Goal: Task Accomplishment & Management: Use online tool/utility

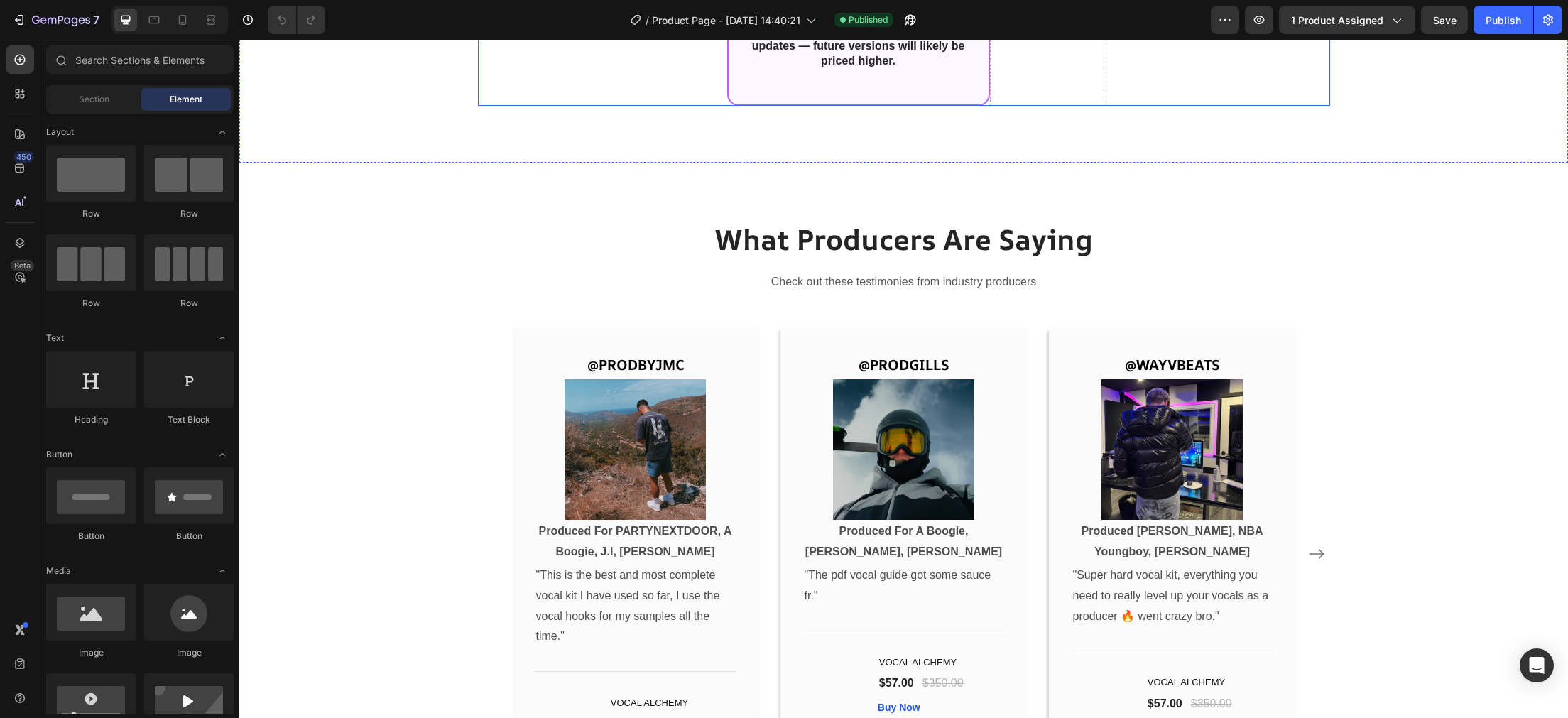
scroll to position [3896, 0]
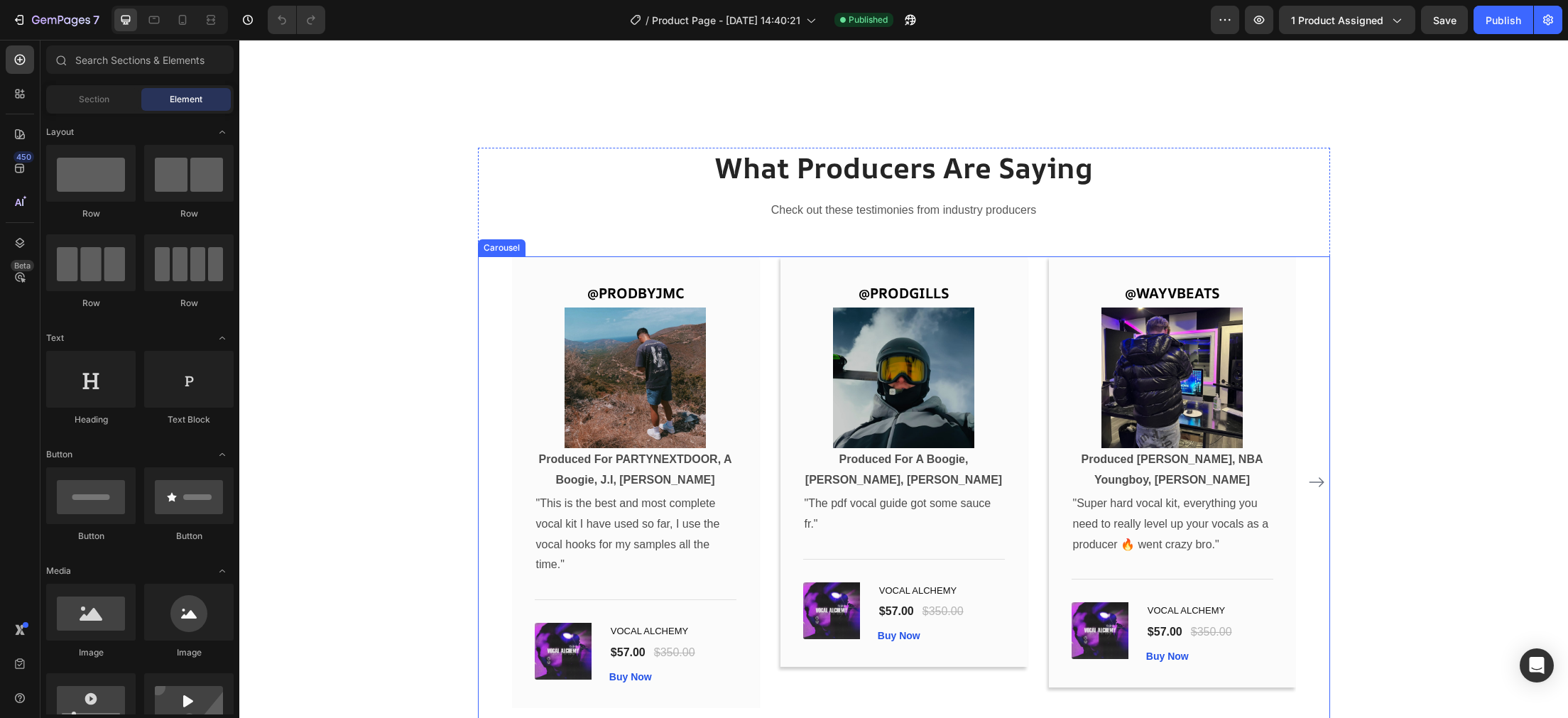
click at [1317, 484] on icon "Carousel Next Arrow" at bounding box center [1316, 481] width 17 height 17
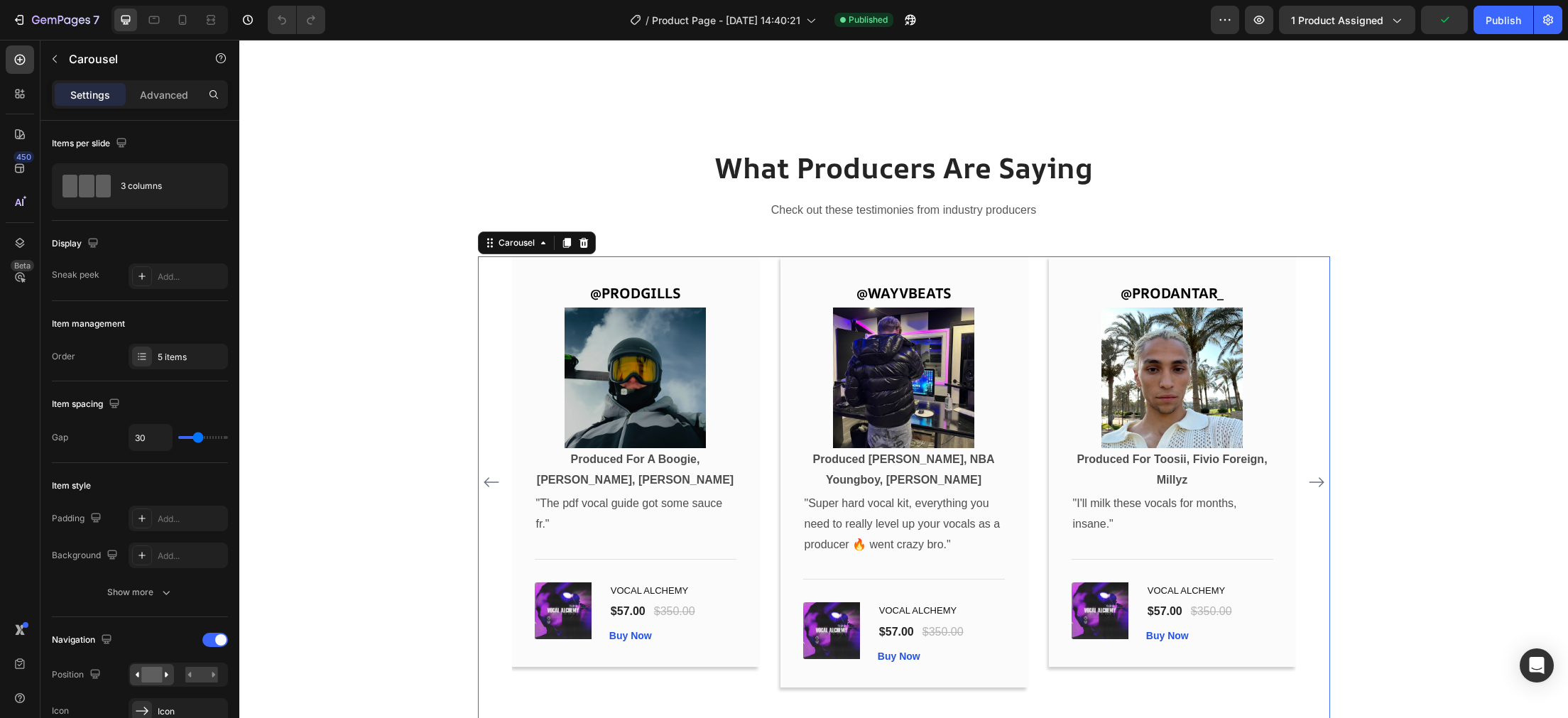
click at [1317, 484] on icon "Carousel Next Arrow" at bounding box center [1316, 481] width 17 height 17
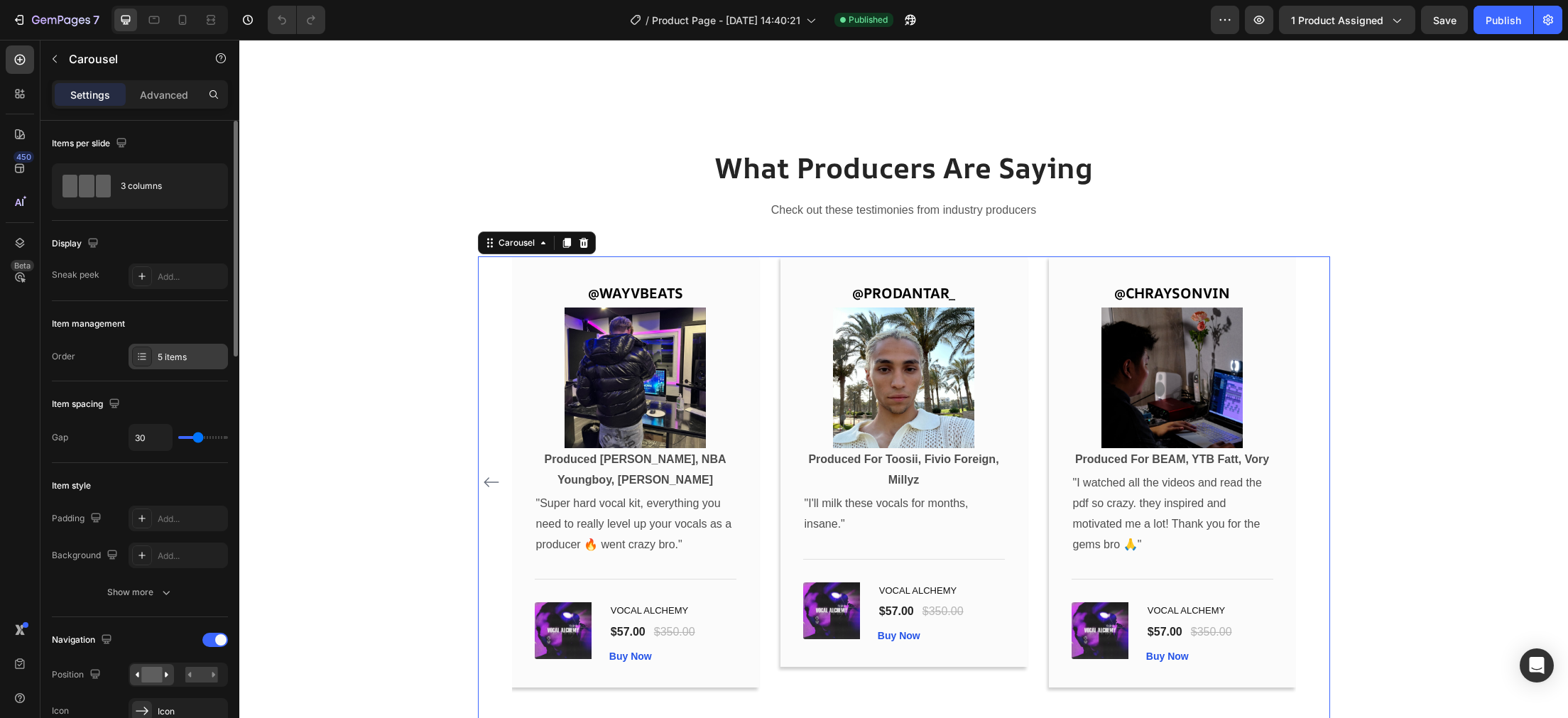
click at [176, 350] on div "5 items" at bounding box center [178, 357] width 99 height 26
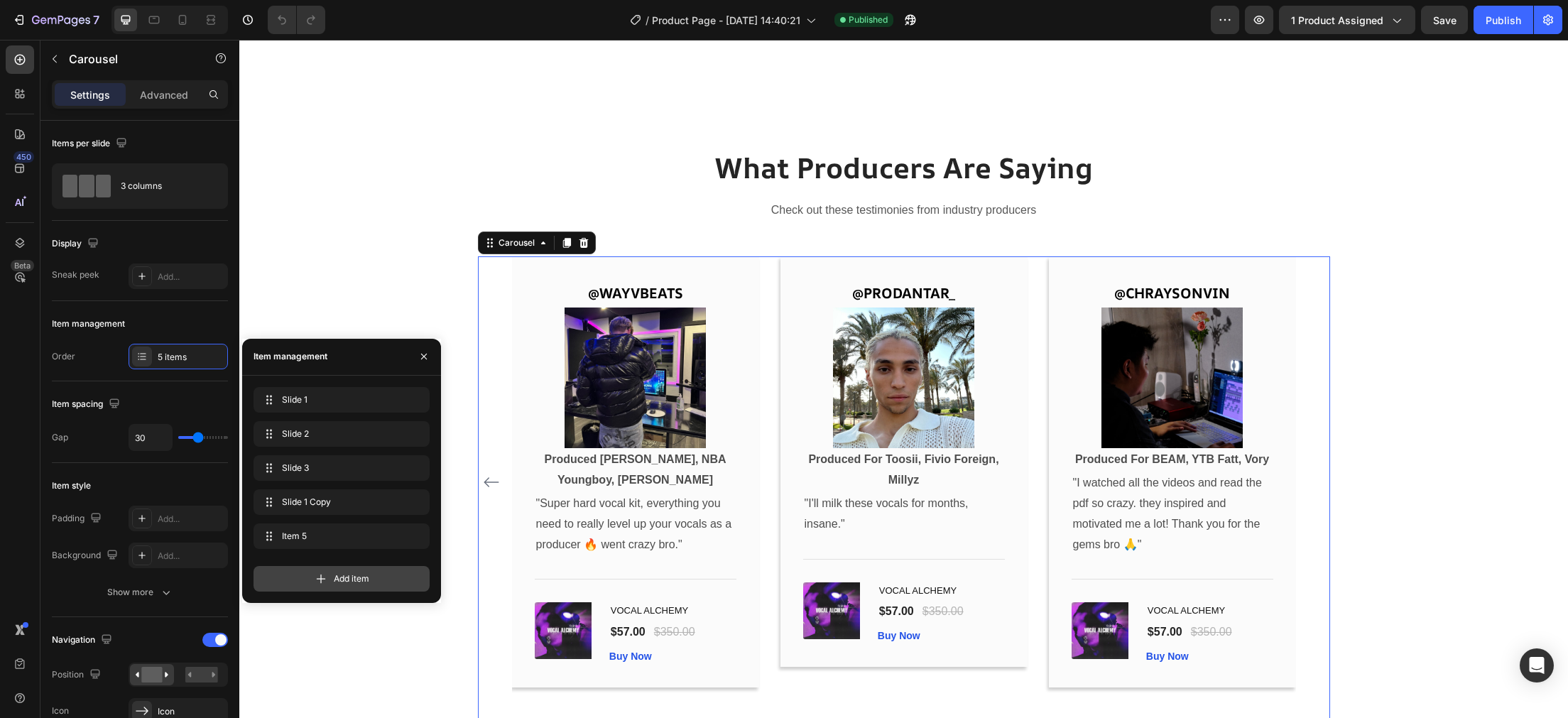
click at [328, 581] on div "Add item" at bounding box center [341, 579] width 176 height 26
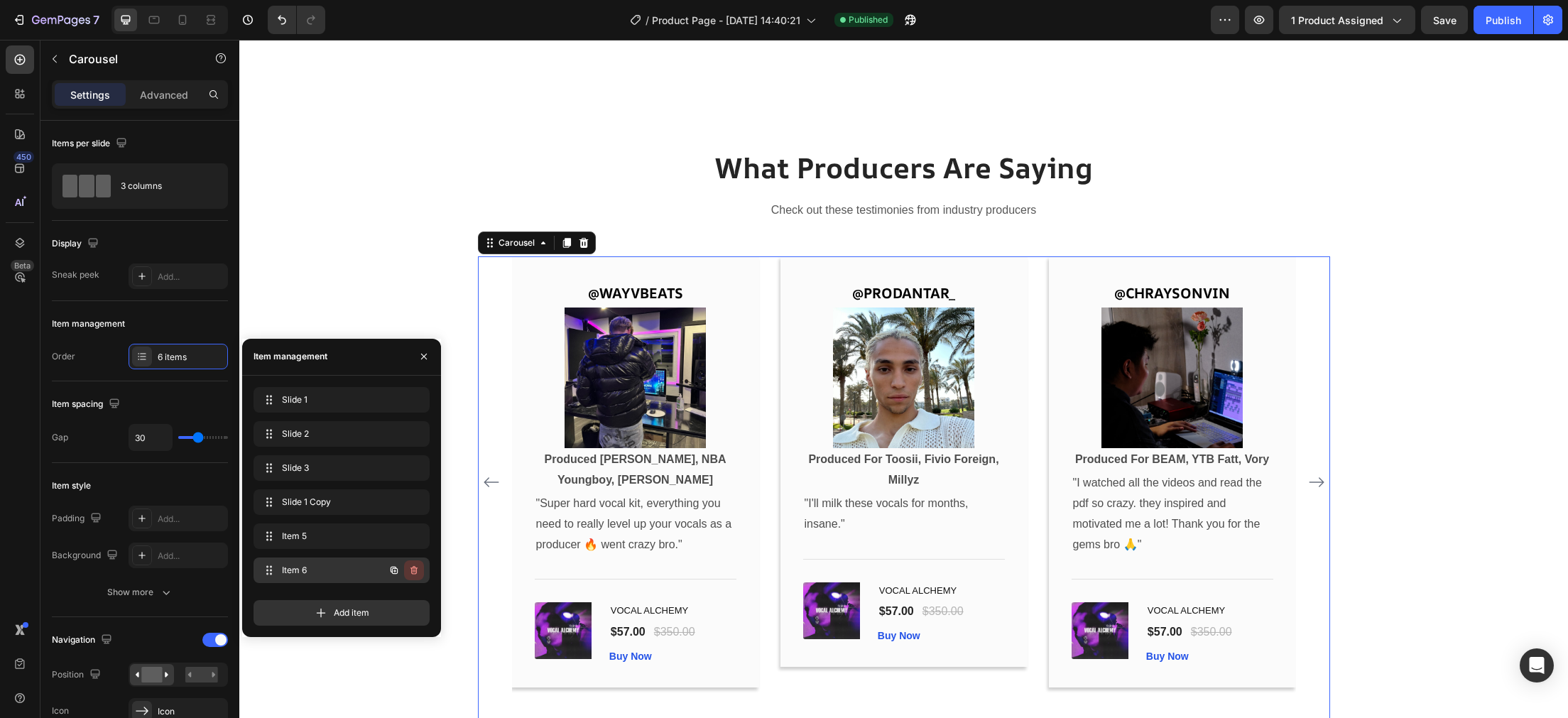
click at [417, 571] on icon "button" at bounding box center [414, 570] width 7 height 9
click at [622, 170] on h2 "What Producers Are Saying" at bounding box center [904, 168] width 852 height 40
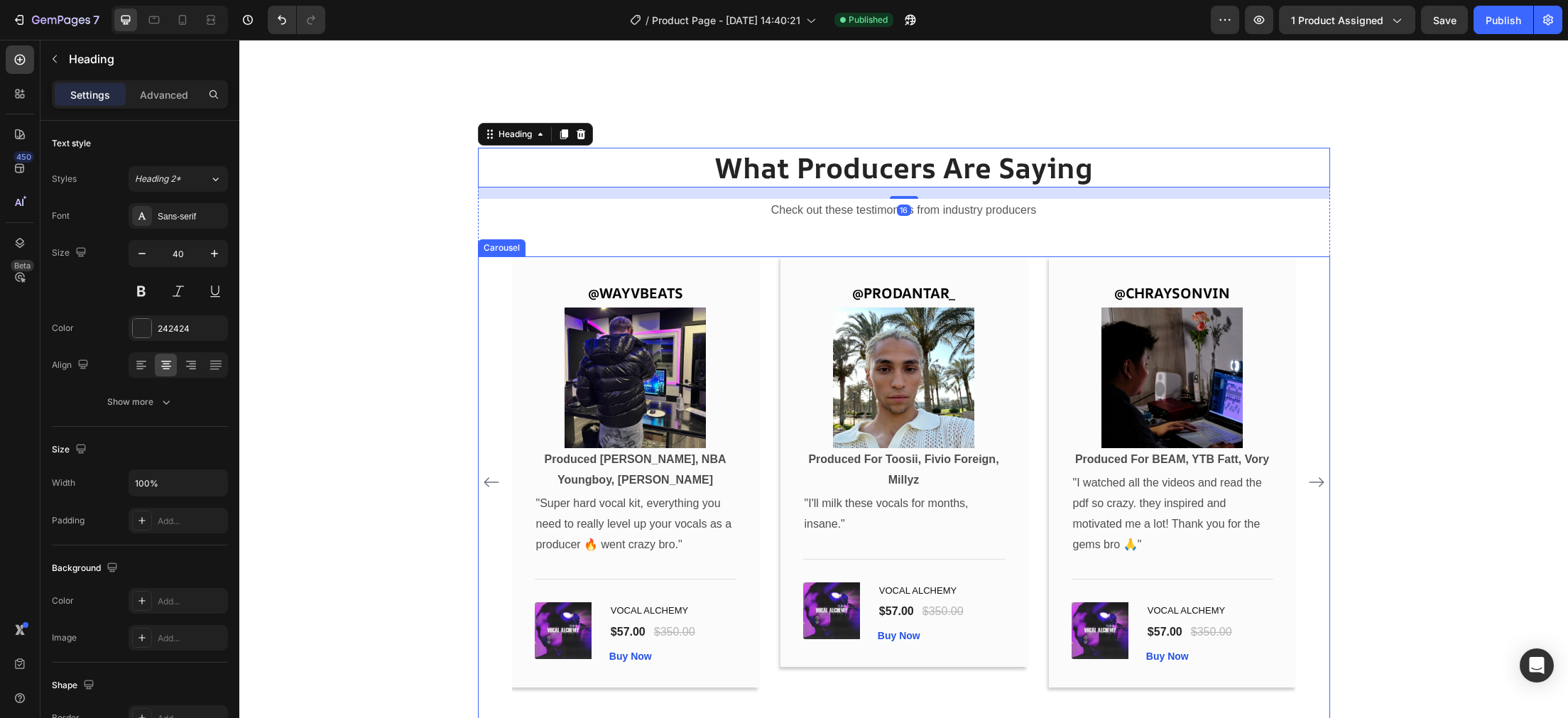
click at [483, 478] on button "Carousel Back Arrow" at bounding box center [491, 482] width 23 height 23
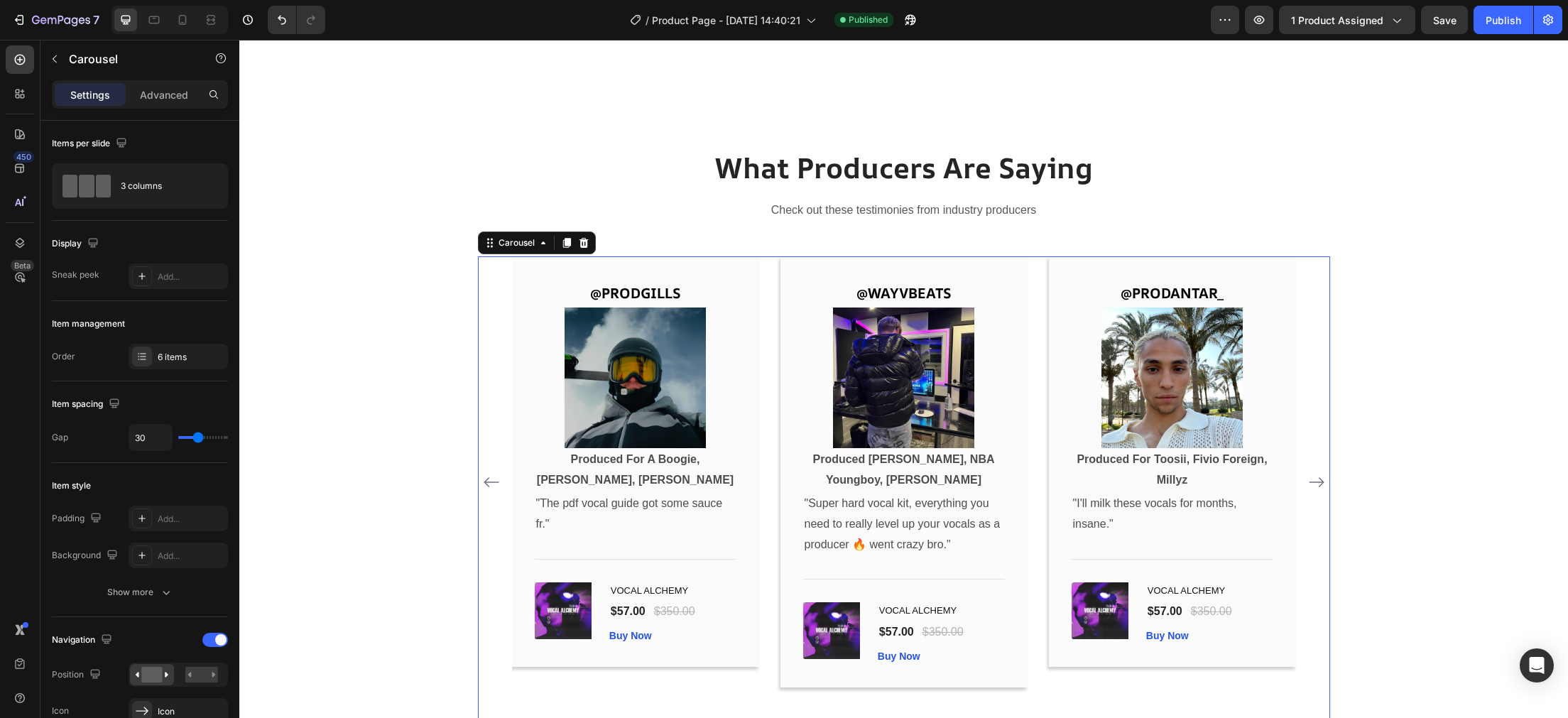
click at [486, 478] on icon "Carousel Back Arrow" at bounding box center [491, 481] width 17 height 17
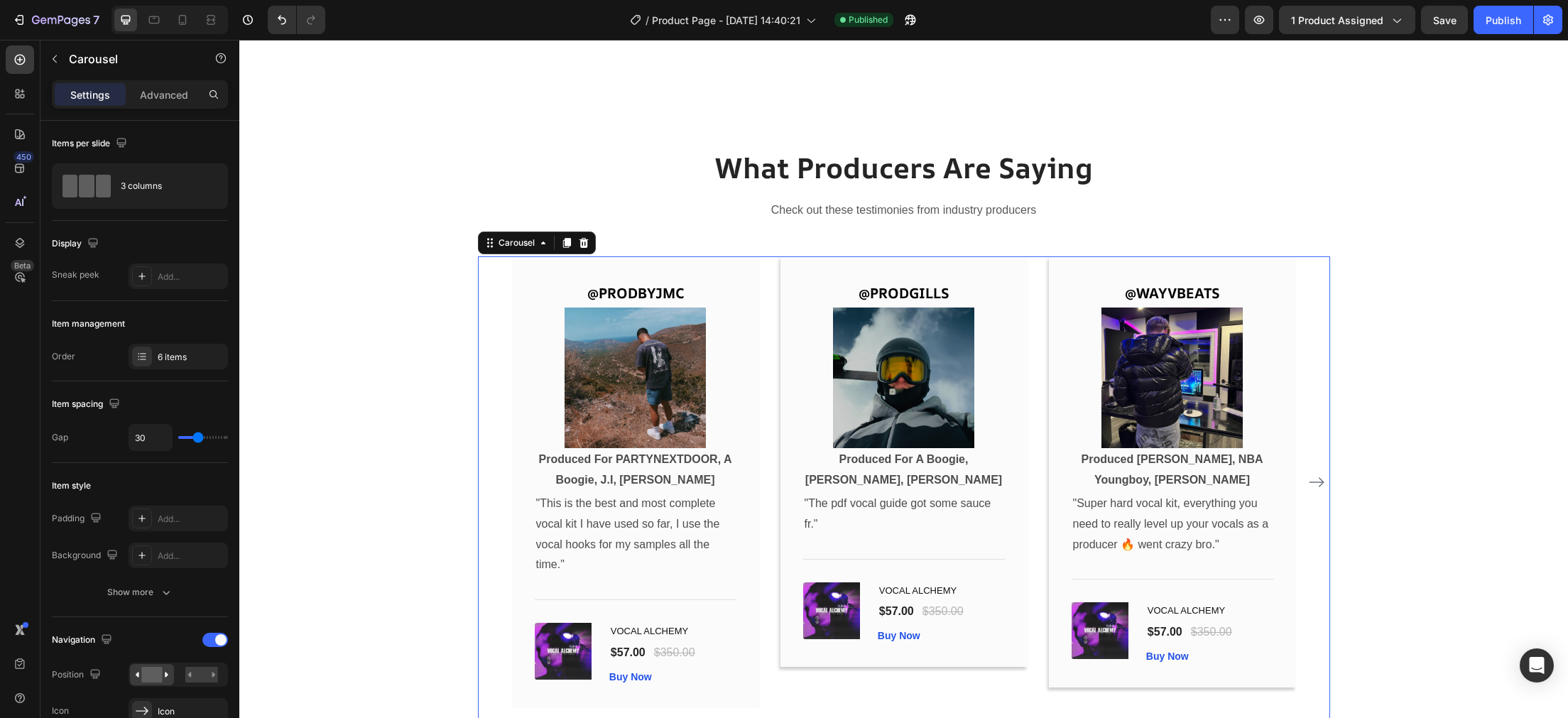
click at [1317, 475] on icon "Carousel Next Arrow" at bounding box center [1316, 481] width 17 height 17
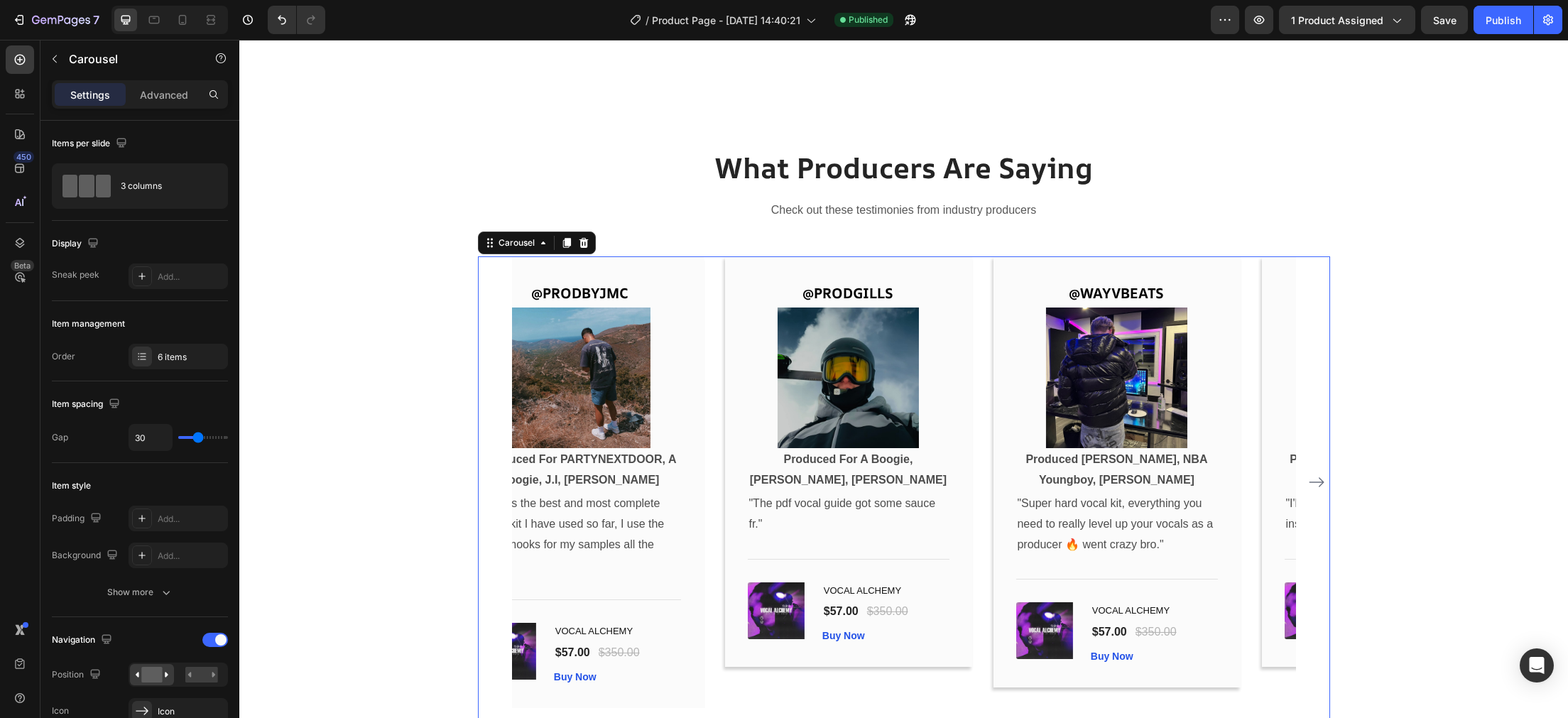
click at [1317, 475] on icon "Carousel Next Arrow" at bounding box center [1316, 481] width 17 height 17
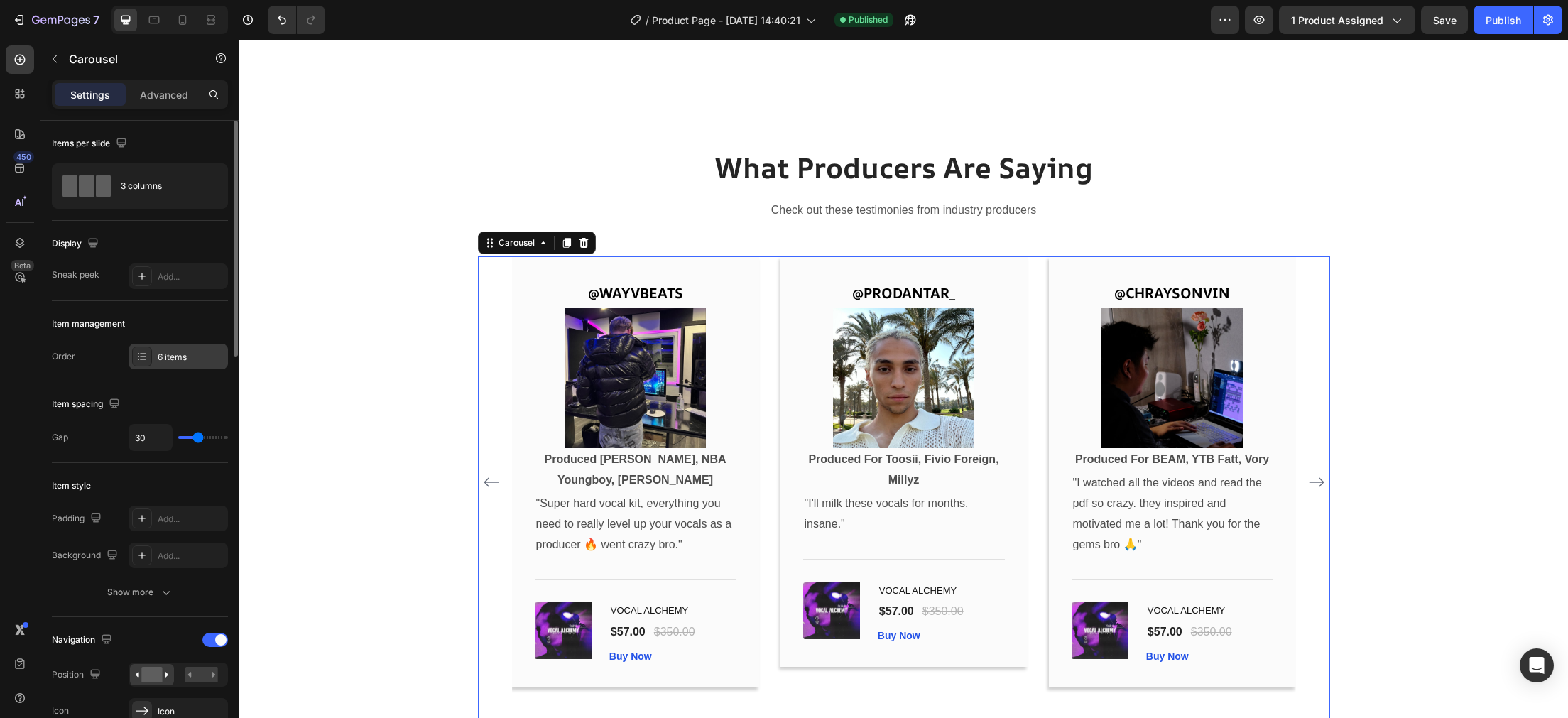
click at [191, 355] on div "6 items" at bounding box center [191, 357] width 67 height 13
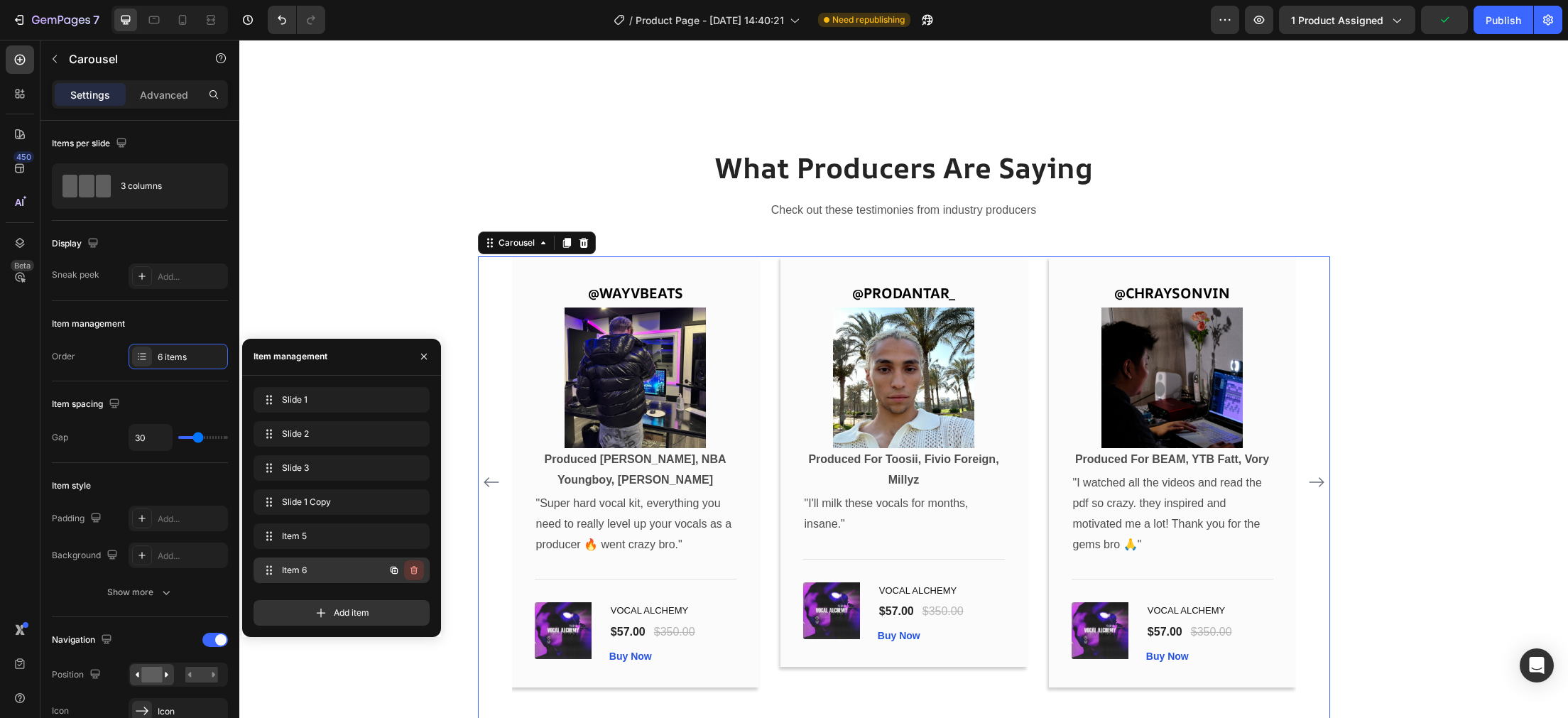
click at [414, 576] on button "button" at bounding box center [414, 571] width 20 height 20
click at [404, 573] on div "Delete" at bounding box center [405, 570] width 26 height 13
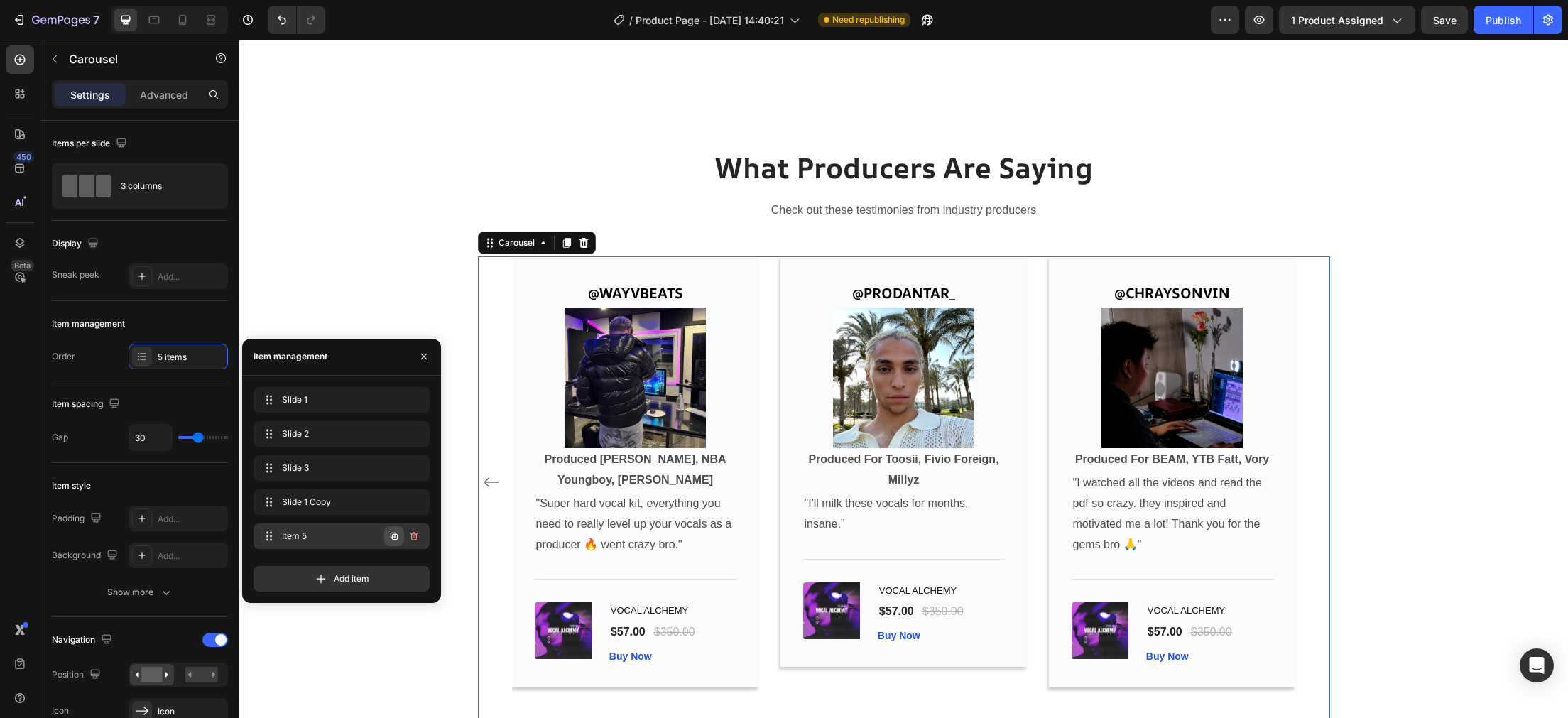
click at [394, 537] on icon "button" at bounding box center [395, 536] width 3 height 3
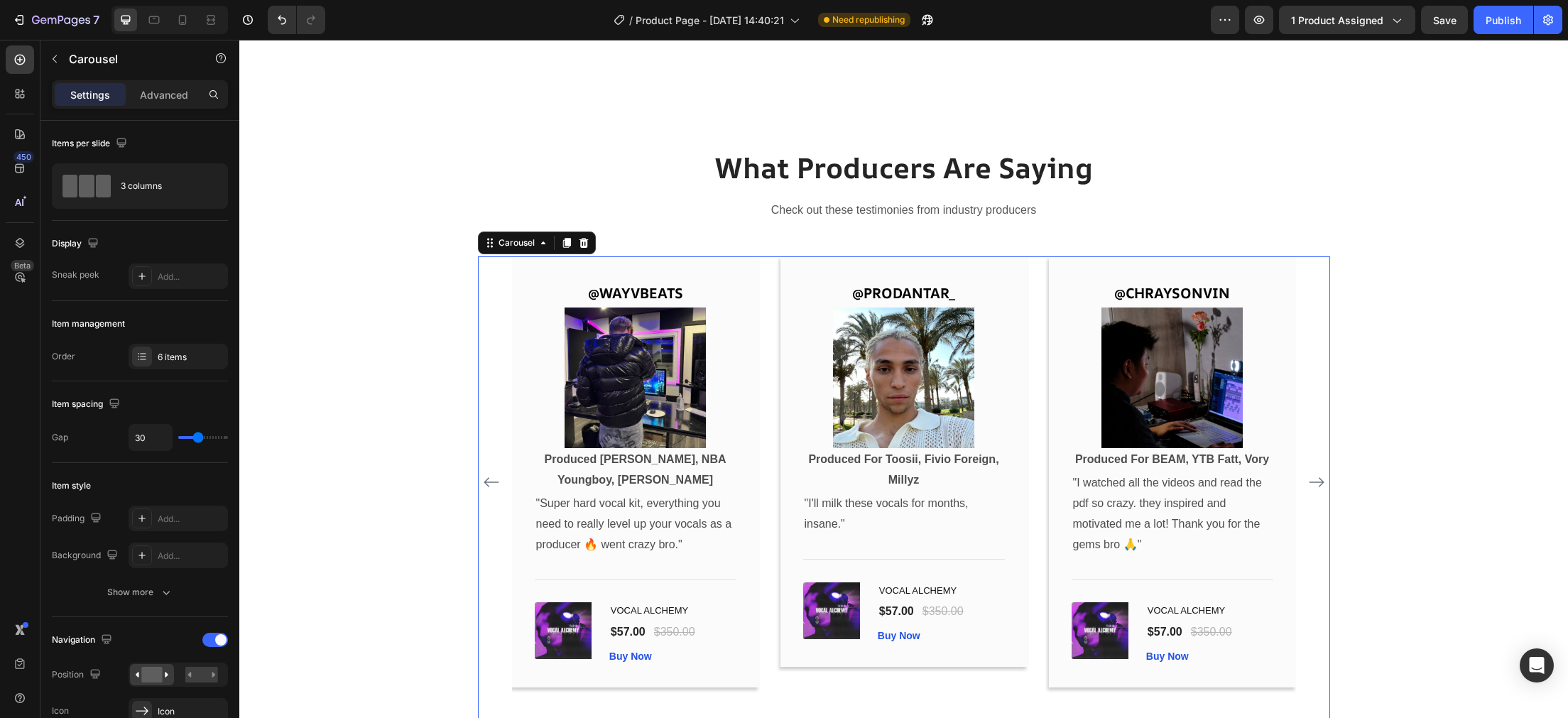
click at [1312, 482] on icon "Carousel Next Arrow" at bounding box center [1316, 482] width 15 height 10
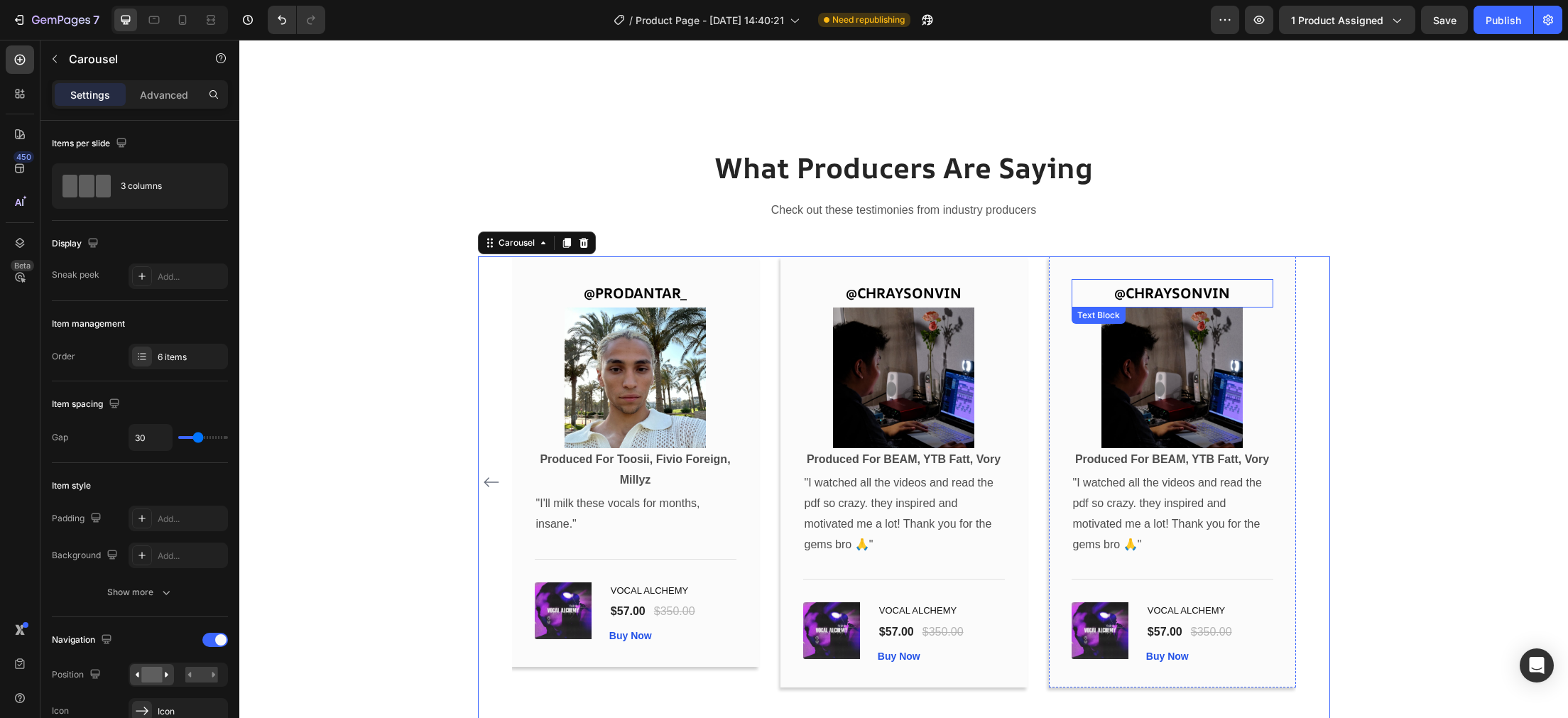
click at [1166, 283] on p "@CHRAYSONVIN" at bounding box center [1172, 293] width 199 height 26
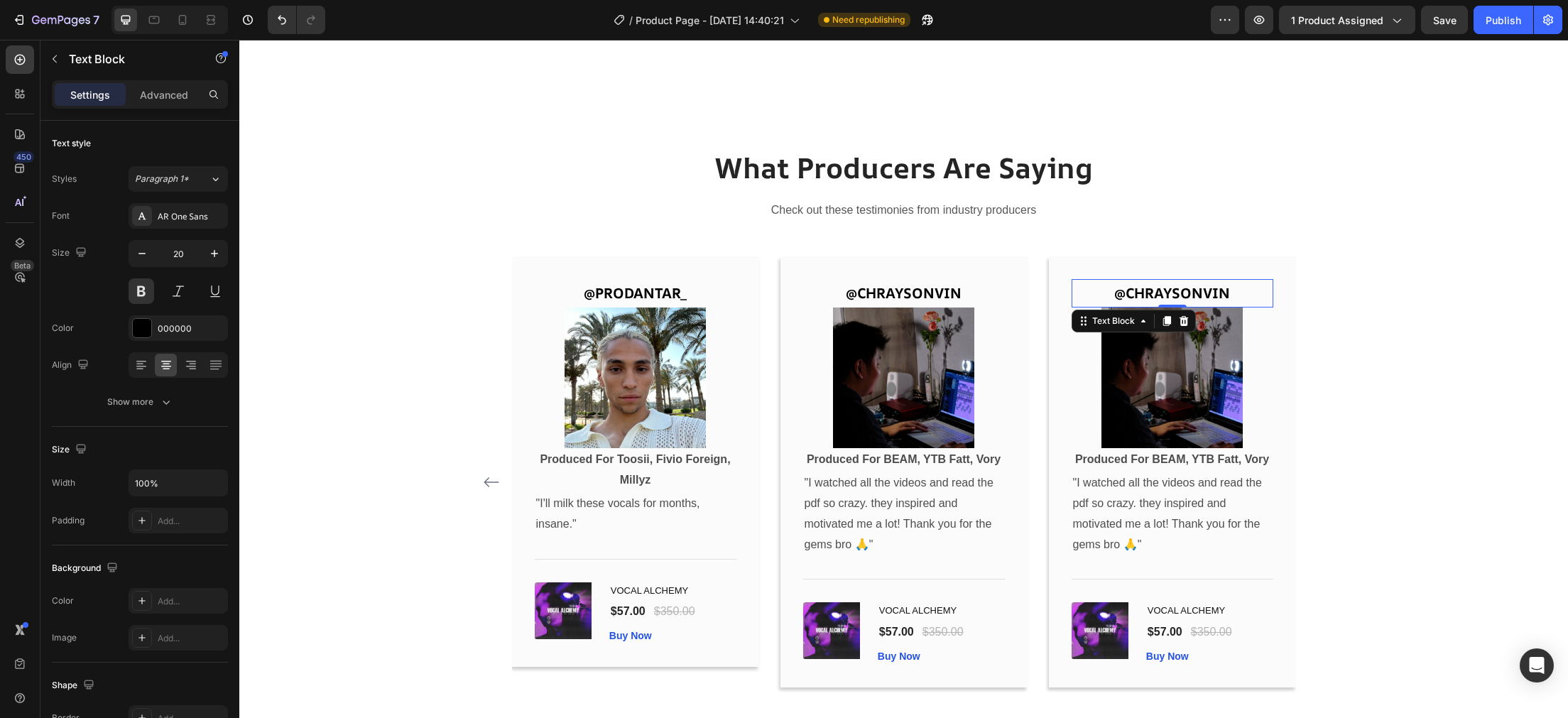
click at [1185, 294] on p "@CHRAYSONVIN" at bounding box center [1172, 293] width 199 height 26
click at [1265, 458] on p "Produced For BEAM, YTB Fatt, Vory" at bounding box center [1172, 459] width 199 height 21
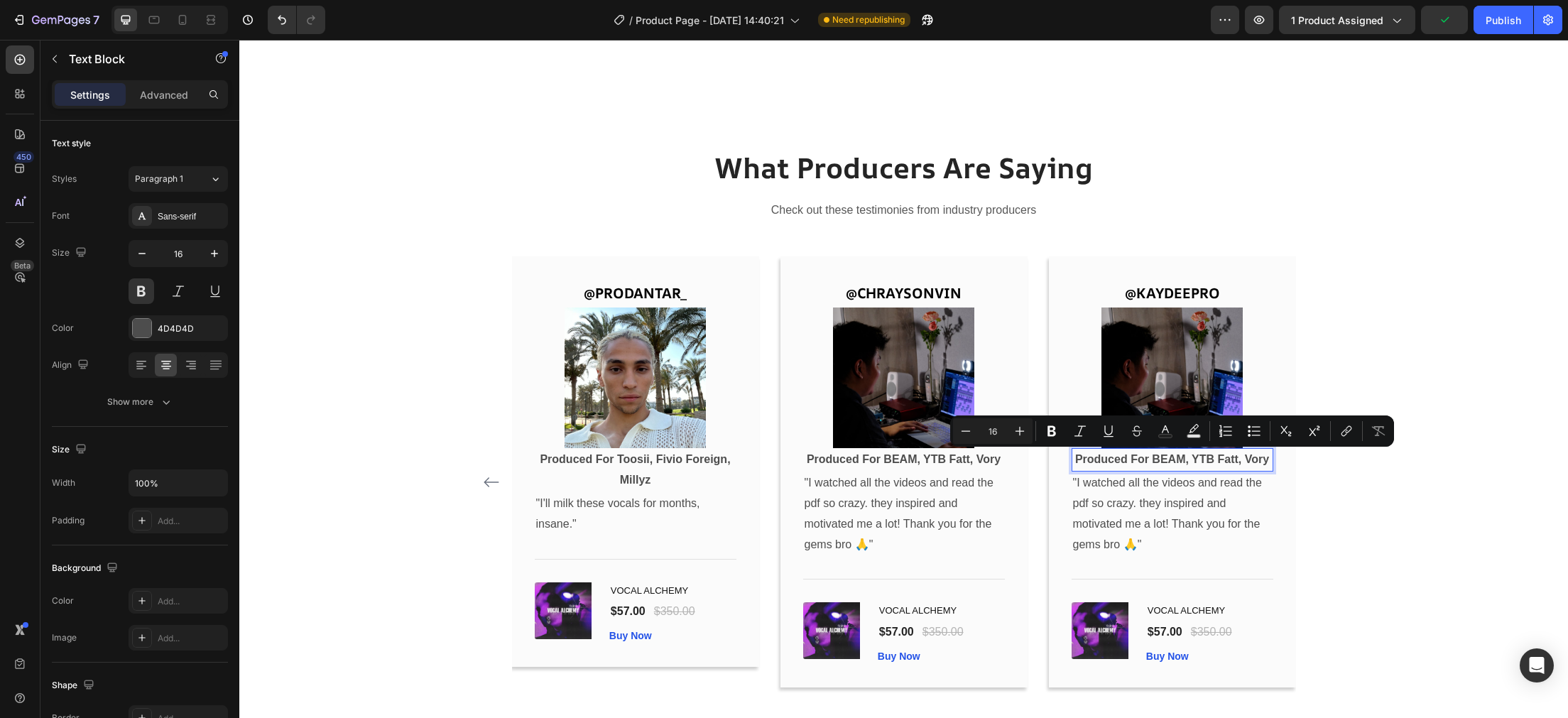
click at [1265, 461] on p "Produced For BEAM, YTB Fatt, Vory" at bounding box center [1172, 459] width 199 height 21
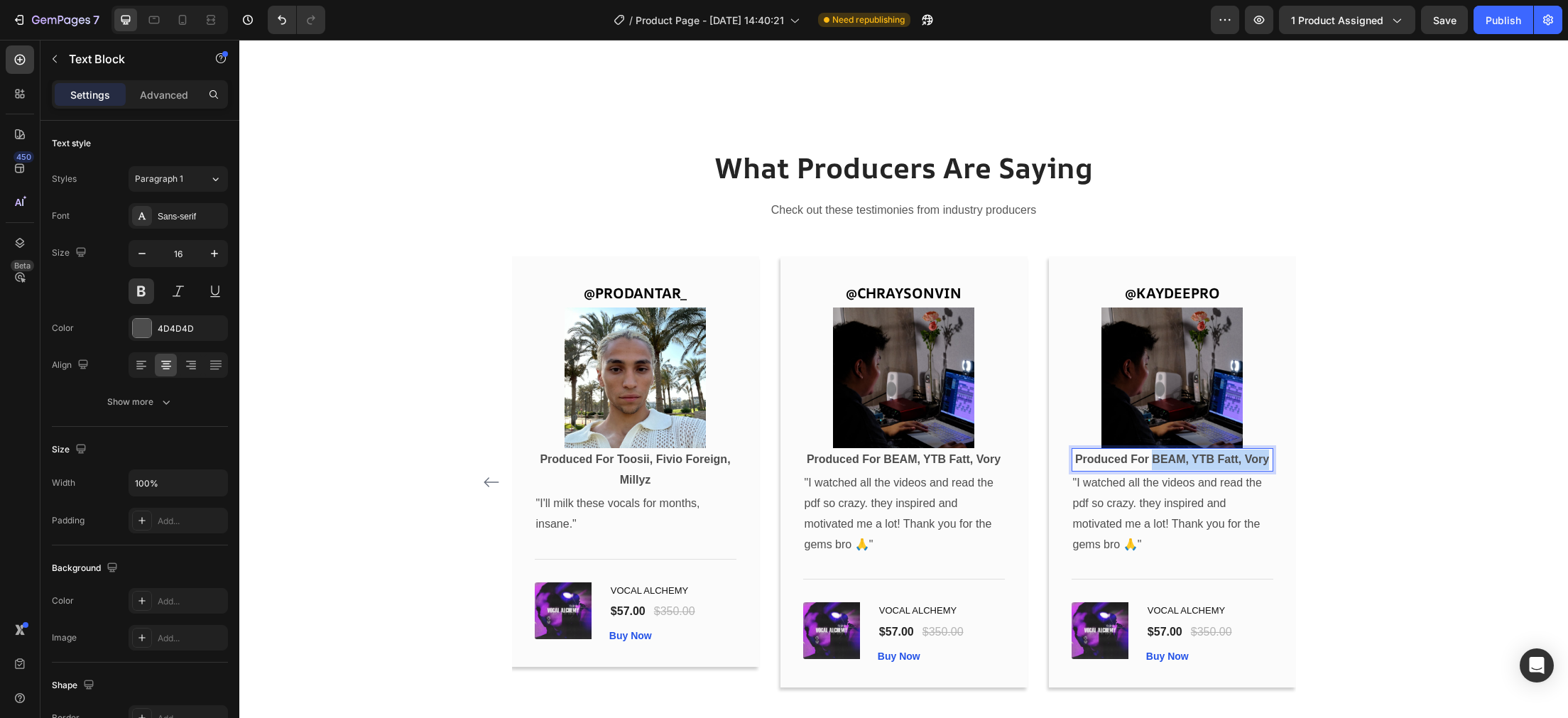
drag, startPoint x: 1269, startPoint y: 462, endPoint x: 1155, endPoint y: 456, distance: 114.2
click at [1155, 456] on p "Produced For BEAM, YTB Fatt, Vory" at bounding box center [1172, 459] width 199 height 21
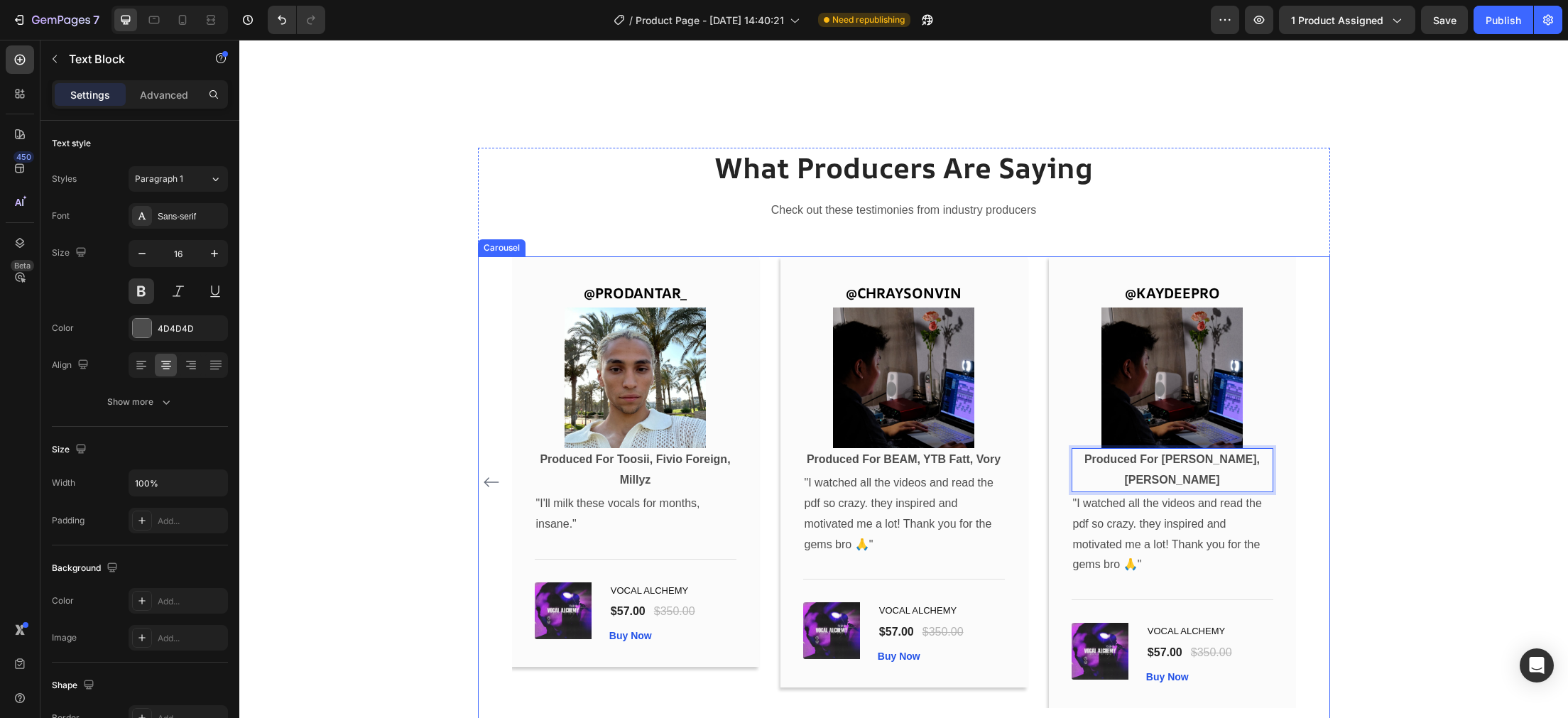
click at [482, 477] on button "Carousel Back Arrow" at bounding box center [491, 482] width 23 height 23
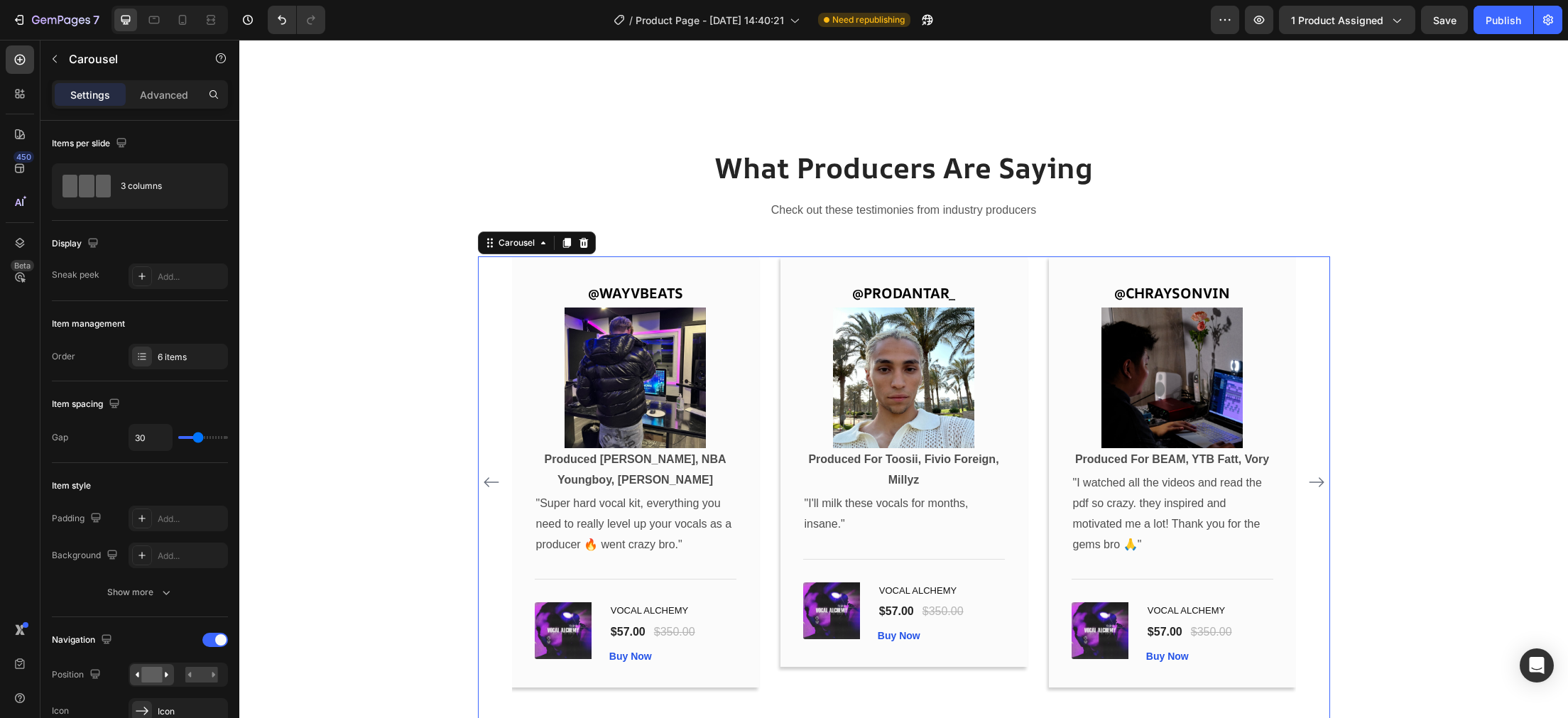
click at [1311, 478] on icon "Carousel Next Arrow" at bounding box center [1316, 481] width 17 height 17
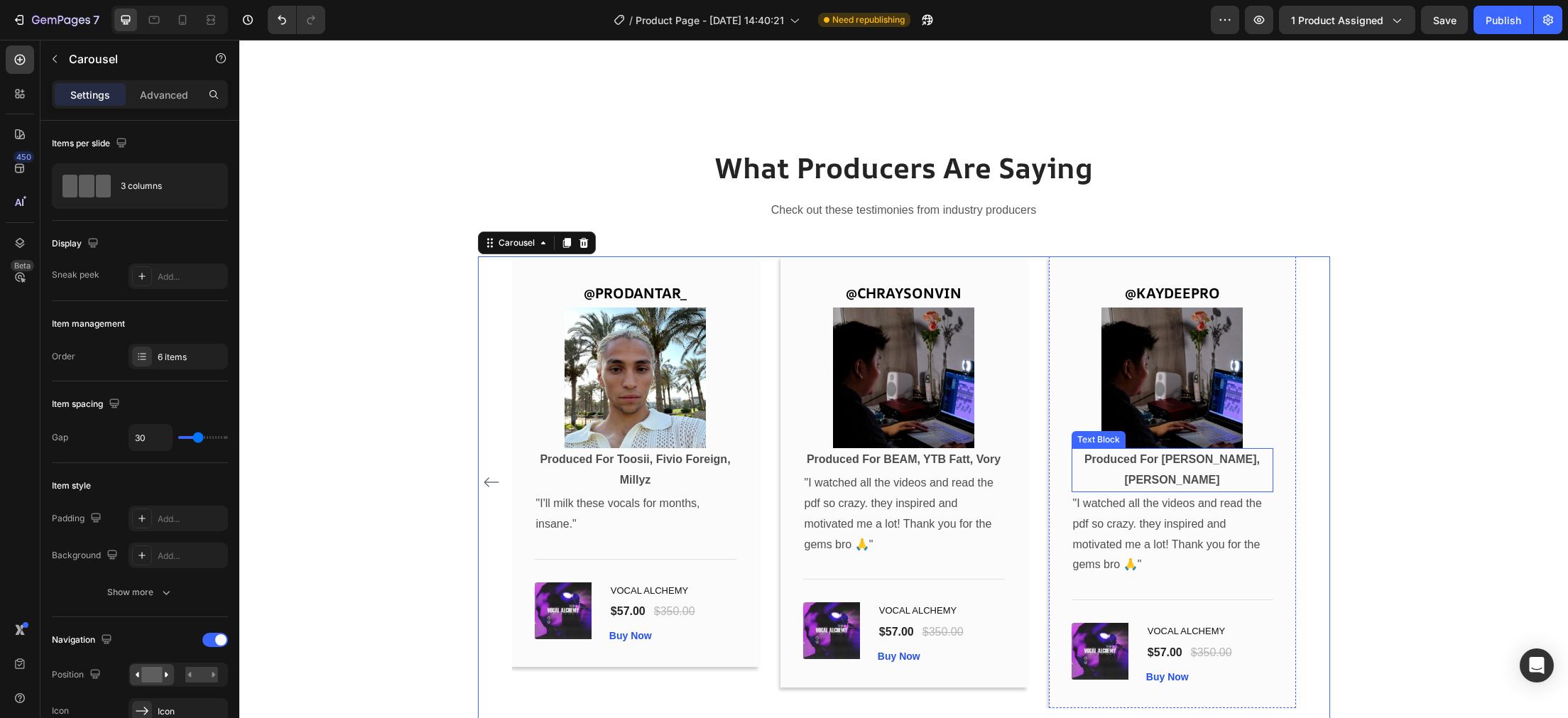
click at [1202, 476] on p "Produced For [PERSON_NAME], [PERSON_NAME]" at bounding box center [1172, 469] width 199 height 41
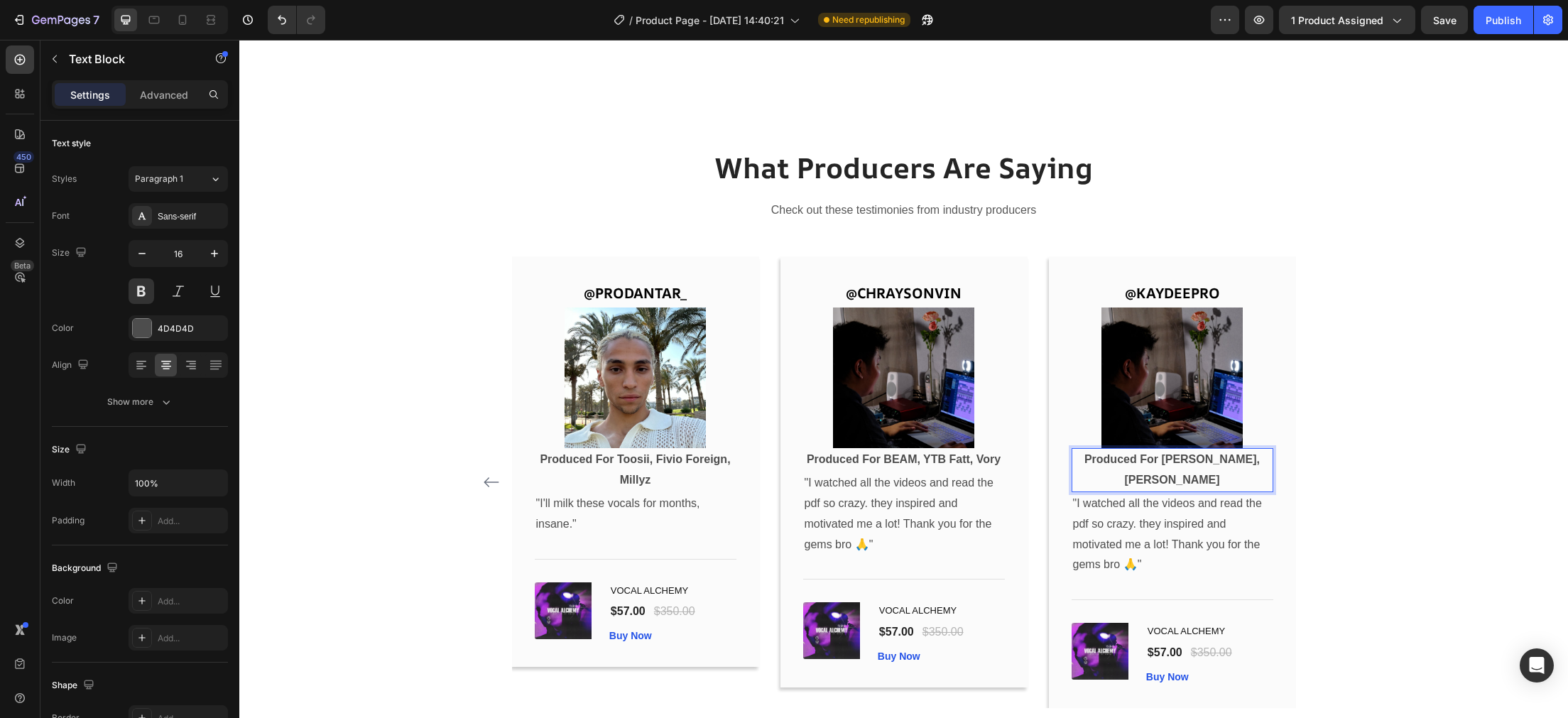
click at [1205, 479] on p "Produced For [PERSON_NAME], [PERSON_NAME]" at bounding box center [1172, 469] width 199 height 41
click at [1374, 419] on div "What Producers Are Saying Heading Check out these testimonies from industry pro…" at bounding box center [903, 439] width 1307 height 581
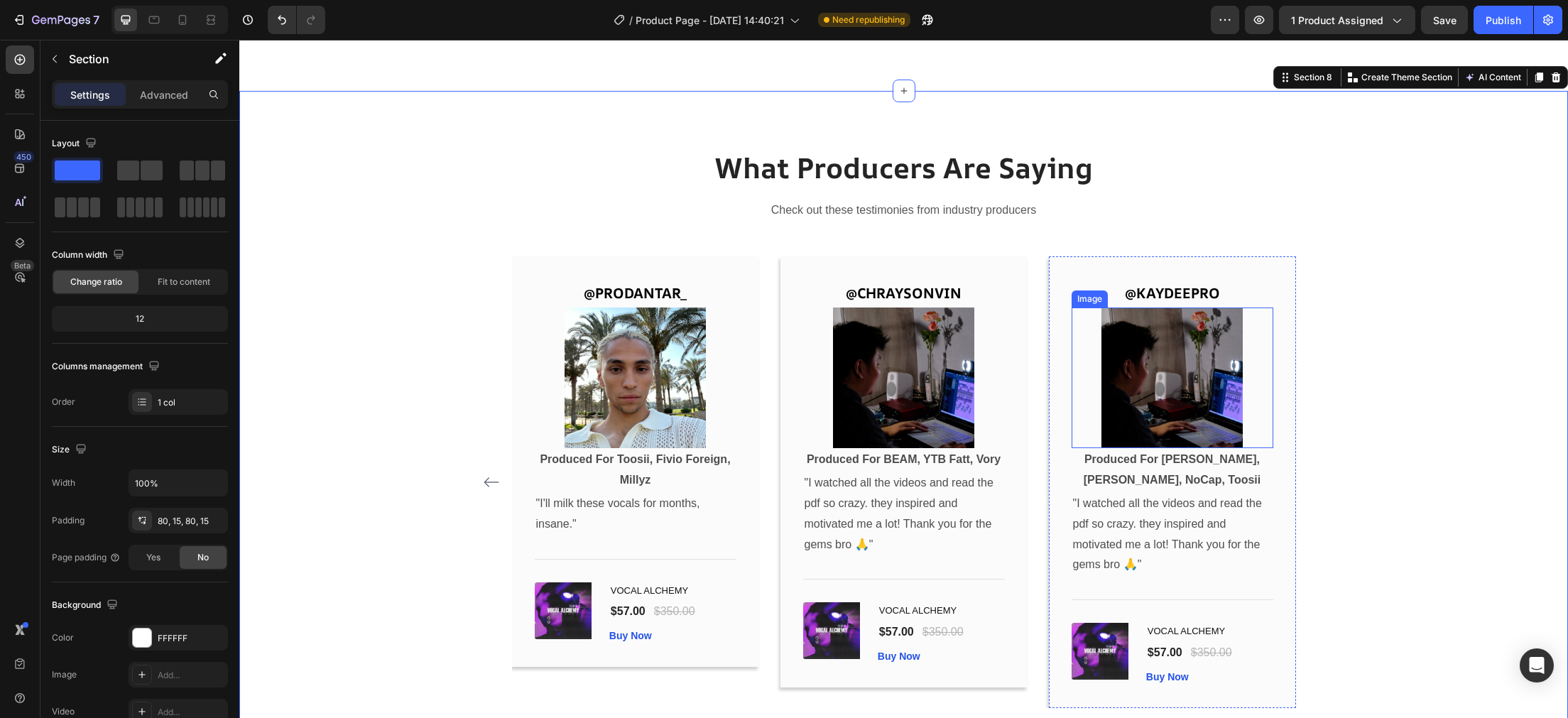
click at [1194, 379] on img at bounding box center [1172, 378] width 141 height 141
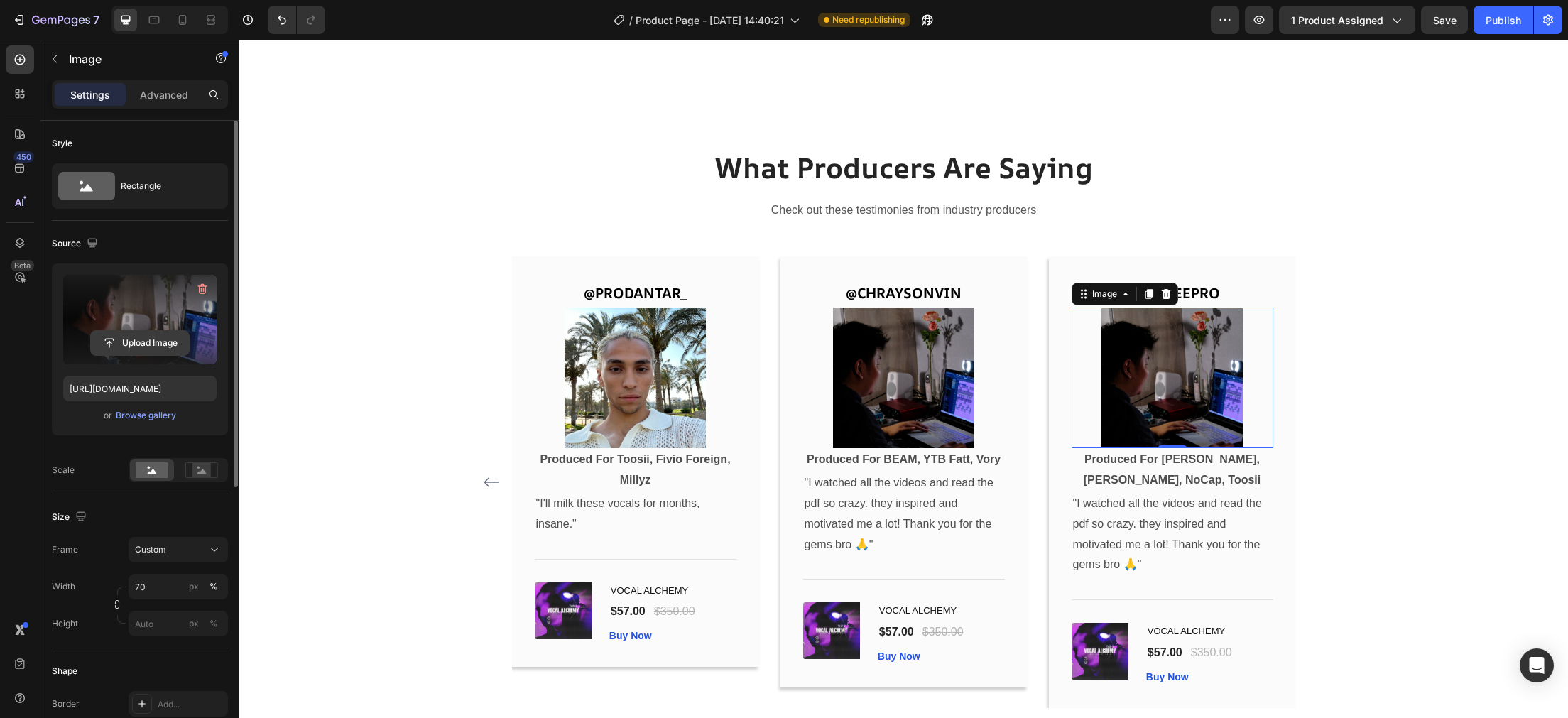
click at [132, 350] on input "file" at bounding box center [139, 343] width 98 height 24
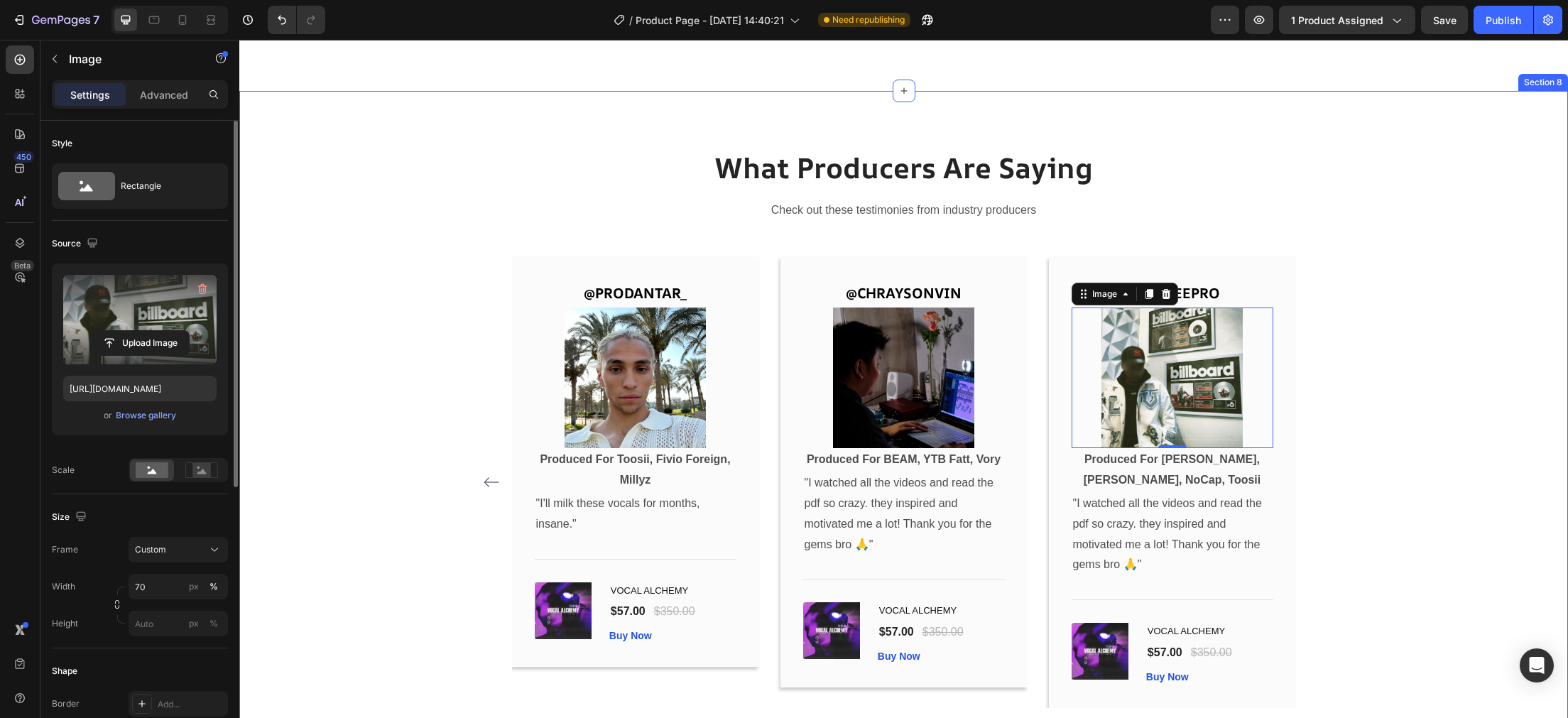
type input "[URL][DOMAIN_NAME]"
click at [1137, 564] on p ""I watched all the videos and read the pdf so crazy. they inspired and motivate…" at bounding box center [1172, 534] width 199 height 82
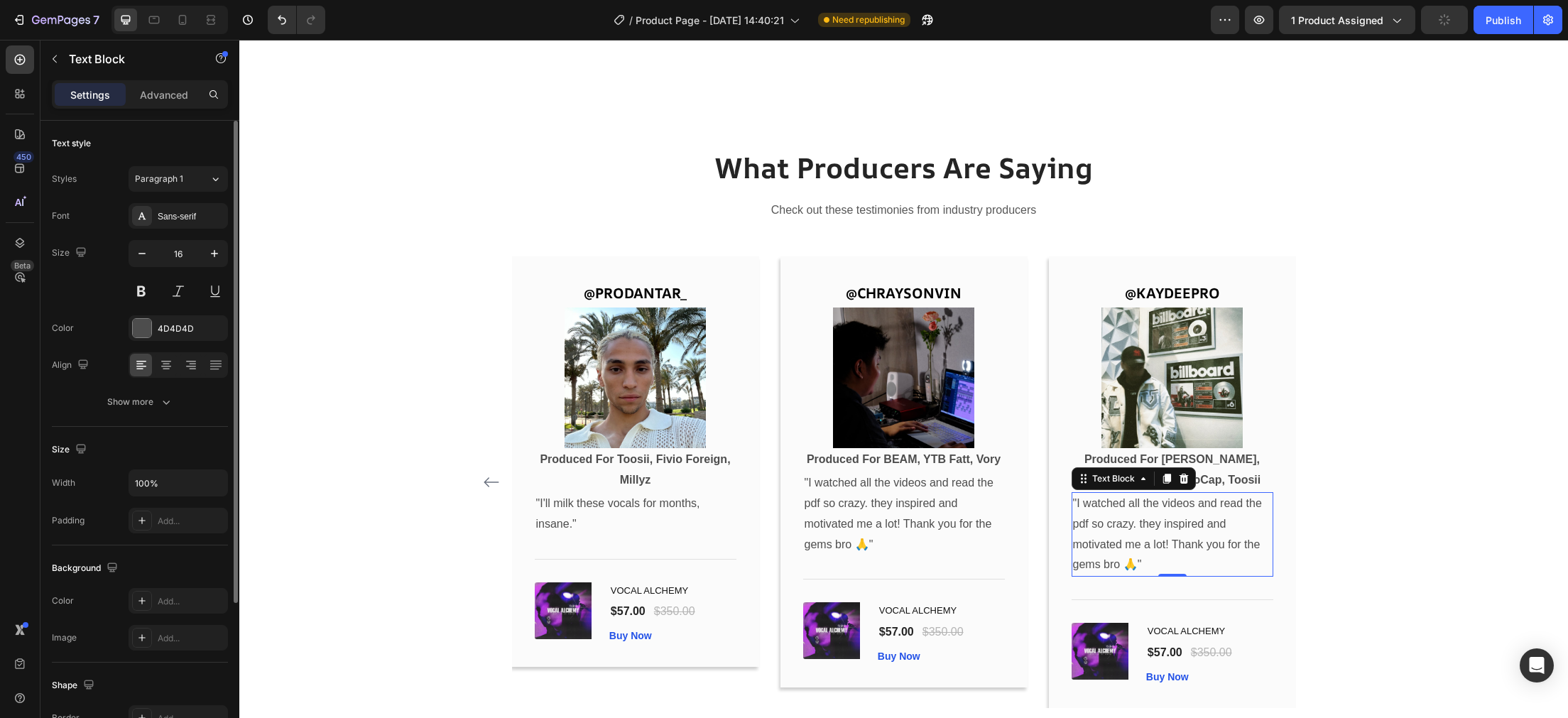
click at [1137, 564] on p ""I watched all the videos and read the pdf so crazy. they inspired and motivate…" at bounding box center [1172, 534] width 199 height 82
click at [1137, 567] on p ""I watched all the videos and read the pdf so crazy. they inspired and motivate…" at bounding box center [1172, 534] width 199 height 82
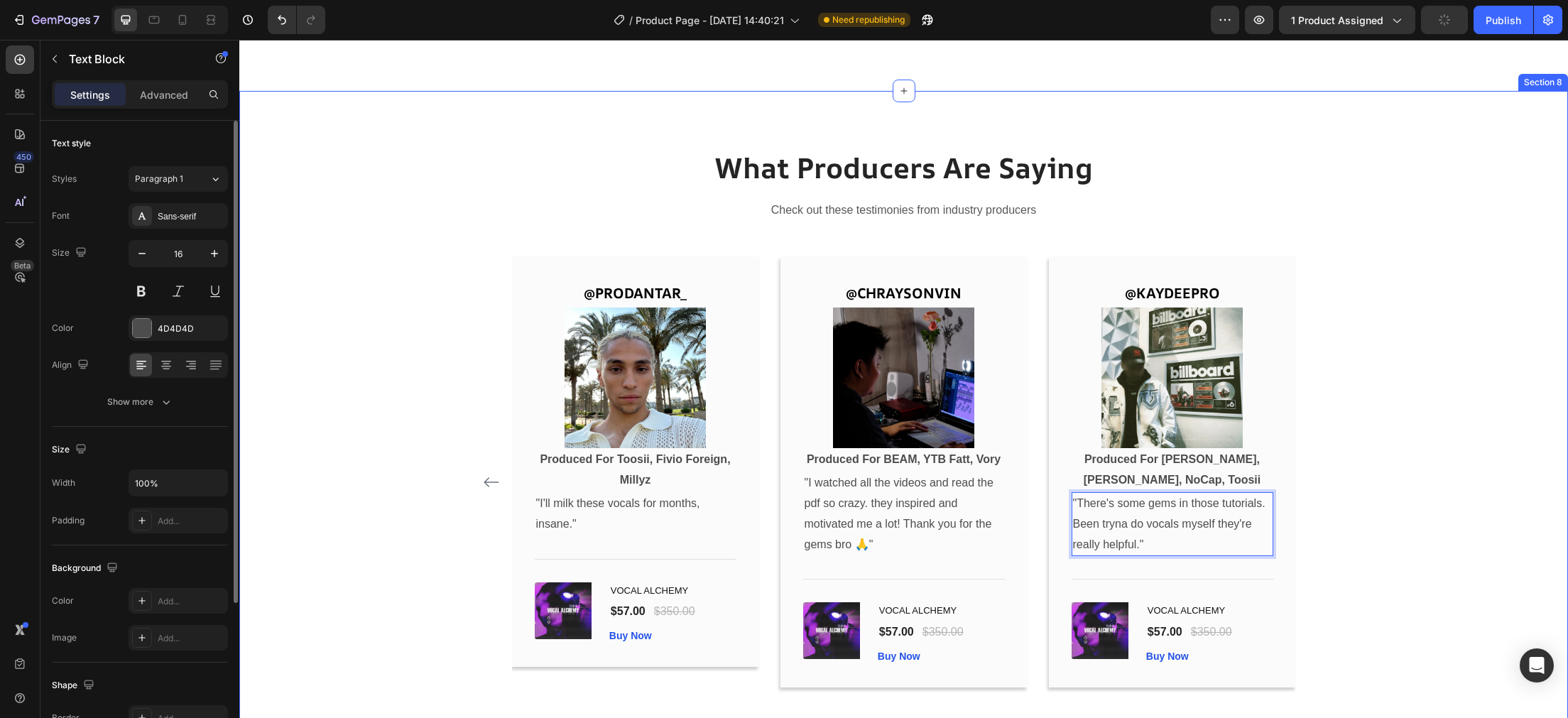
click at [1377, 451] on div "What Producers Are Saying Heading Check out these testimonies from industry pro…" at bounding box center [903, 439] width 1307 height 581
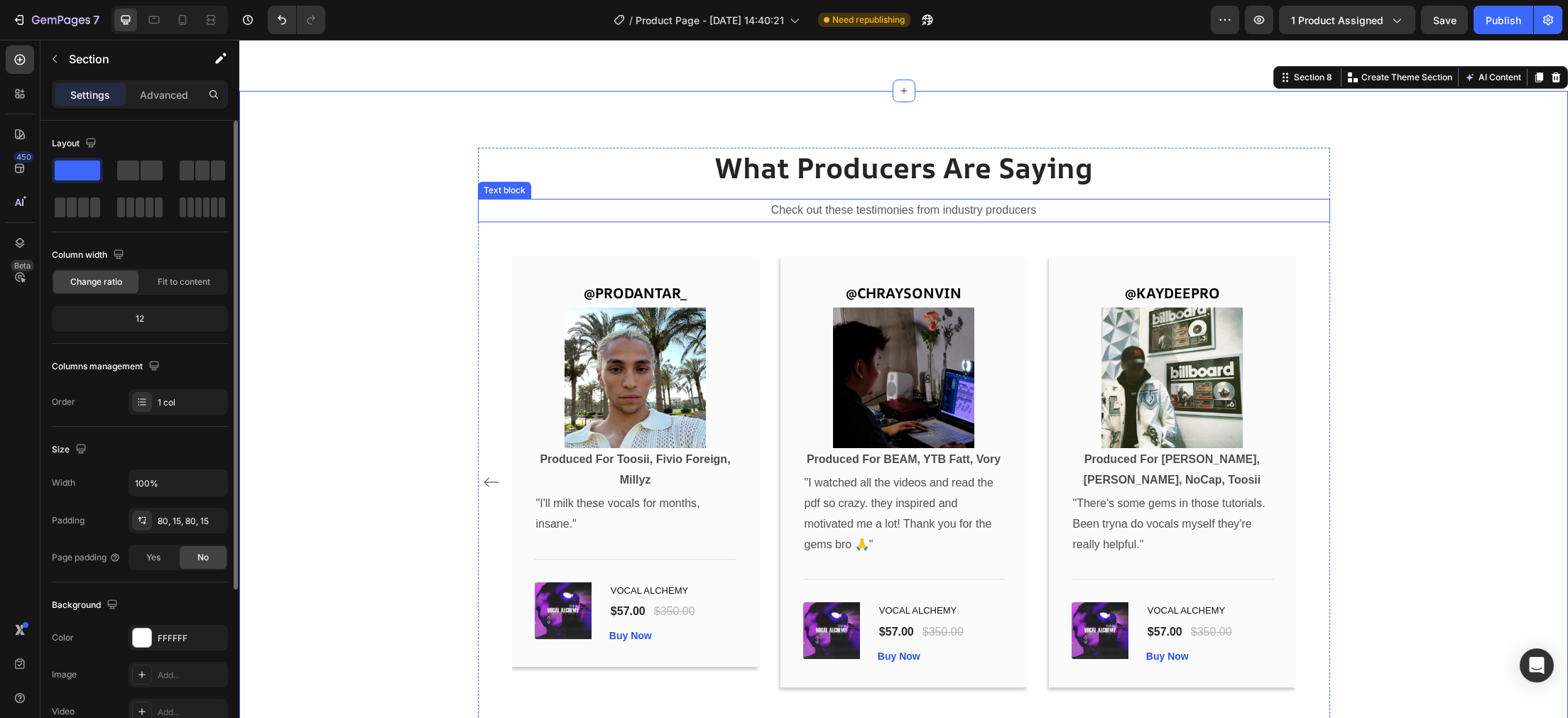
click at [642, 225] on div "What Producers Are Saying Heading Check out these testimonies from industry pro…" at bounding box center [904, 439] width 852 height 581
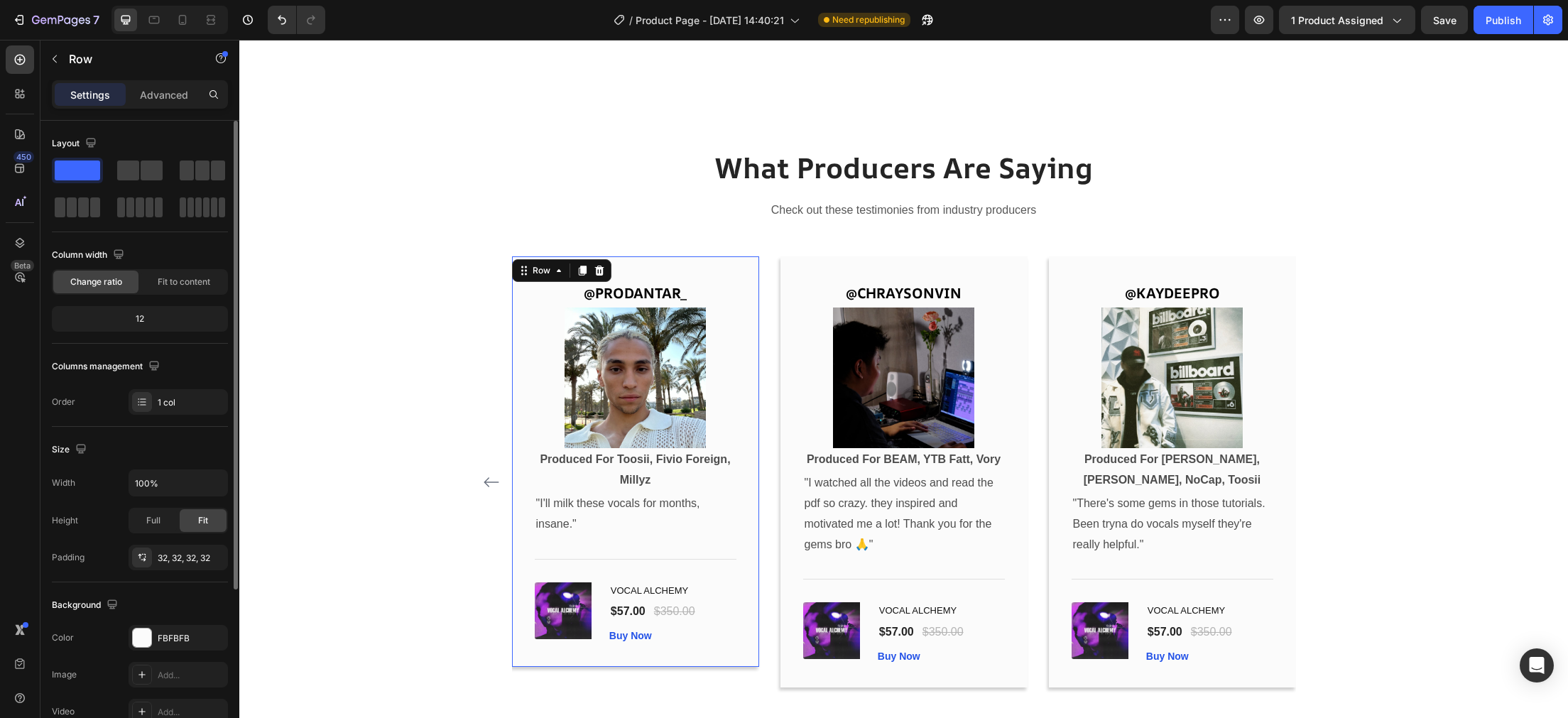
click at [729, 274] on div "@PRODANTAR_ Text Block Image Produced For Toosii, Fivio Foreign, Millyz Text Bl…" at bounding box center [635, 461] width 248 height 411
click at [369, 386] on div "What Producers Are Saying Heading Check out these testimonies from industry pro…" at bounding box center [903, 439] width 1307 height 581
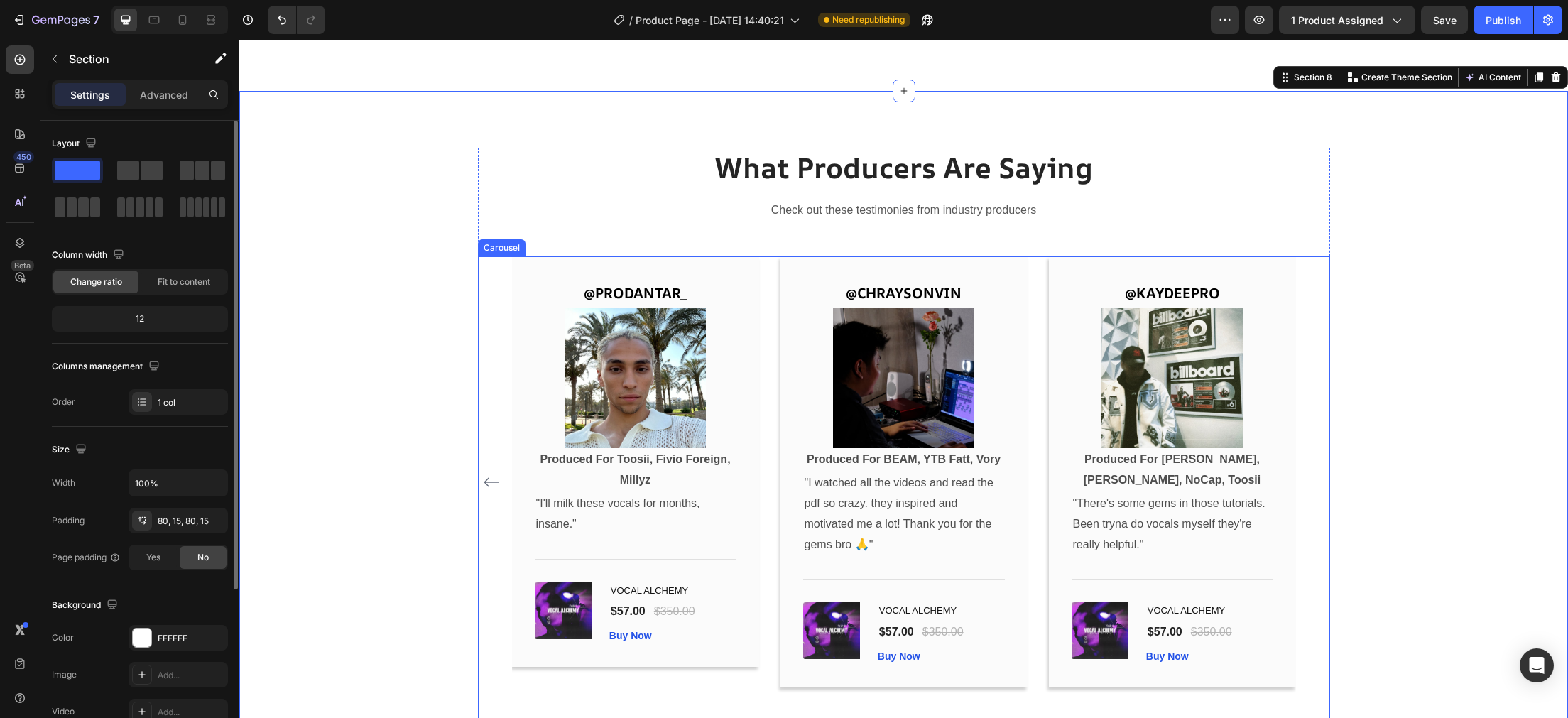
click at [484, 478] on icon "Carousel Back Arrow" at bounding box center [491, 481] width 17 height 17
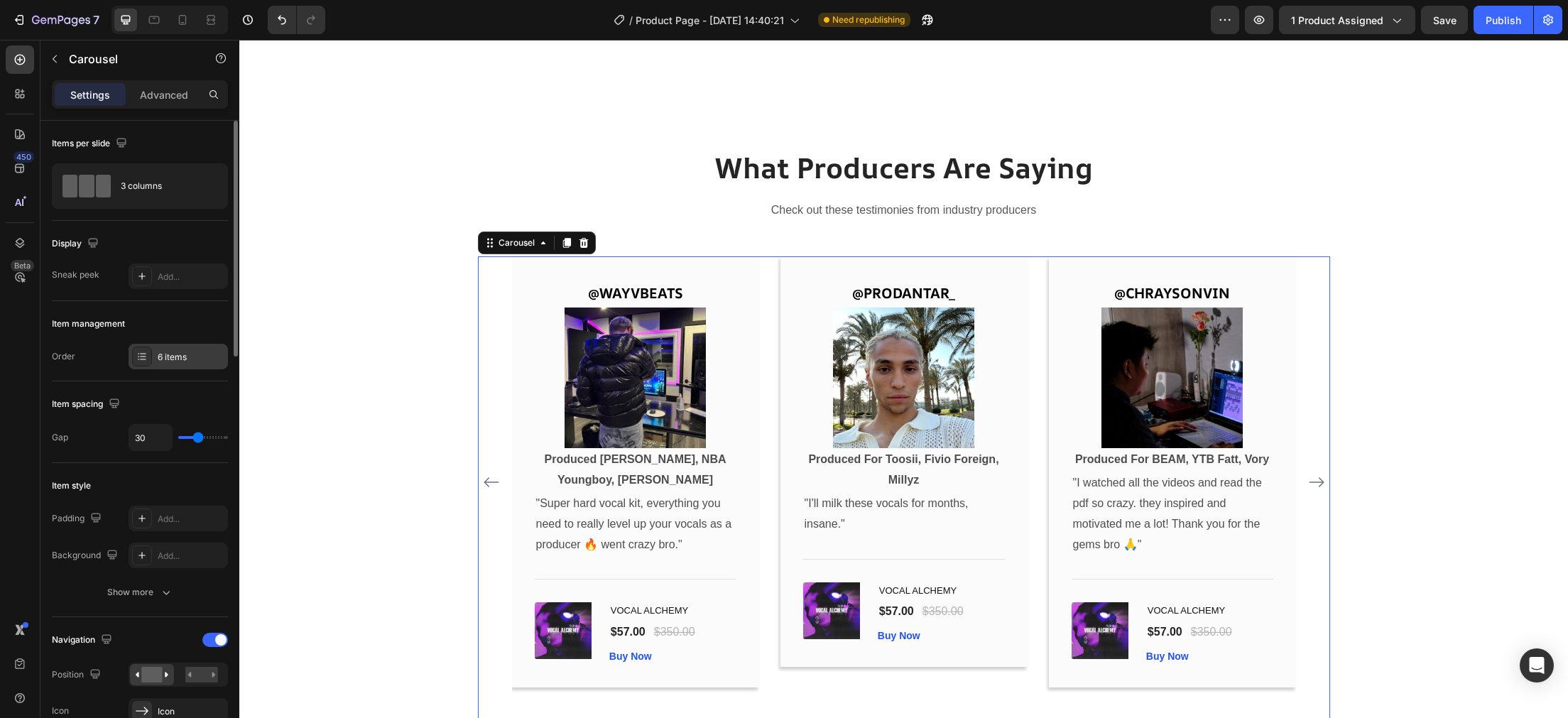
click at [172, 368] on div "6 items" at bounding box center [178, 357] width 99 height 26
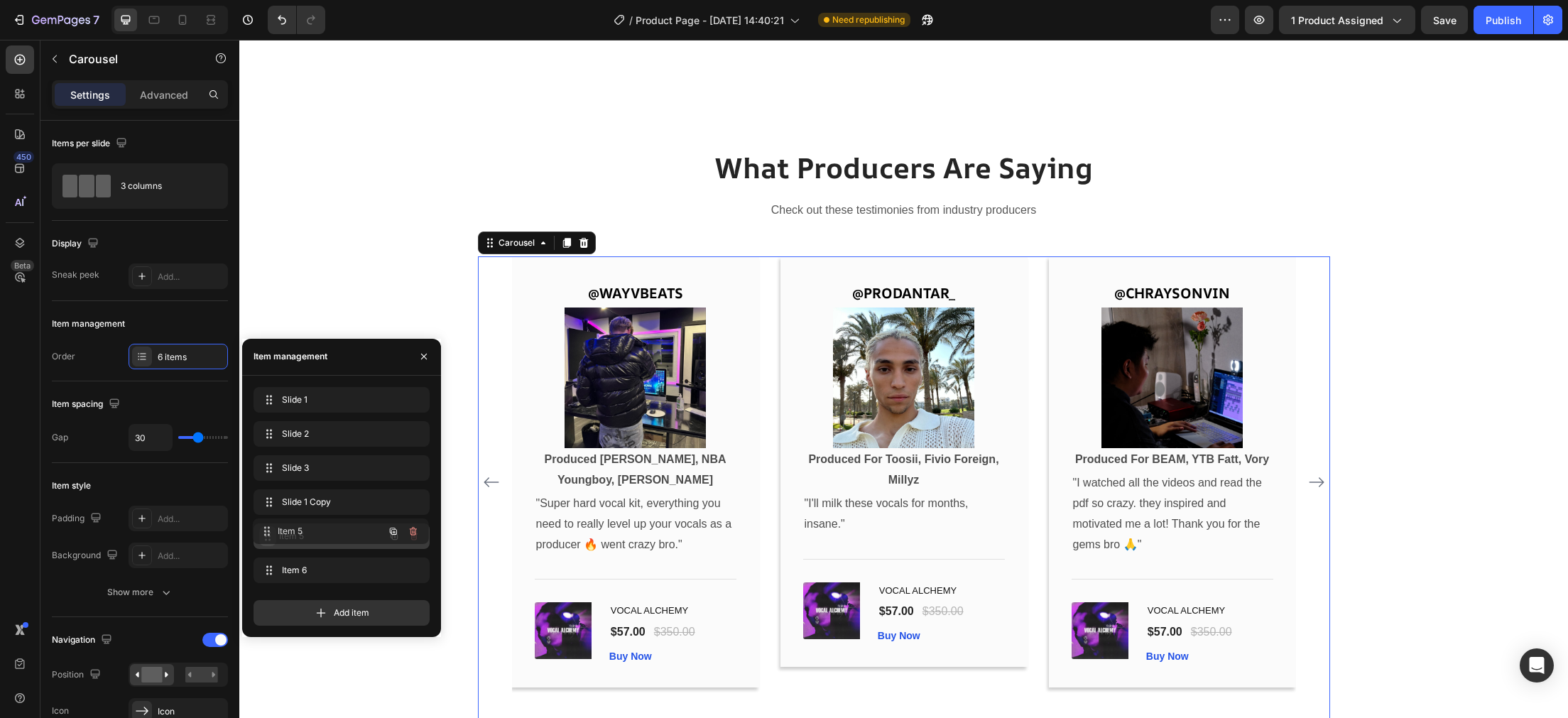
click at [266, 536] on icon at bounding box center [267, 536] width 11 height 11
drag, startPoint x: 264, startPoint y: 511, endPoint x: 267, endPoint y: 434, distance: 77.1
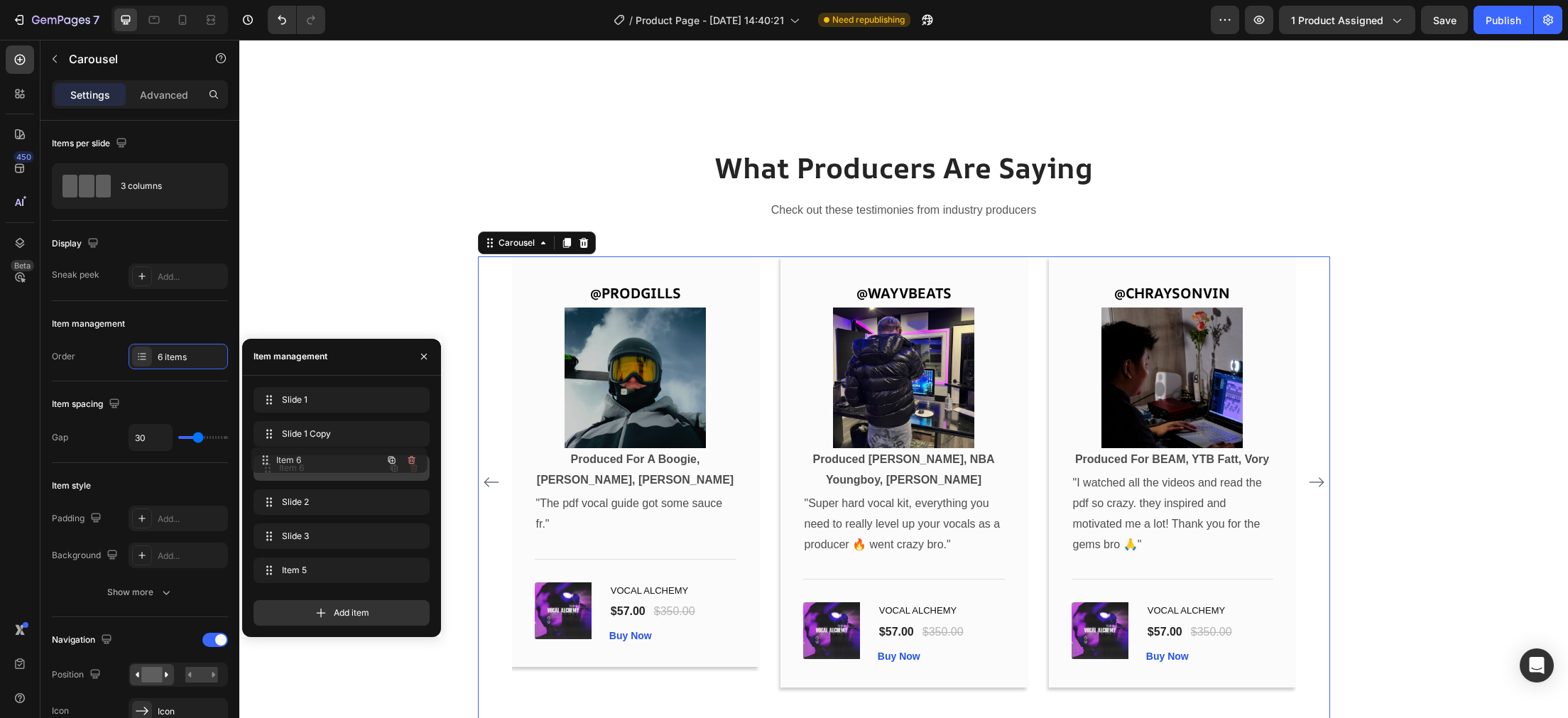
drag, startPoint x: 263, startPoint y: 566, endPoint x: 261, endPoint y: 456, distance: 110.0
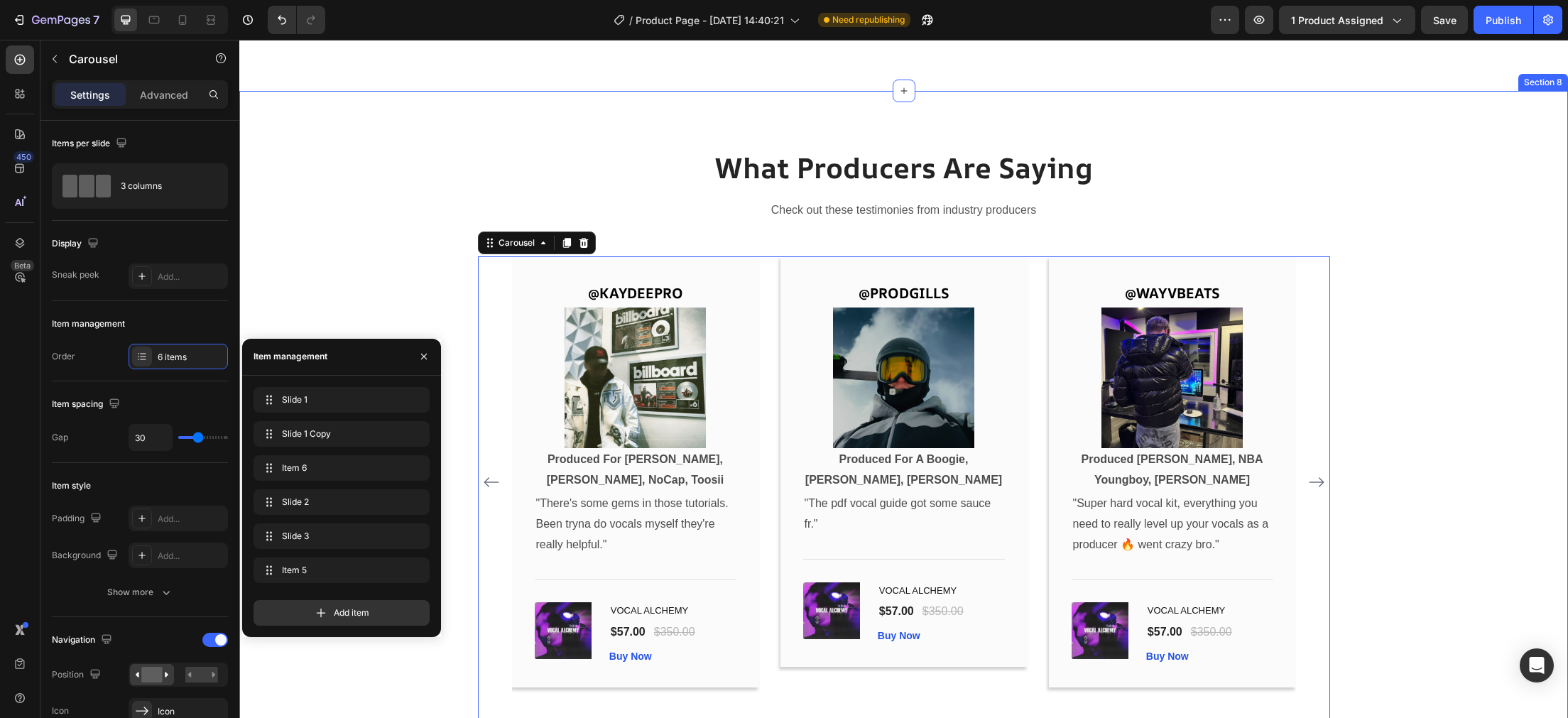
click at [334, 228] on div "What Producers Are Saying Heading Check out these testimonies from industry pro…" at bounding box center [903, 439] width 1307 height 581
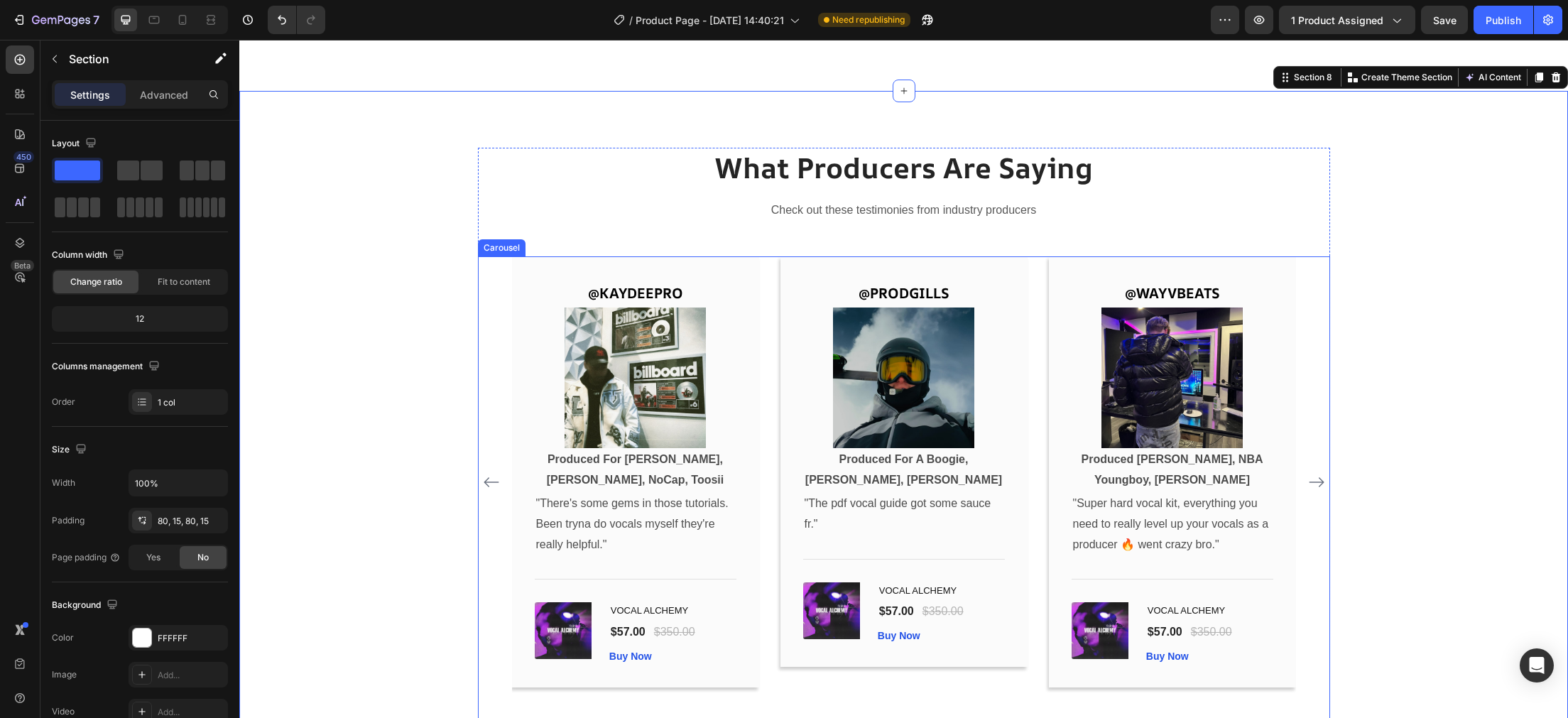
click at [491, 475] on icon "Carousel Back Arrow" at bounding box center [491, 481] width 17 height 17
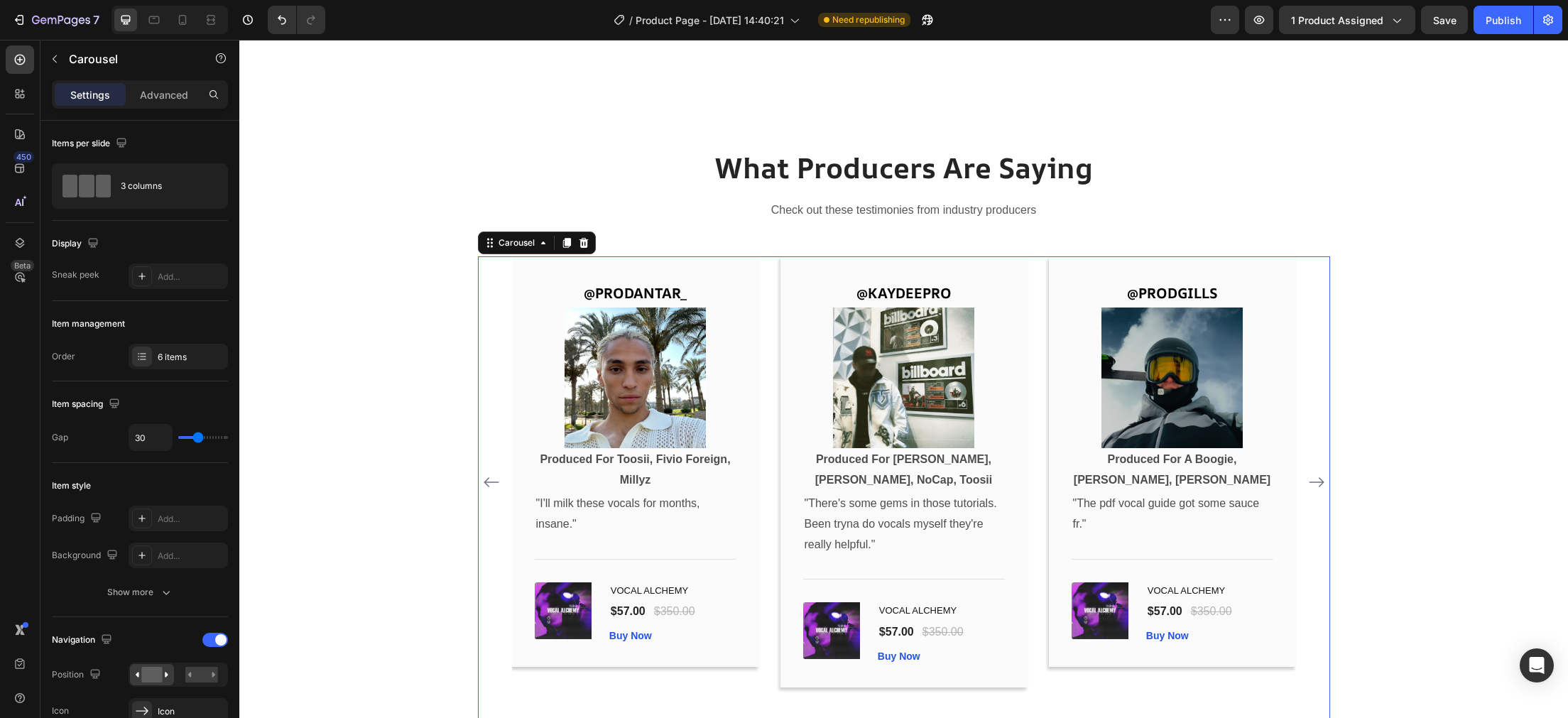
click at [493, 483] on icon "Carousel Back Arrow" at bounding box center [491, 481] width 17 height 17
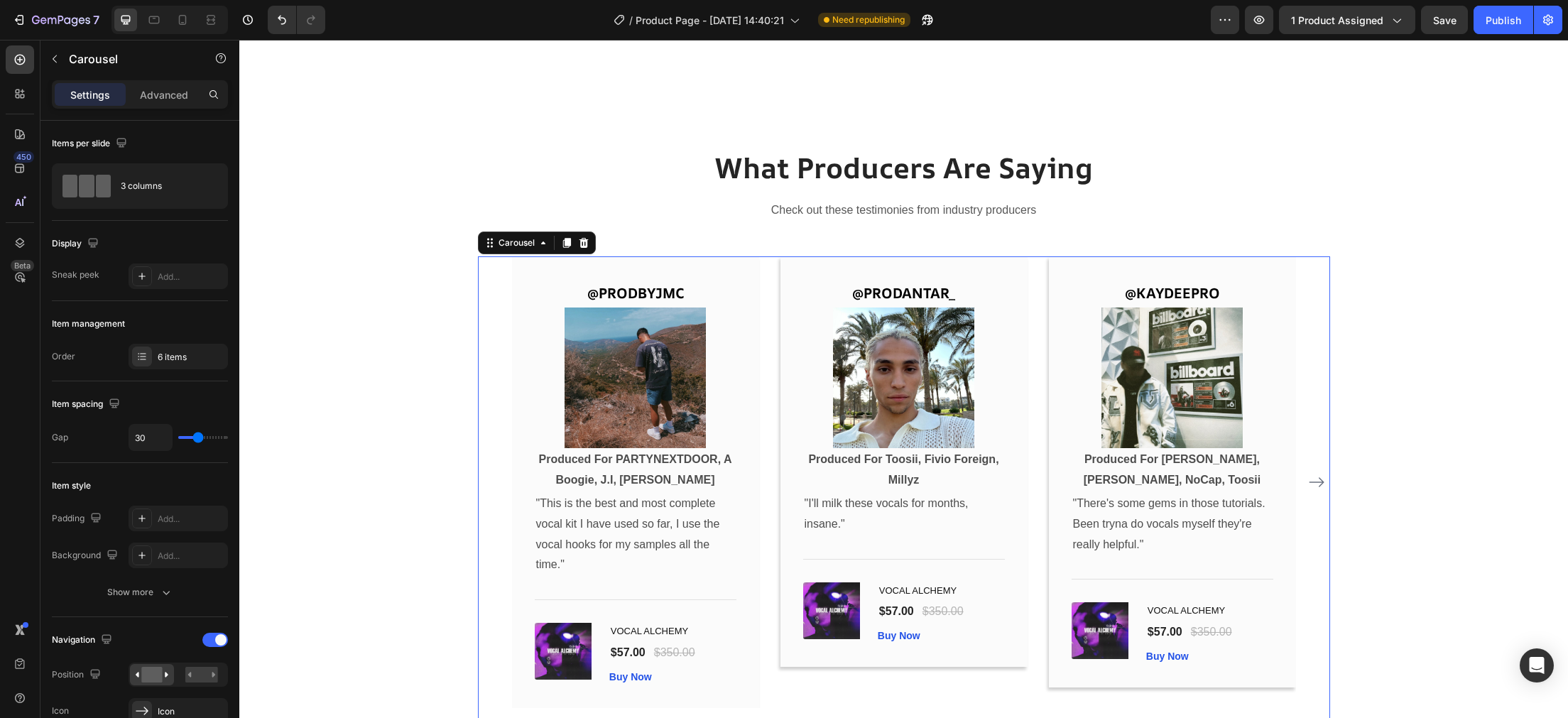
click at [1310, 478] on icon "Carousel Next Arrow" at bounding box center [1316, 481] width 17 height 17
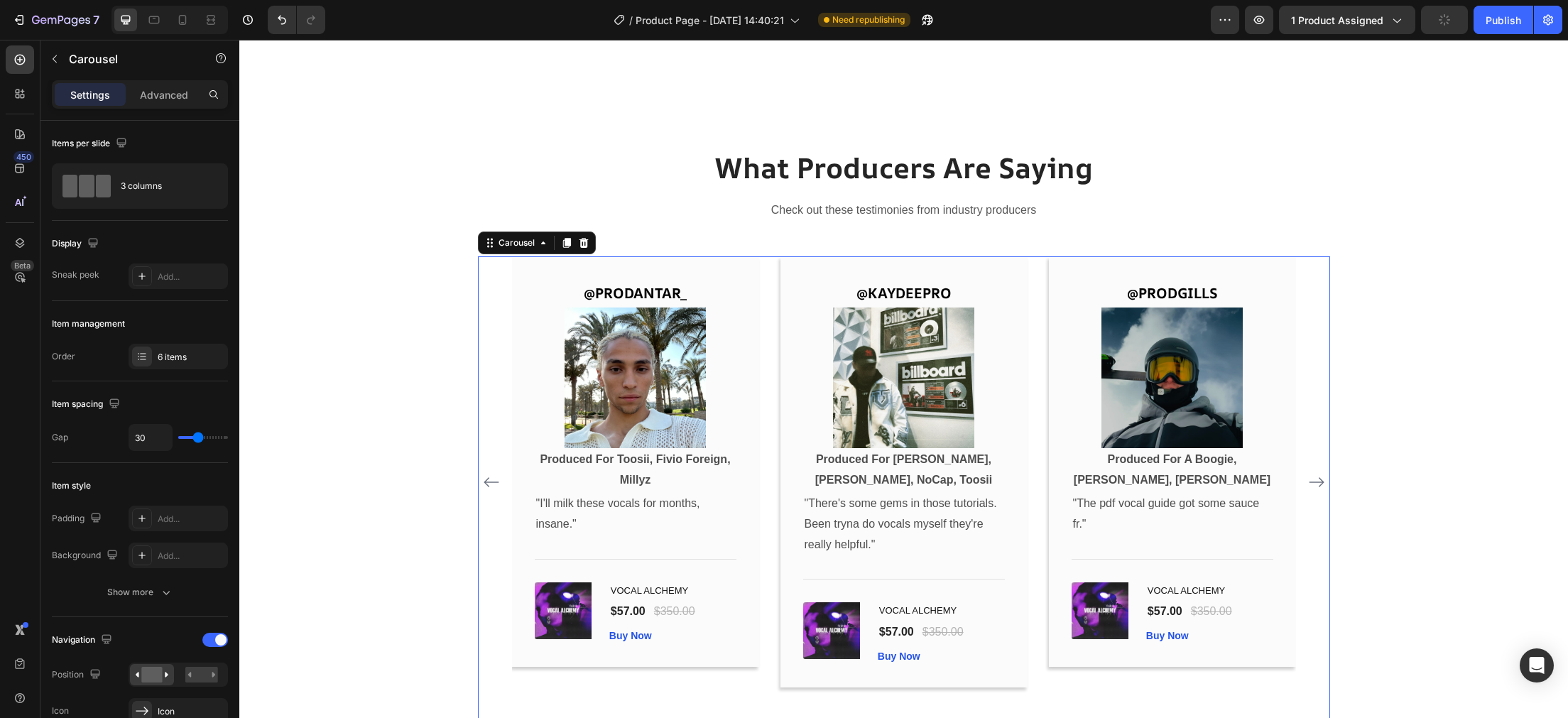
click at [1315, 480] on icon "Carousel Next Arrow" at bounding box center [1316, 481] width 17 height 17
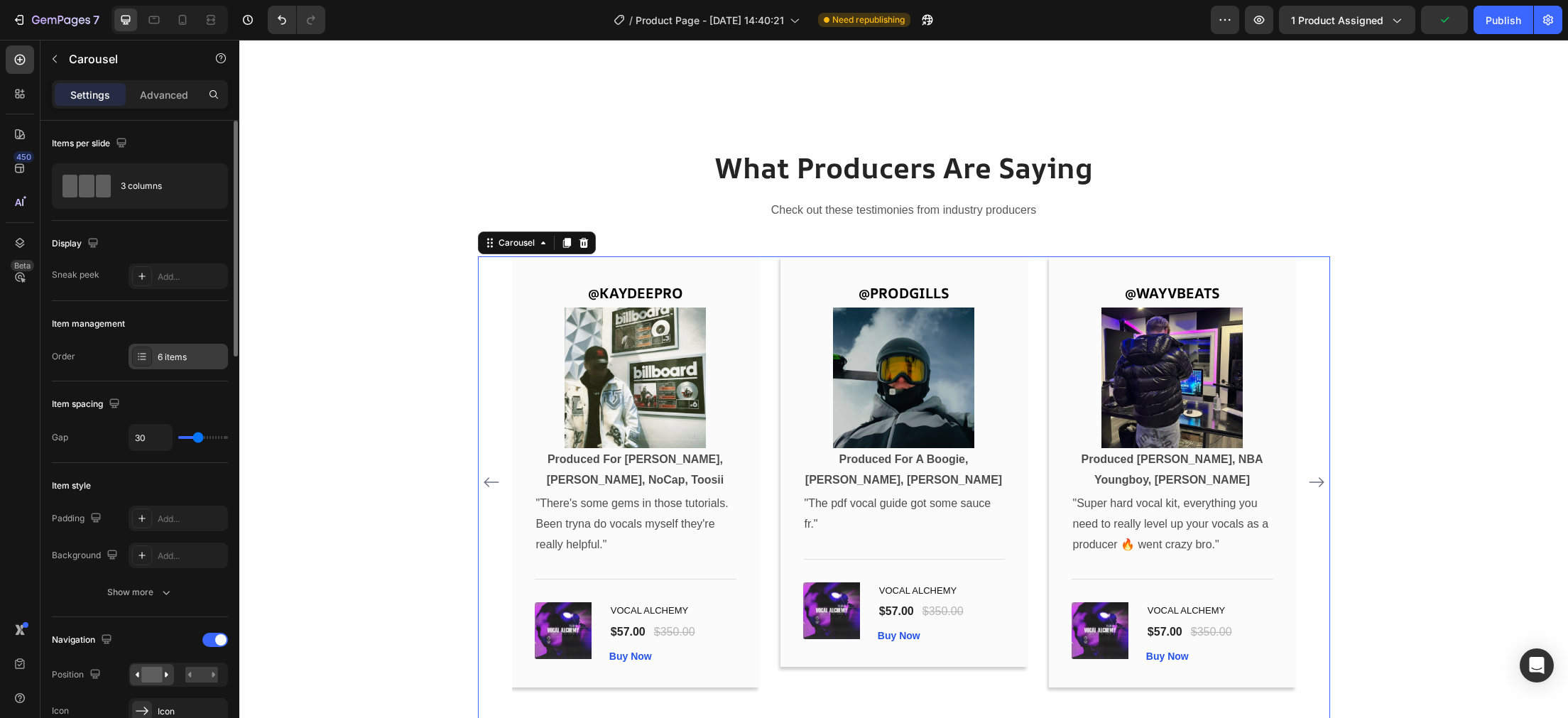
click at [185, 363] on div "6 items" at bounding box center [191, 357] width 67 height 13
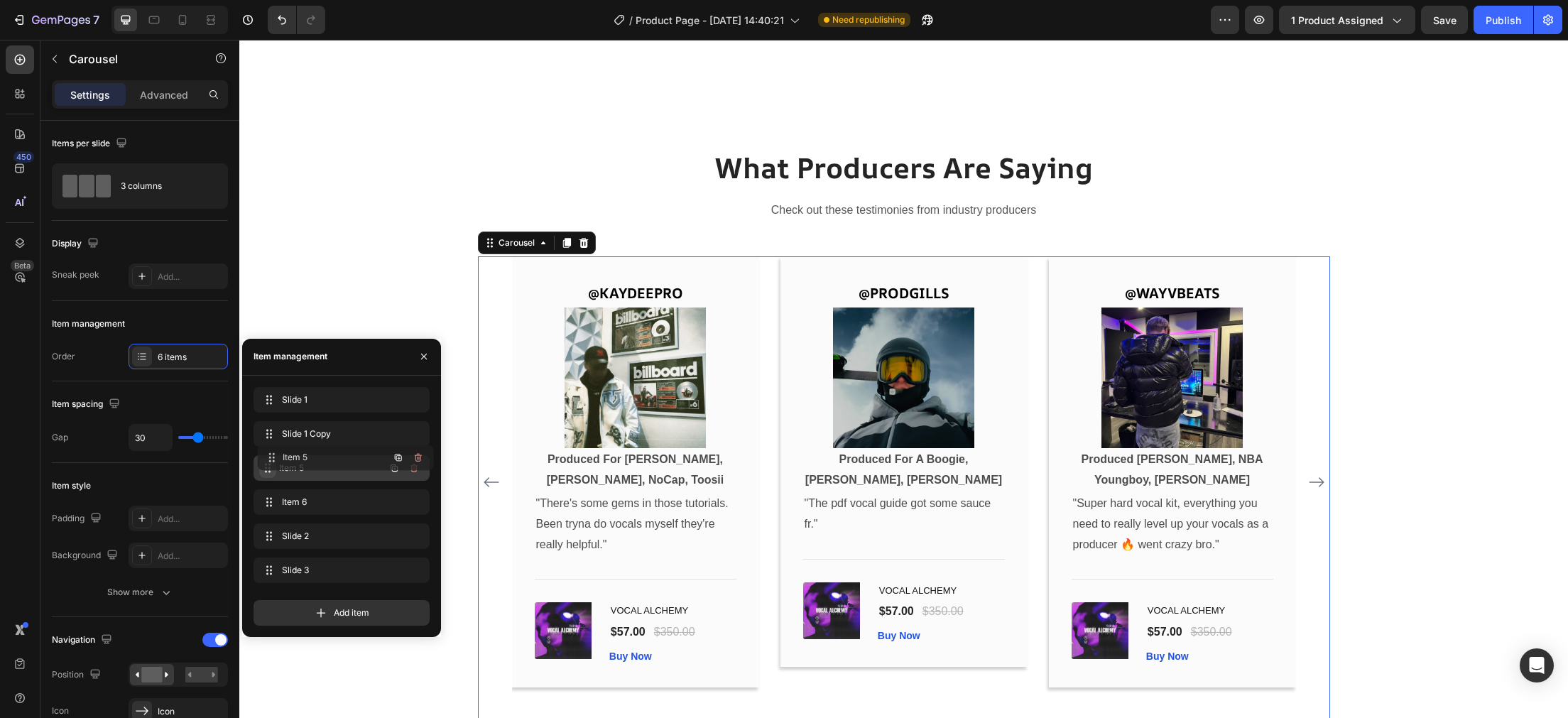
drag, startPoint x: 267, startPoint y: 573, endPoint x: 272, endPoint y: 459, distance: 114.1
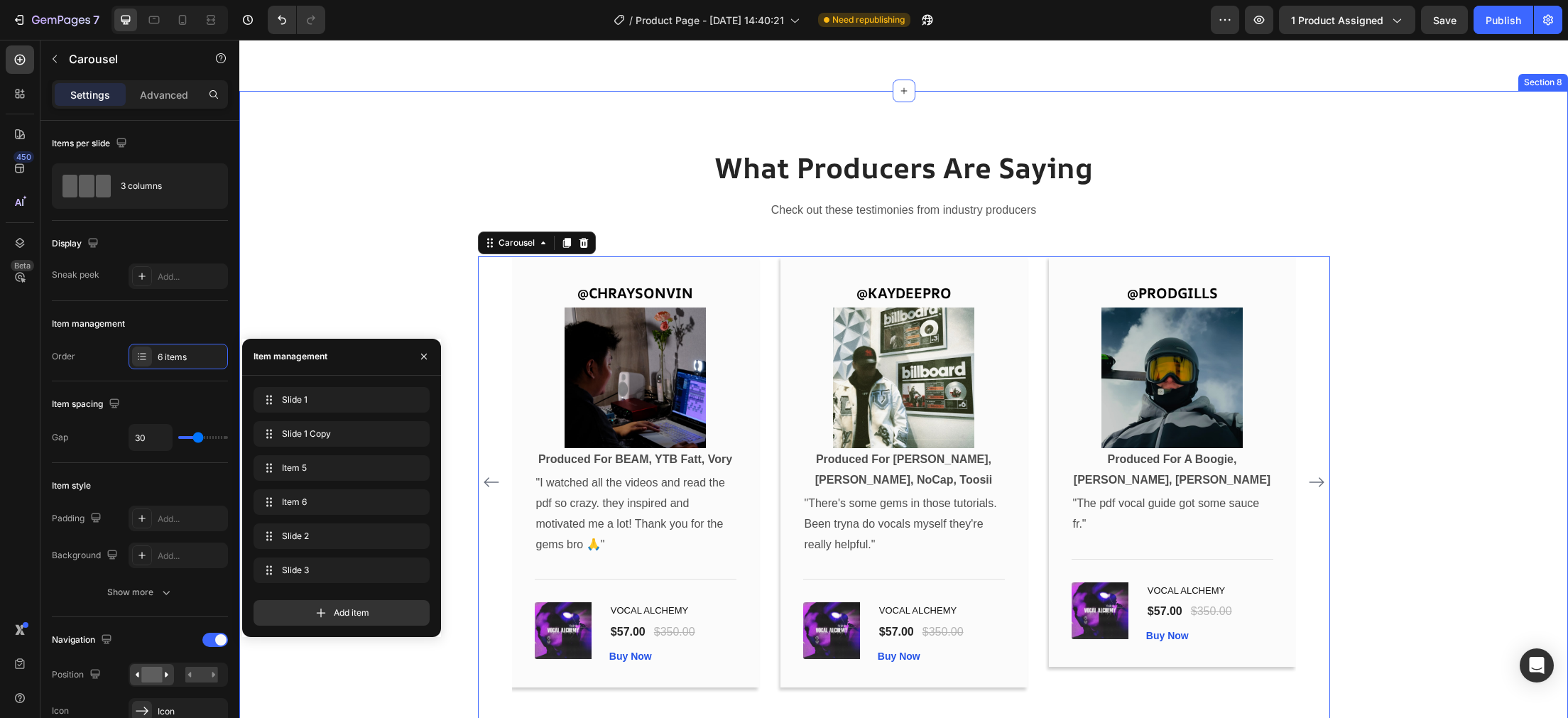
click at [341, 248] on div "What Producers Are Saying Heading Check out these testimonies from industry pro…" at bounding box center [903, 439] width 1307 height 581
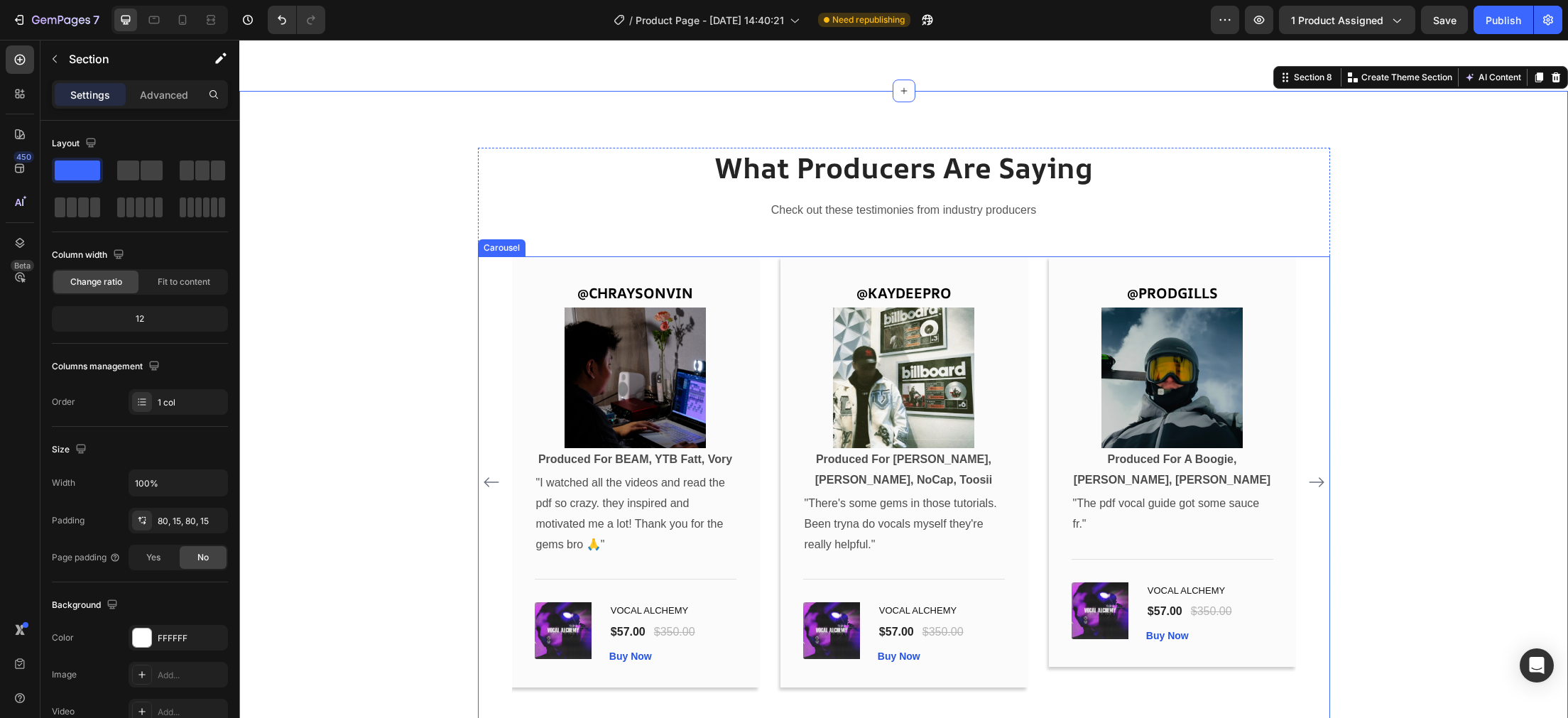
click at [486, 488] on icon "Carousel Back Arrow" at bounding box center [491, 481] width 17 height 17
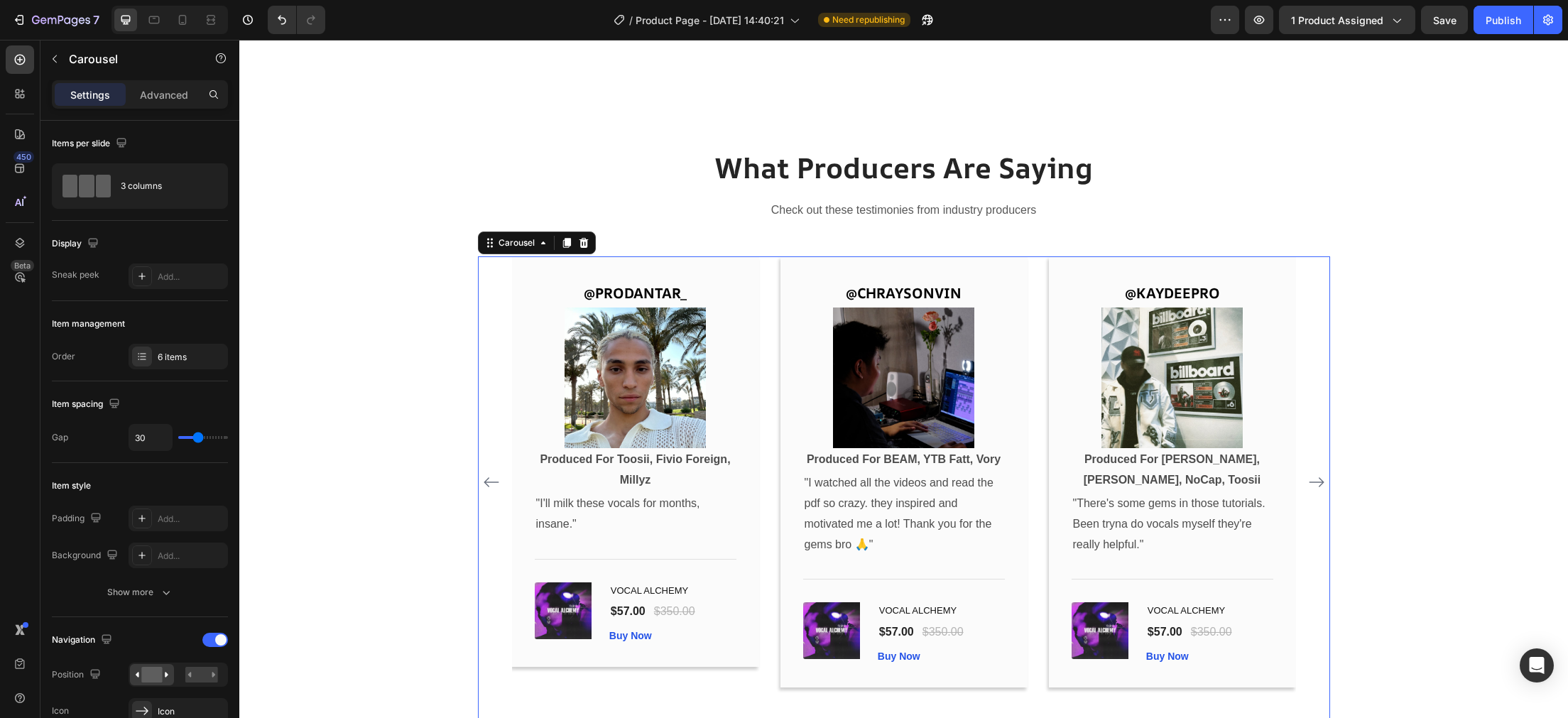
click at [486, 485] on icon "Carousel Back Arrow" at bounding box center [491, 481] width 17 height 17
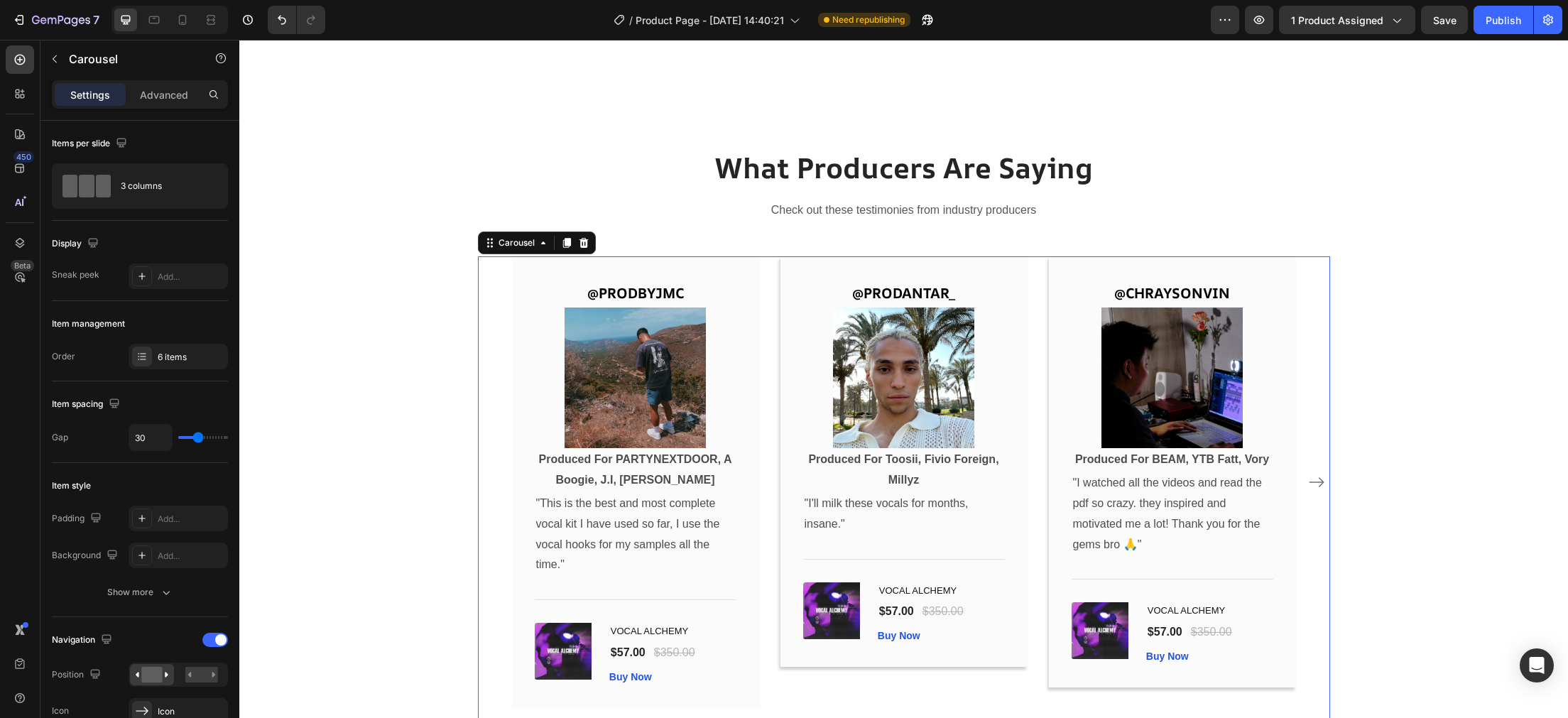
click at [1325, 481] on button "Carousel Next Arrow" at bounding box center [1316, 482] width 23 height 23
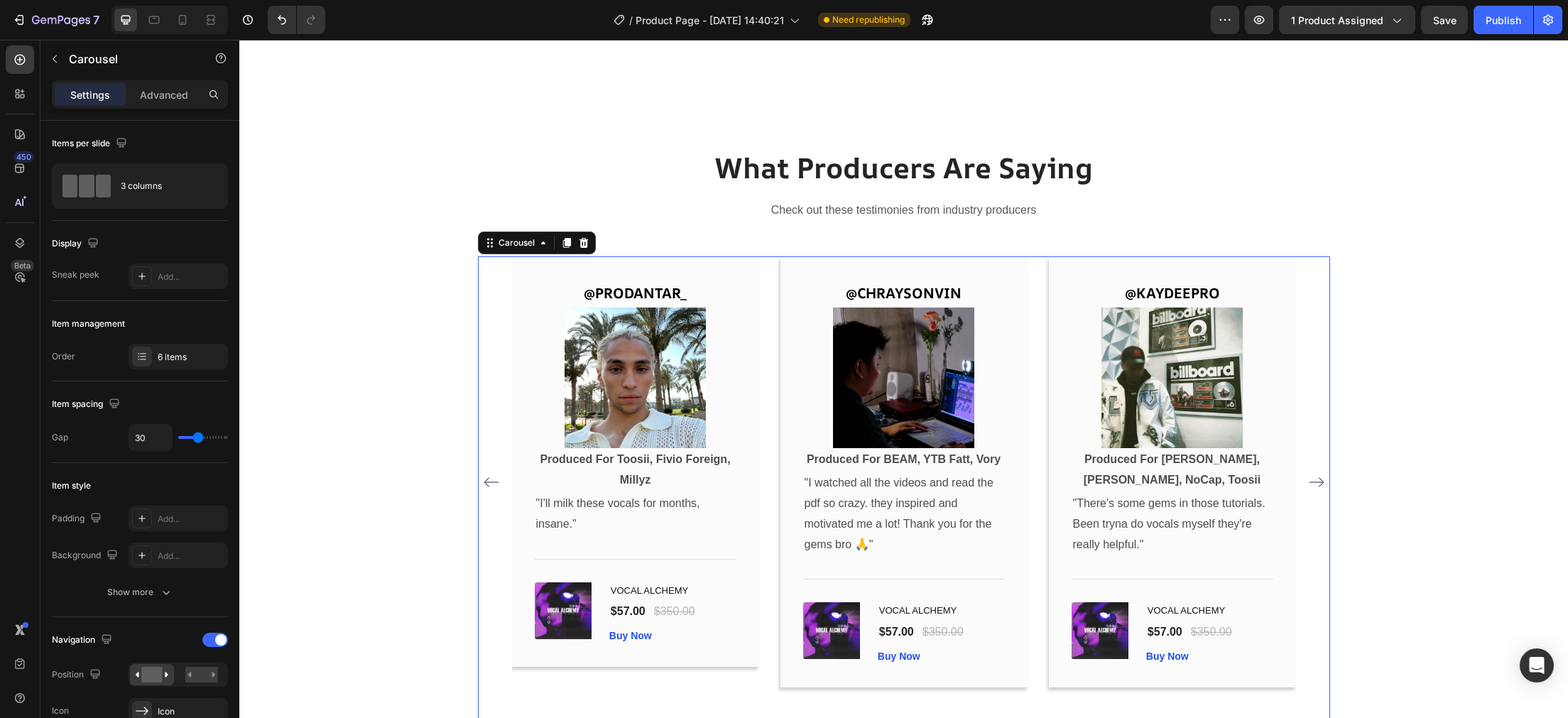
click at [1322, 481] on icon "Carousel Next Arrow" at bounding box center [1316, 482] width 15 height 10
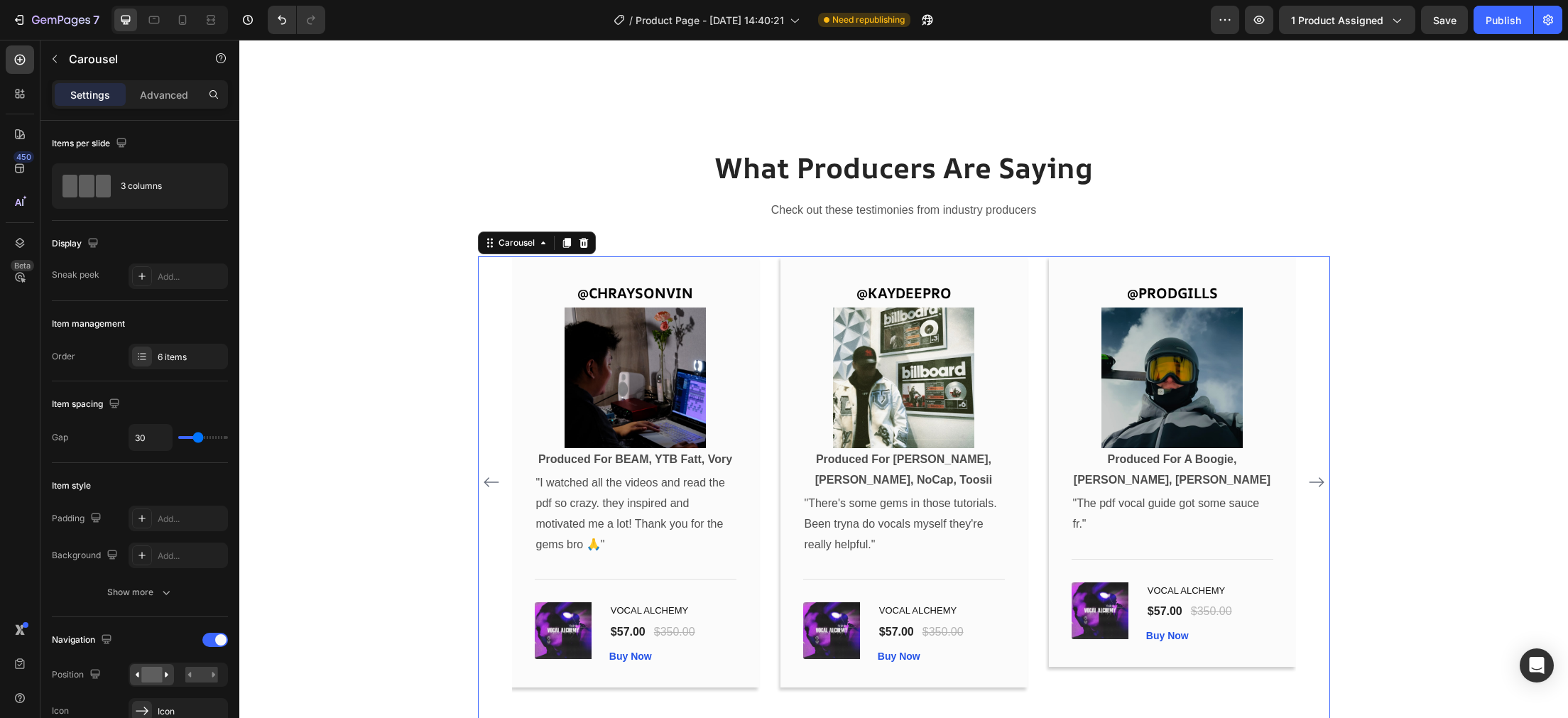
click at [1321, 484] on icon "Carousel Next Arrow" at bounding box center [1316, 482] width 15 height 10
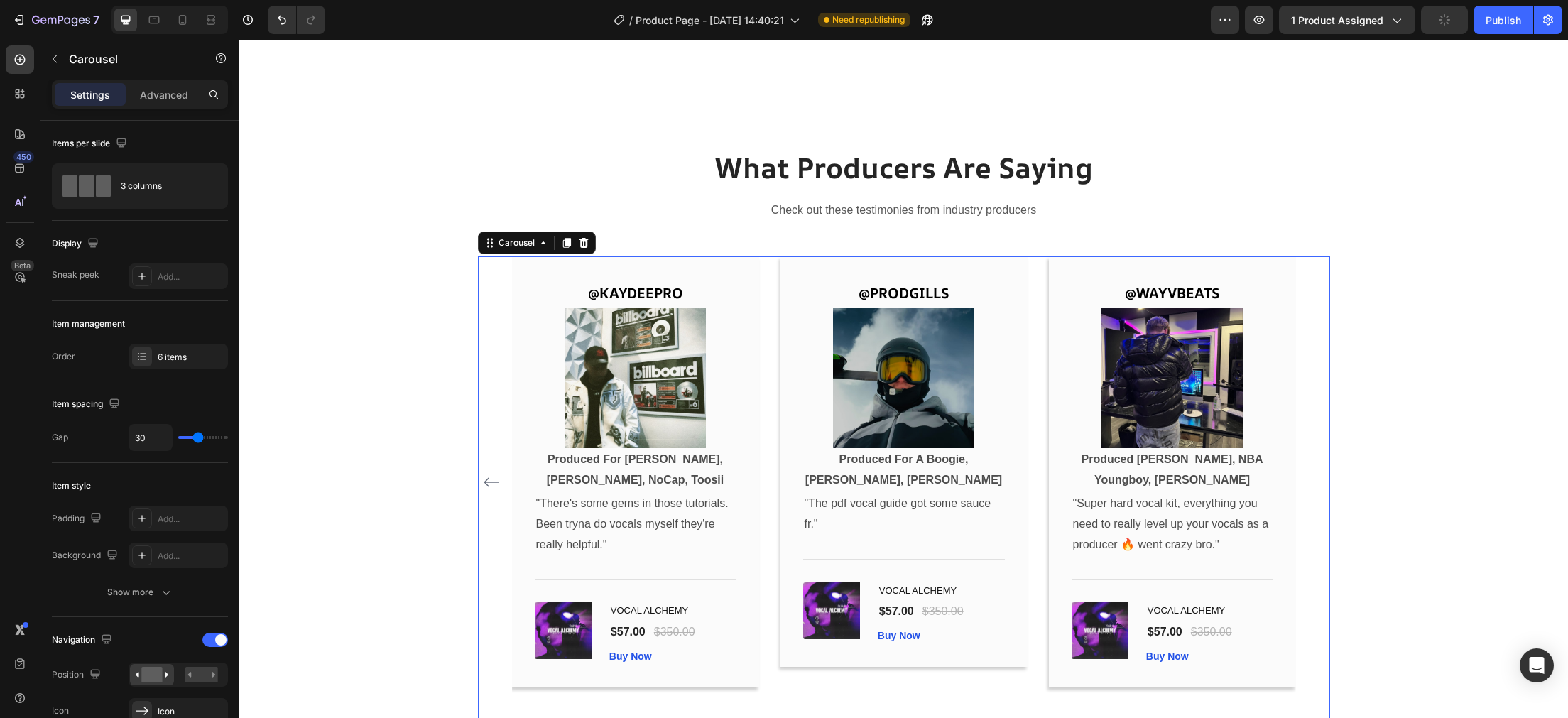
click at [489, 478] on icon "Carousel Back Arrow" at bounding box center [491, 481] width 17 height 17
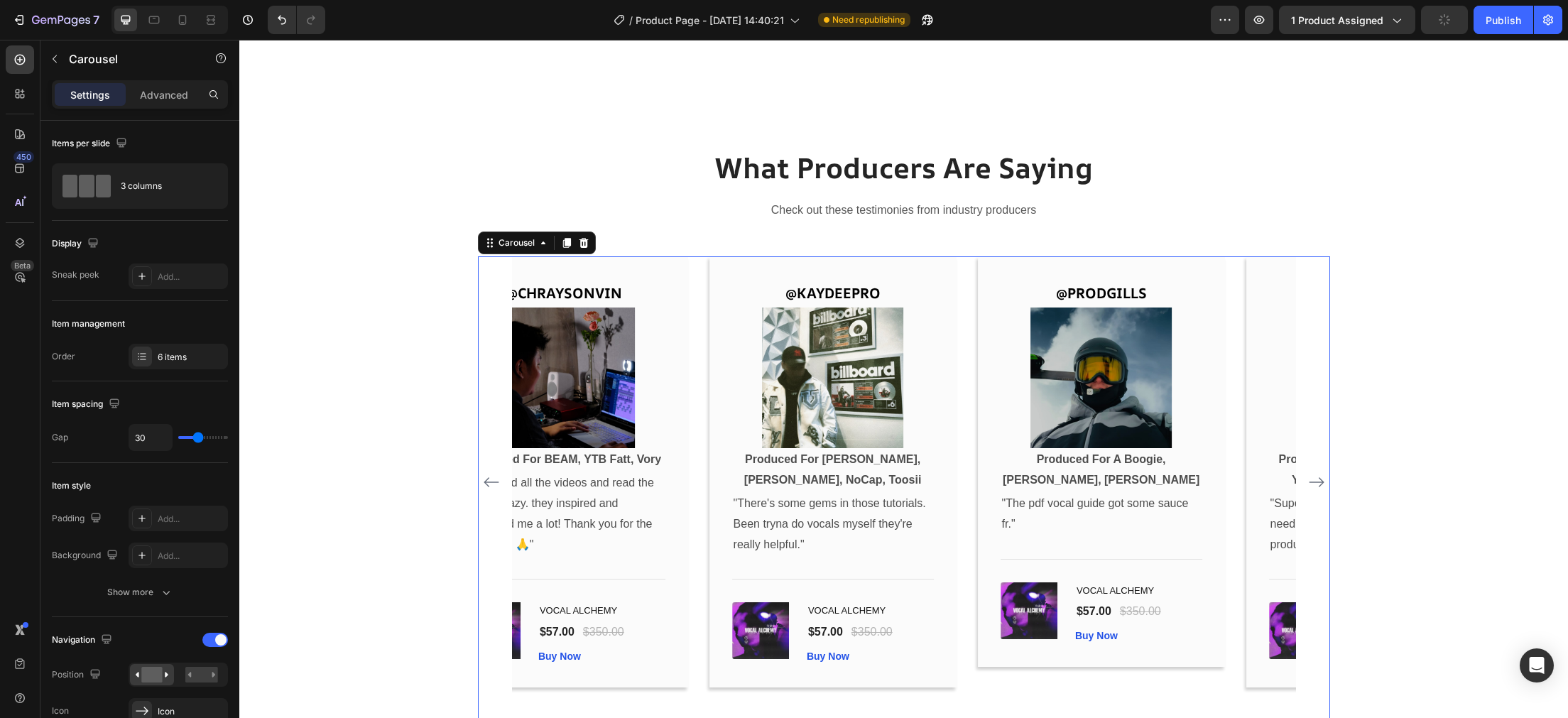
click at [489, 478] on icon "Carousel Back Arrow" at bounding box center [491, 481] width 17 height 17
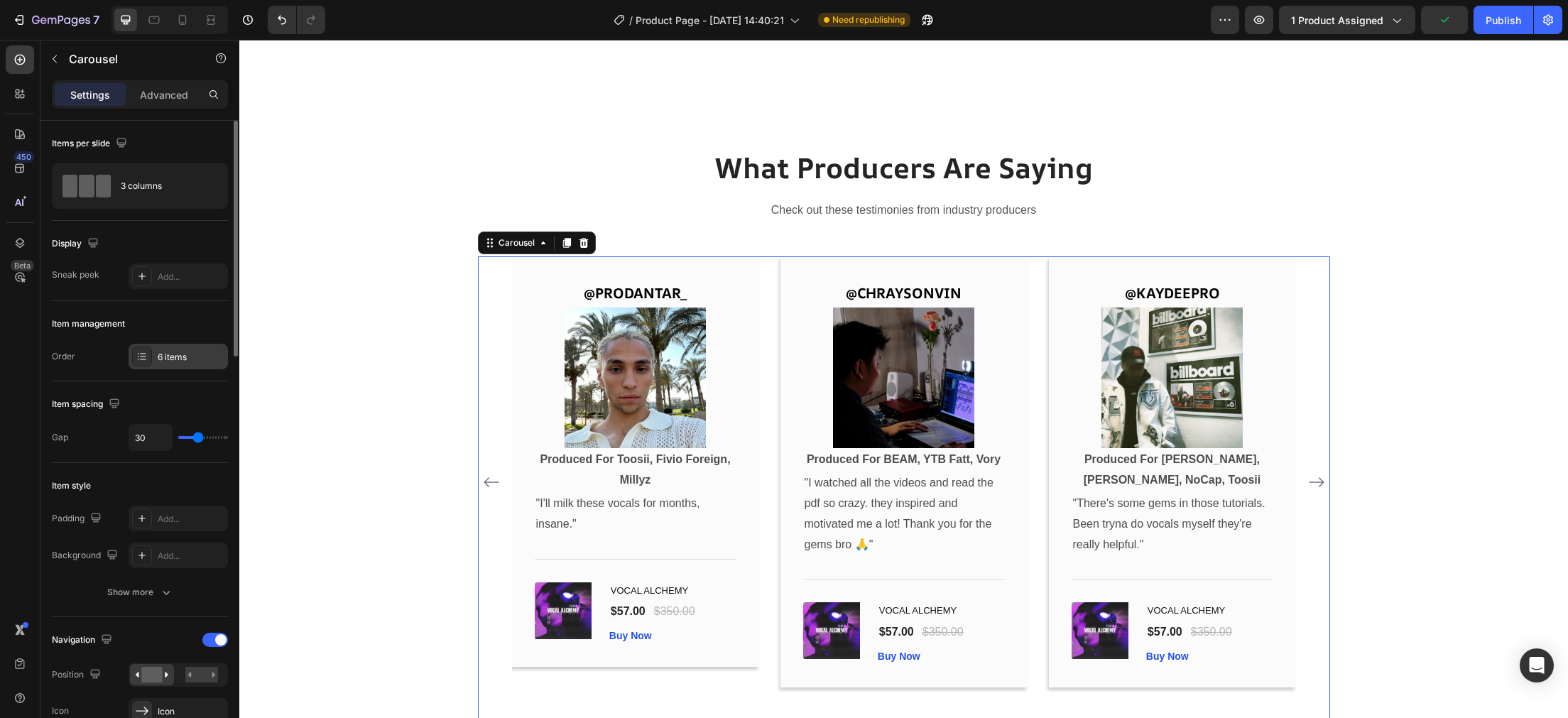
click at [135, 353] on div at bounding box center [142, 357] width 20 height 20
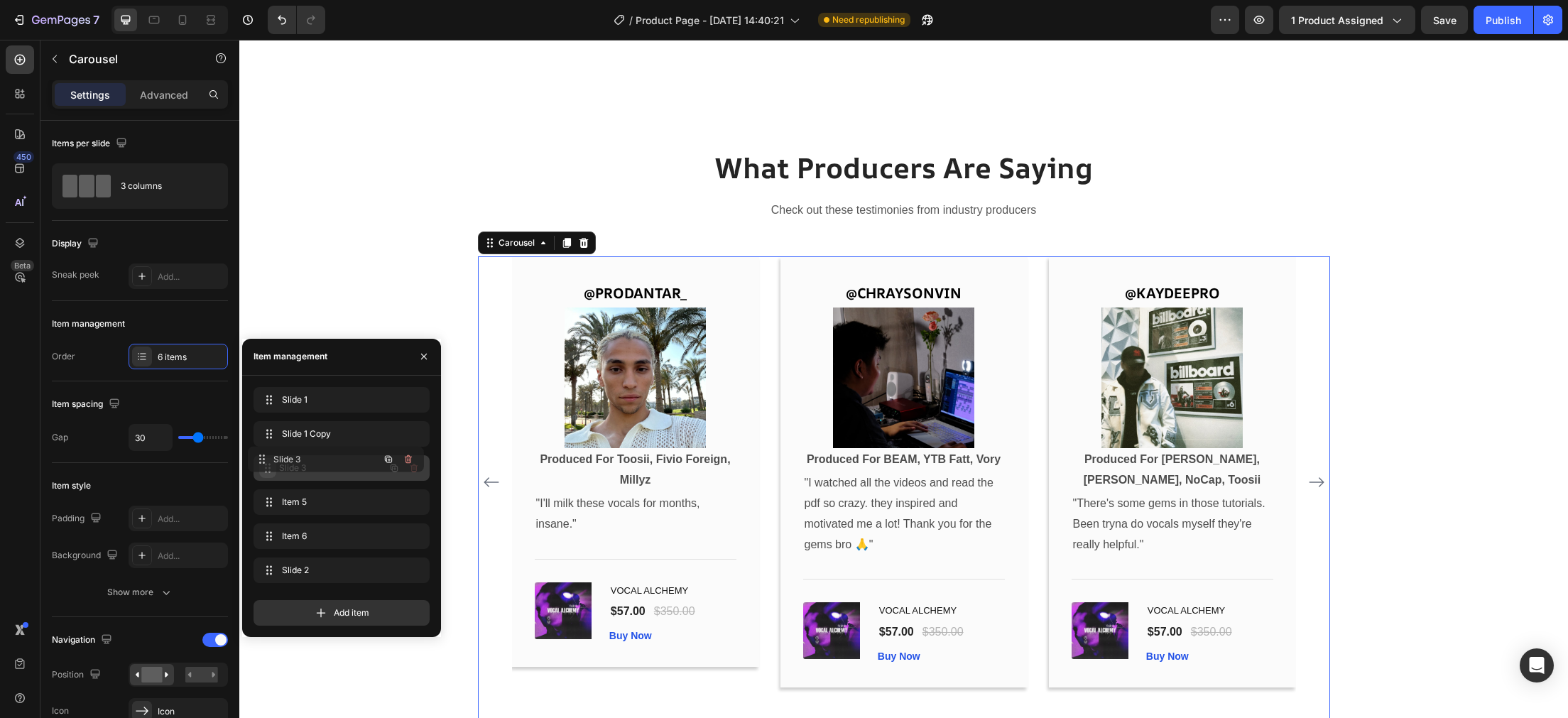
drag, startPoint x: 269, startPoint y: 571, endPoint x: 263, endPoint y: 458, distance: 113.2
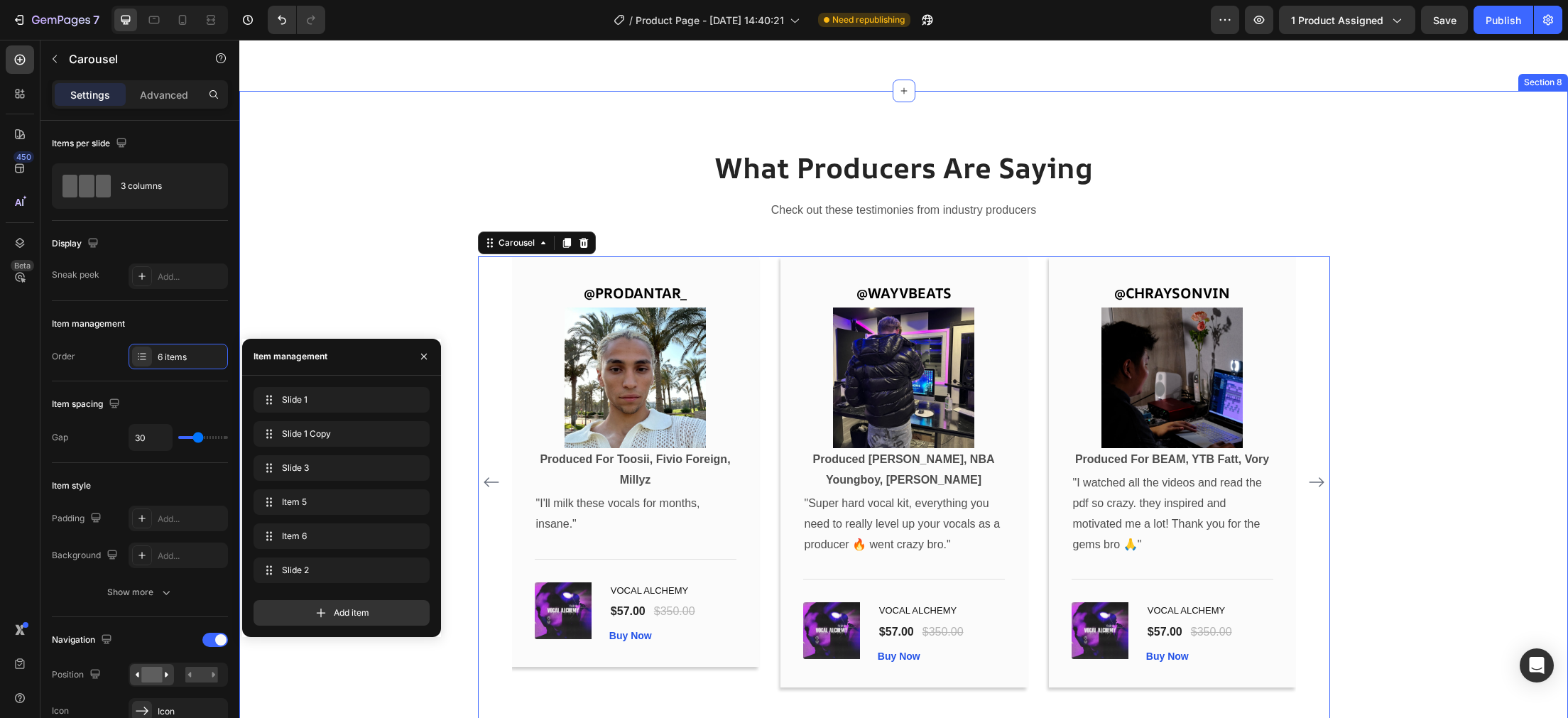
click at [339, 271] on div "What Producers Are Saying Heading Check out these testimonies from industry pro…" at bounding box center [903, 439] width 1307 height 581
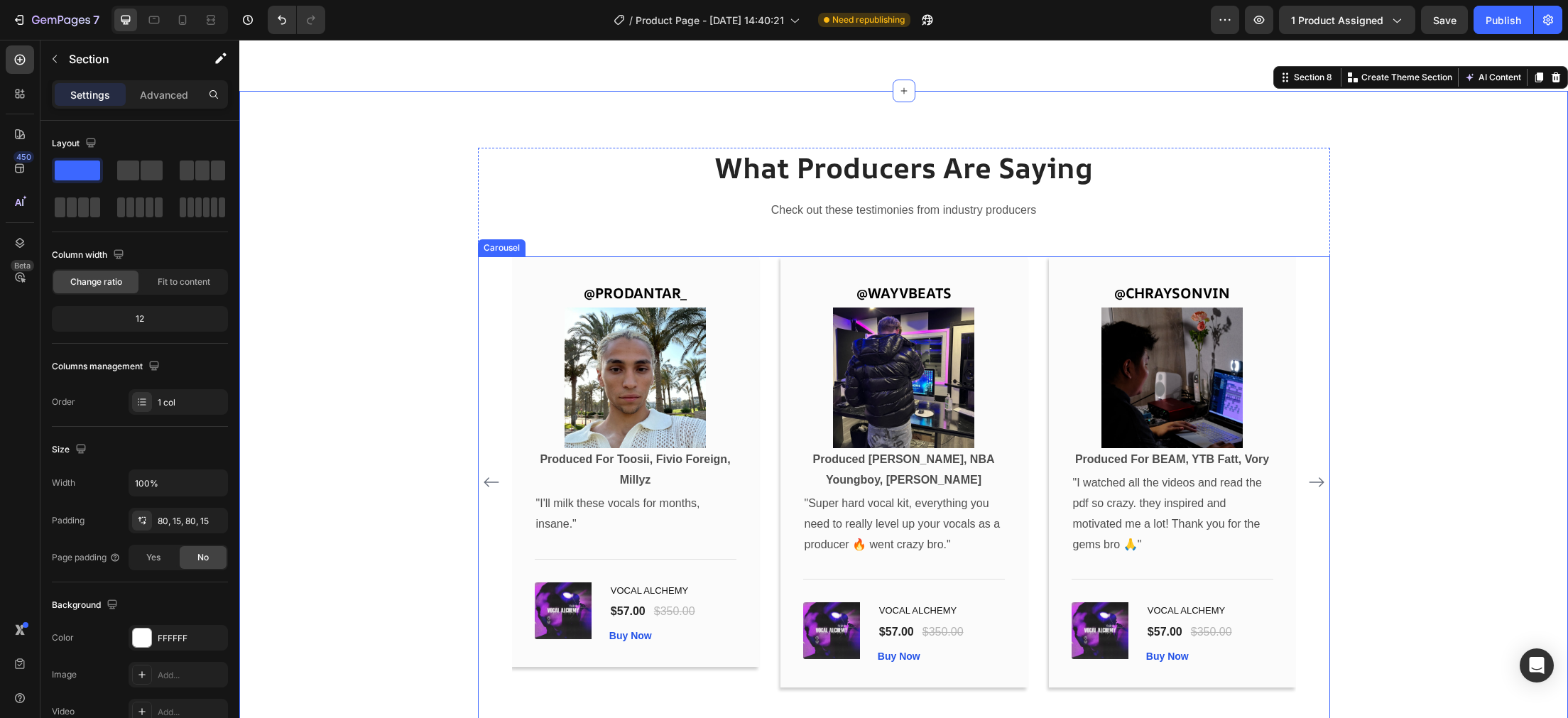
click at [480, 486] on div "@PRODBYJMC Text Block Image Produced For PARTYNEXTDOOR, A Boogie, J.I, Scorey T…" at bounding box center [904, 482] width 852 height 451
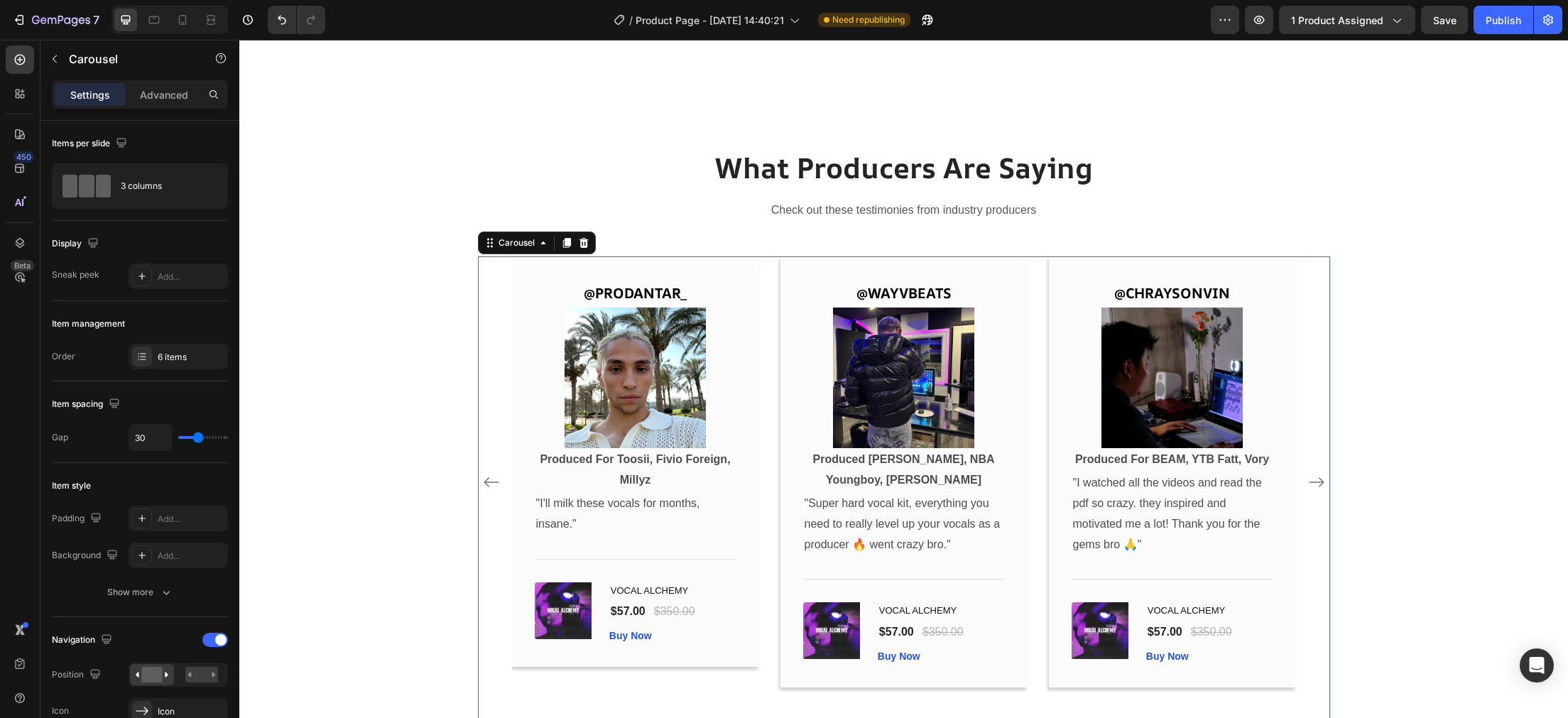
click at [486, 486] on icon "Carousel Back Arrow" at bounding box center [491, 481] width 17 height 17
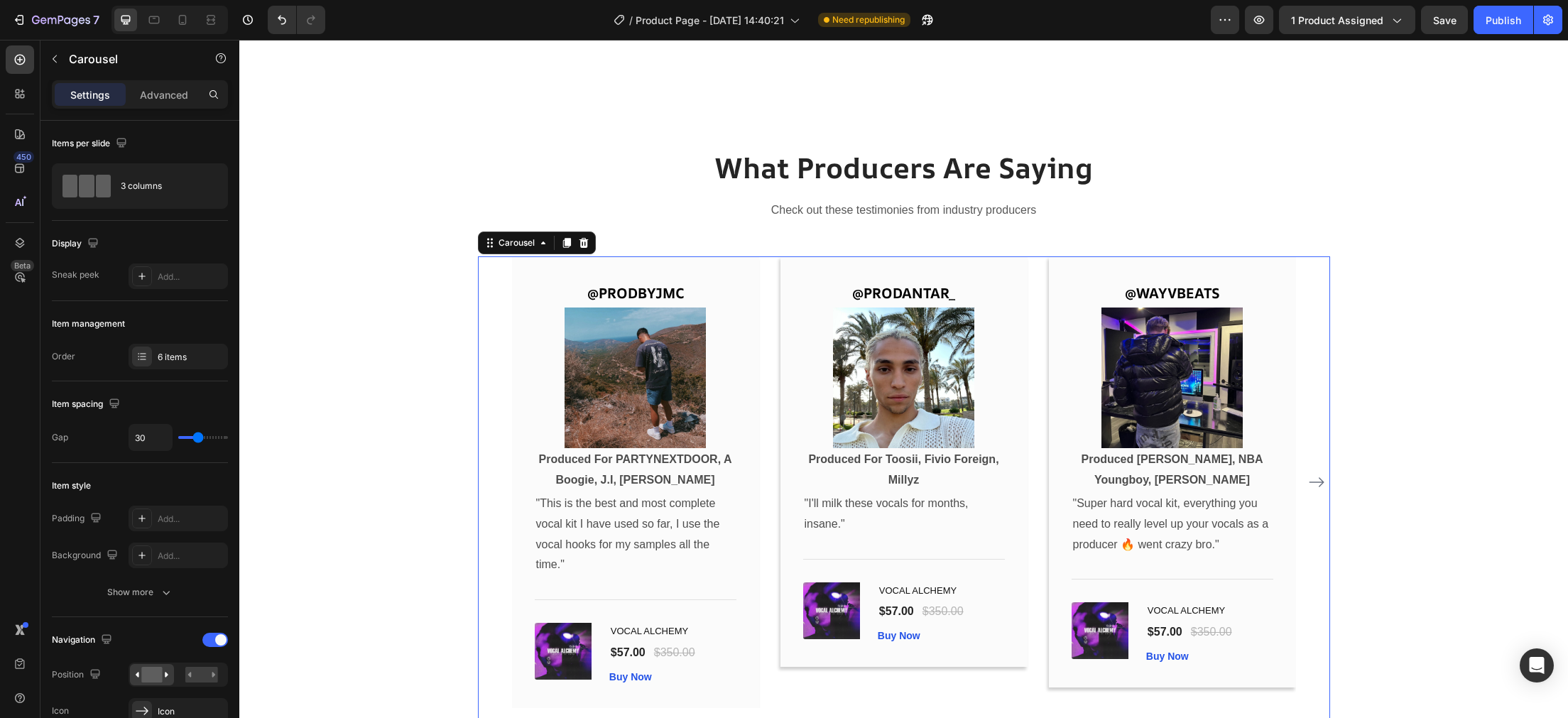
click at [1316, 483] on icon "Carousel Next Arrow" at bounding box center [1316, 481] width 17 height 17
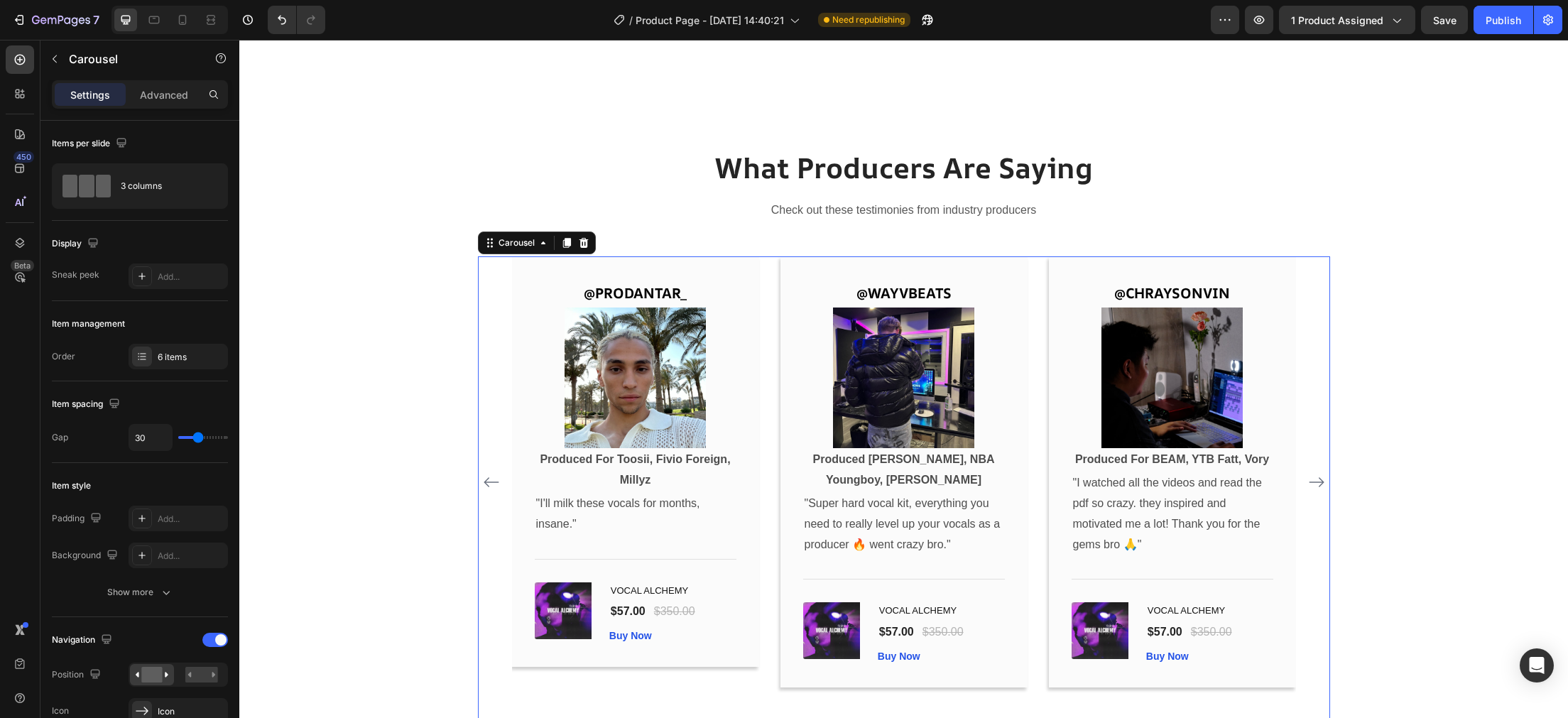
click at [1316, 483] on icon "Carousel Next Arrow" at bounding box center [1316, 481] width 17 height 17
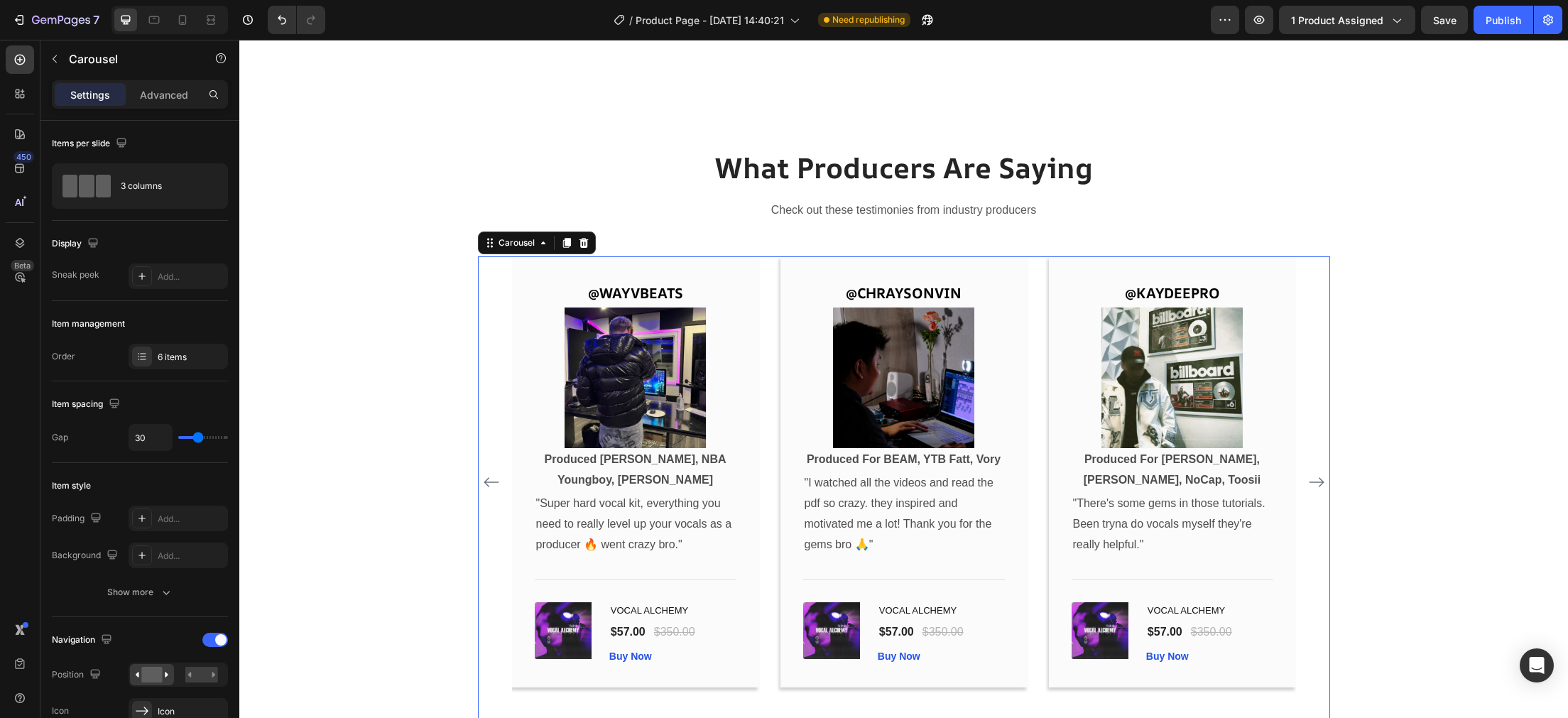
click at [1313, 477] on icon "Carousel Next Arrow" at bounding box center [1316, 481] width 17 height 17
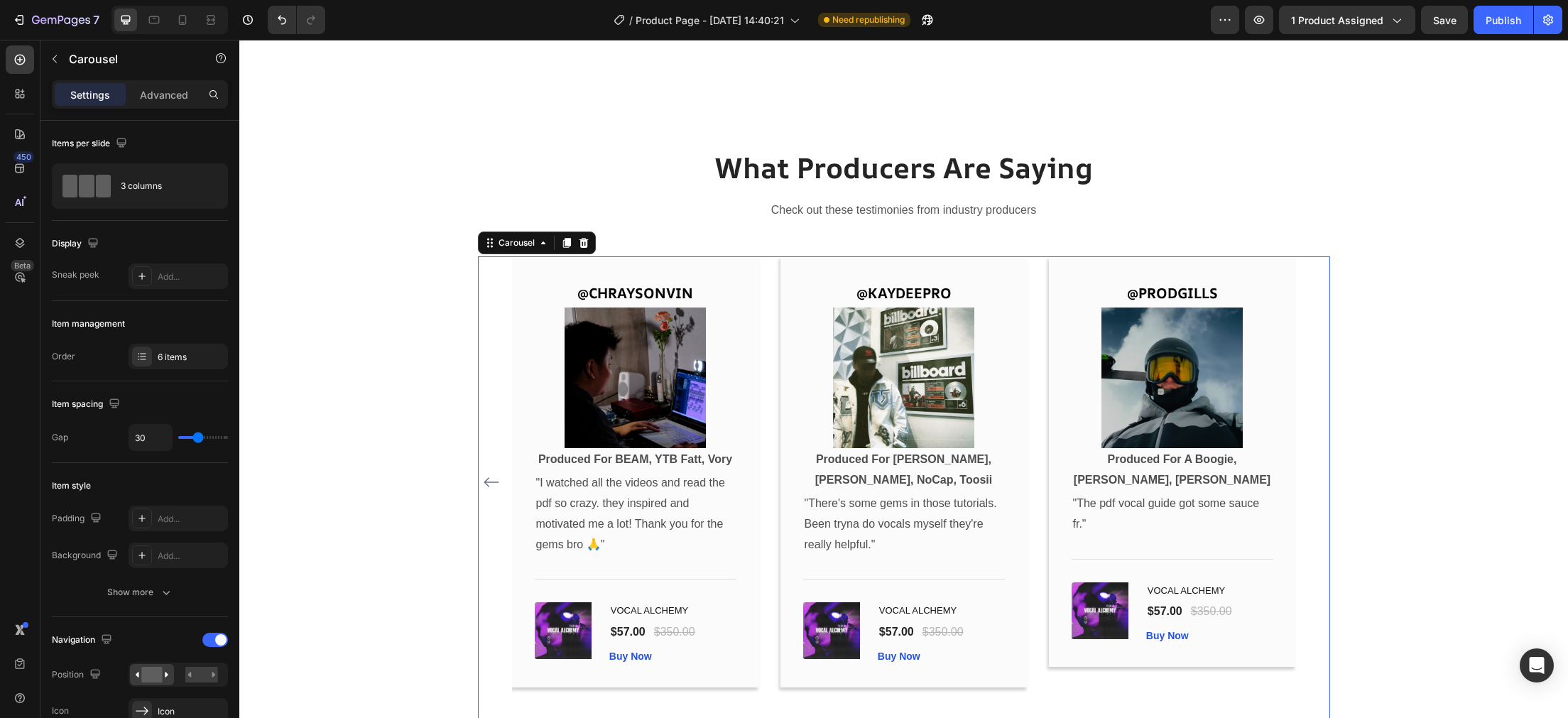
click at [493, 488] on icon "Carousel Back Arrow" at bounding box center [491, 481] width 17 height 17
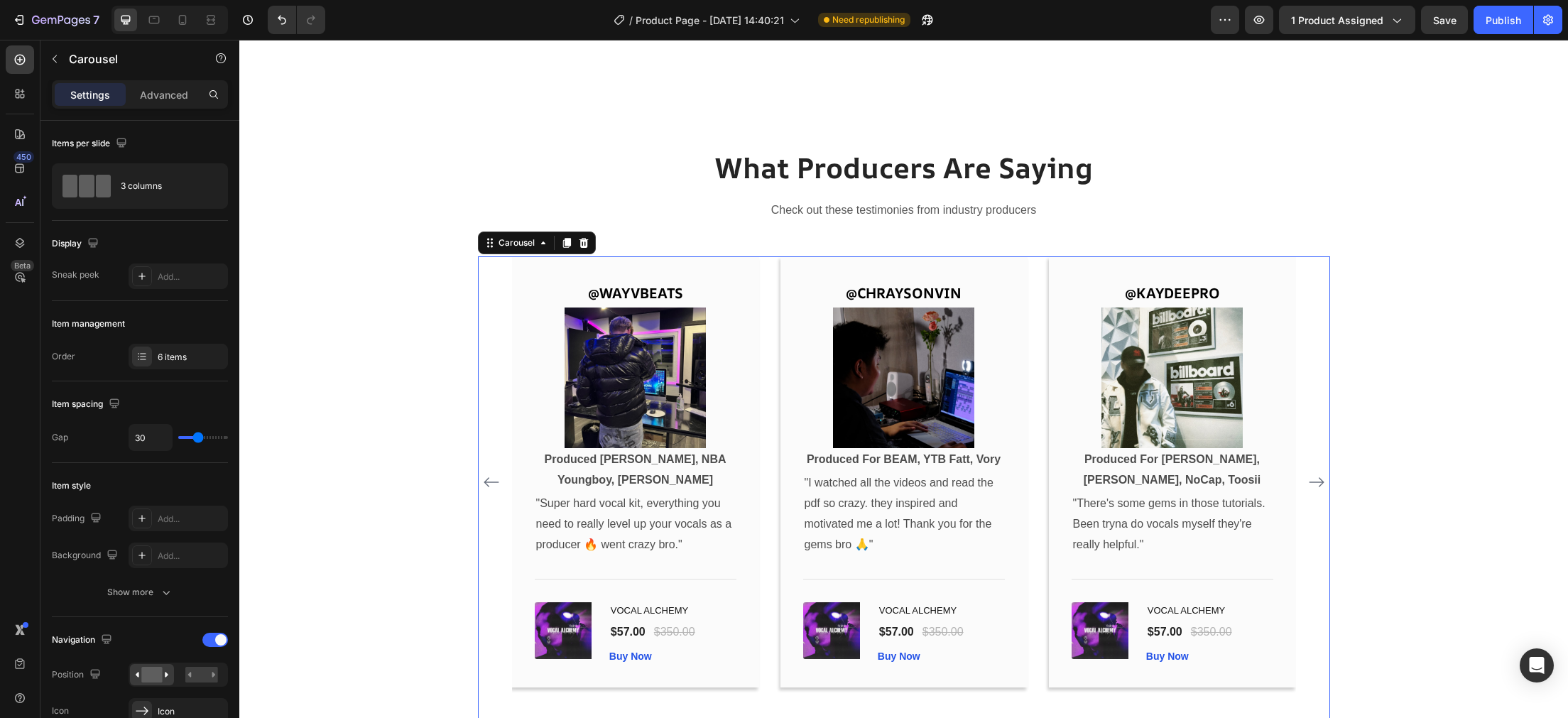
click at [492, 486] on icon "Carousel Back Arrow" at bounding box center [491, 481] width 17 height 17
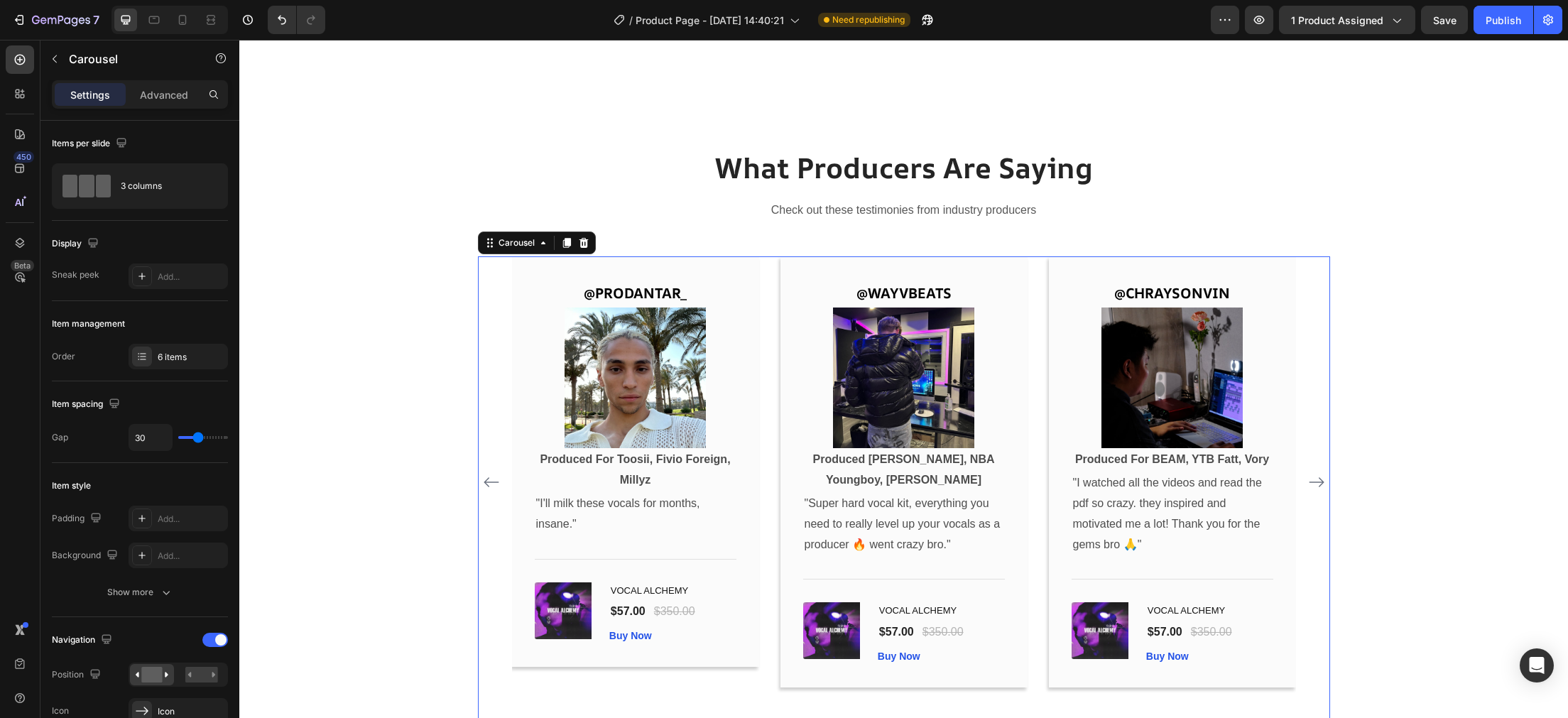
click at [488, 482] on icon "Carousel Back Arrow" at bounding box center [490, 482] width 15 height 10
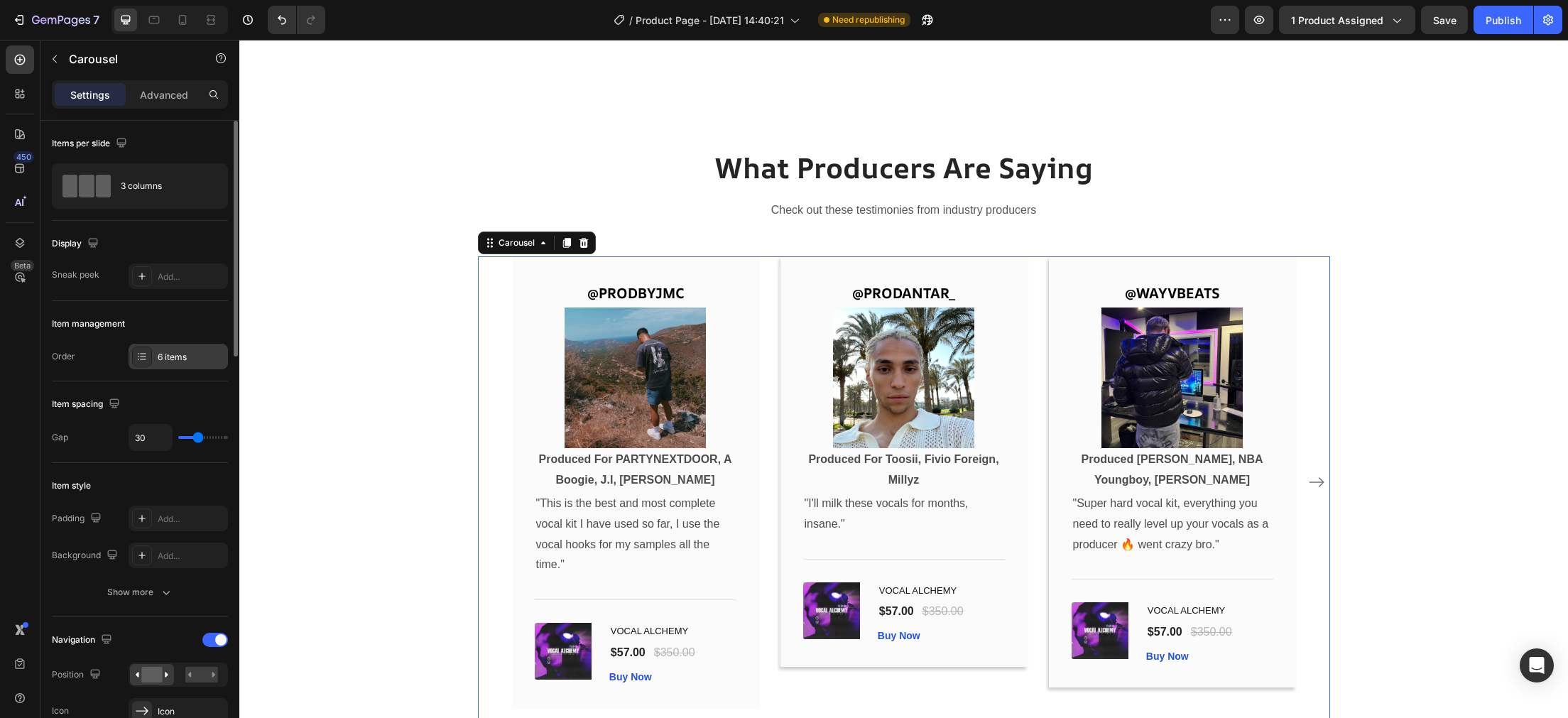
click at [138, 359] on icon at bounding box center [141, 356] width 11 height 11
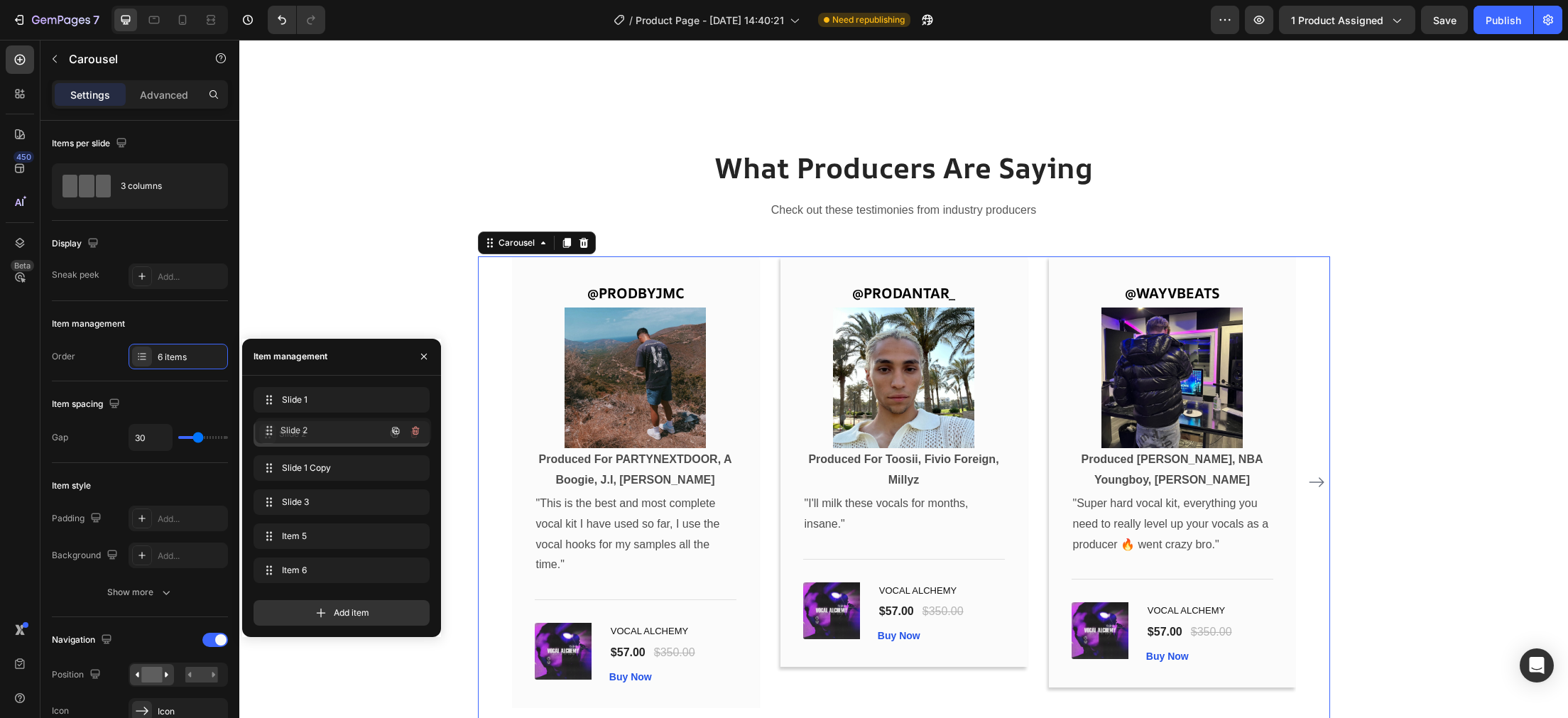
drag, startPoint x: 270, startPoint y: 574, endPoint x: 272, endPoint y: 435, distance: 139.0
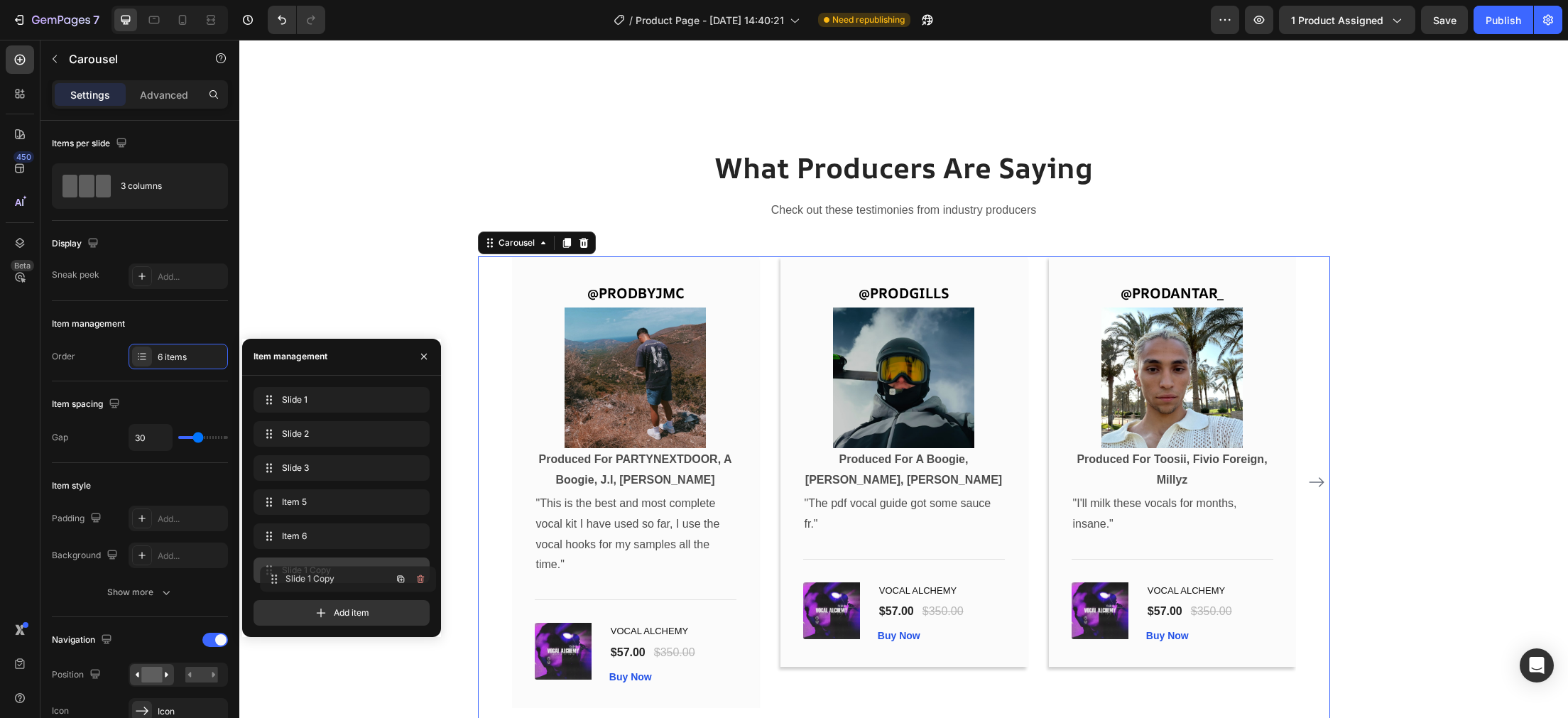
drag, startPoint x: 265, startPoint y: 473, endPoint x: 272, endPoint y: 584, distance: 111.2
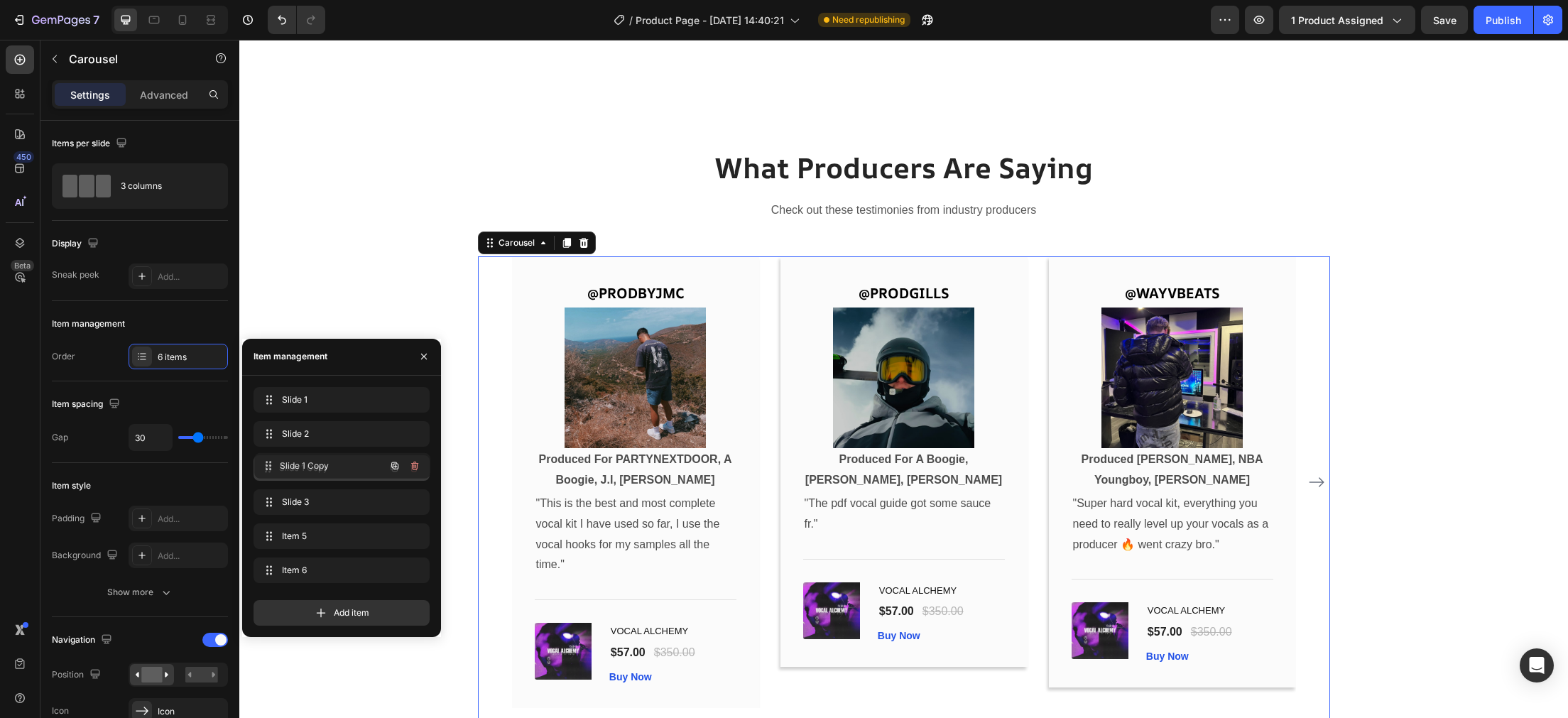
drag, startPoint x: 267, startPoint y: 571, endPoint x: 268, endPoint y: 466, distance: 105.0
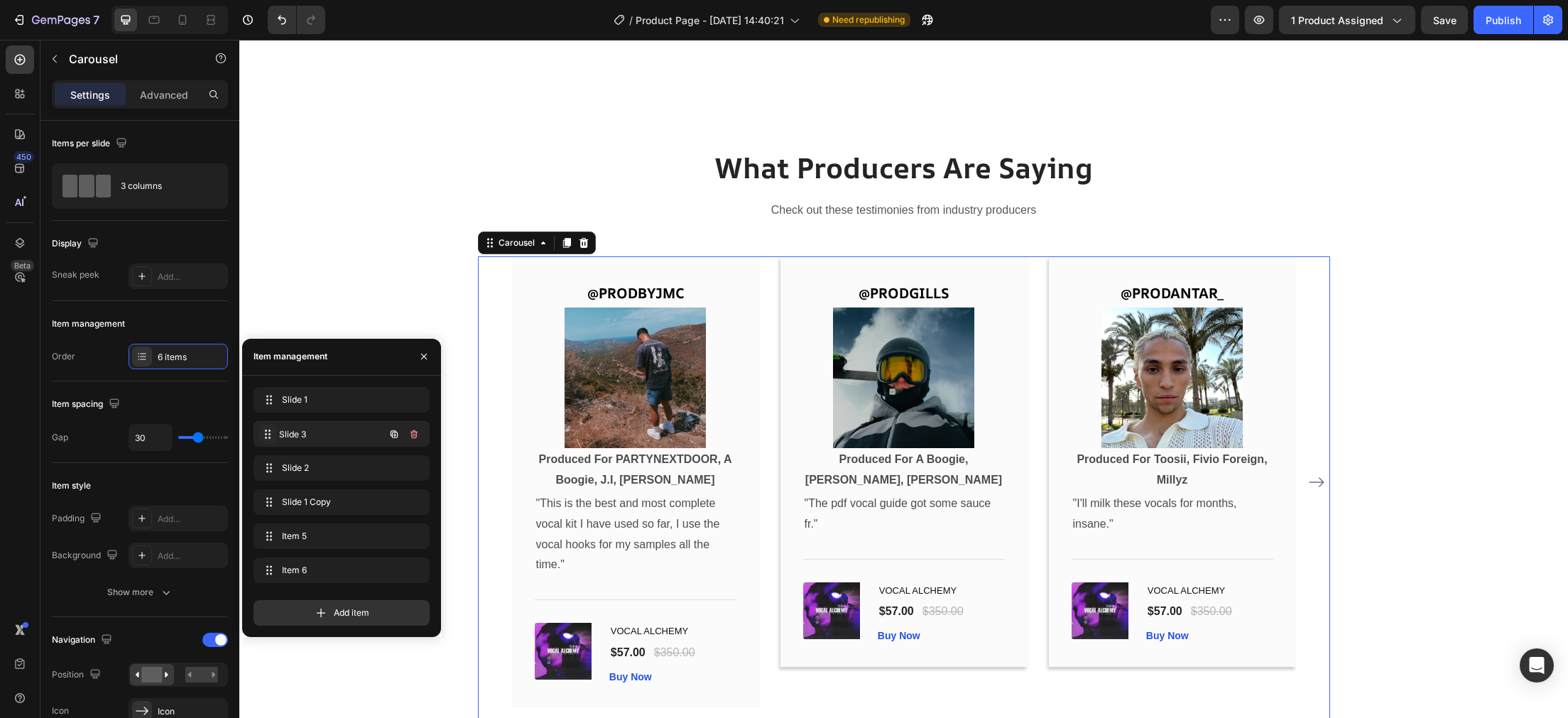
drag, startPoint x: 269, startPoint y: 496, endPoint x: 269, endPoint y: 429, distance: 67.0
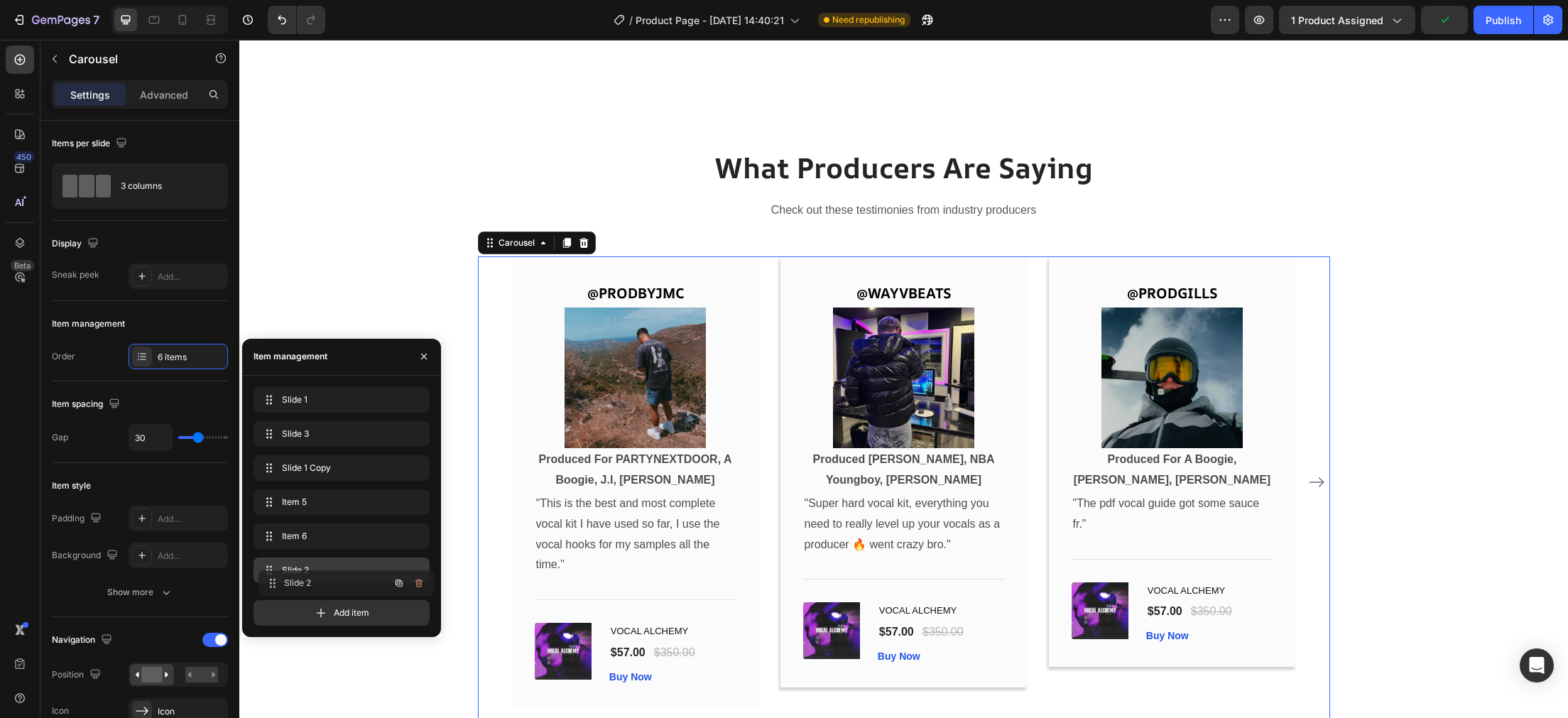
drag, startPoint x: 267, startPoint y: 471, endPoint x: 272, endPoint y: 587, distance: 116.1
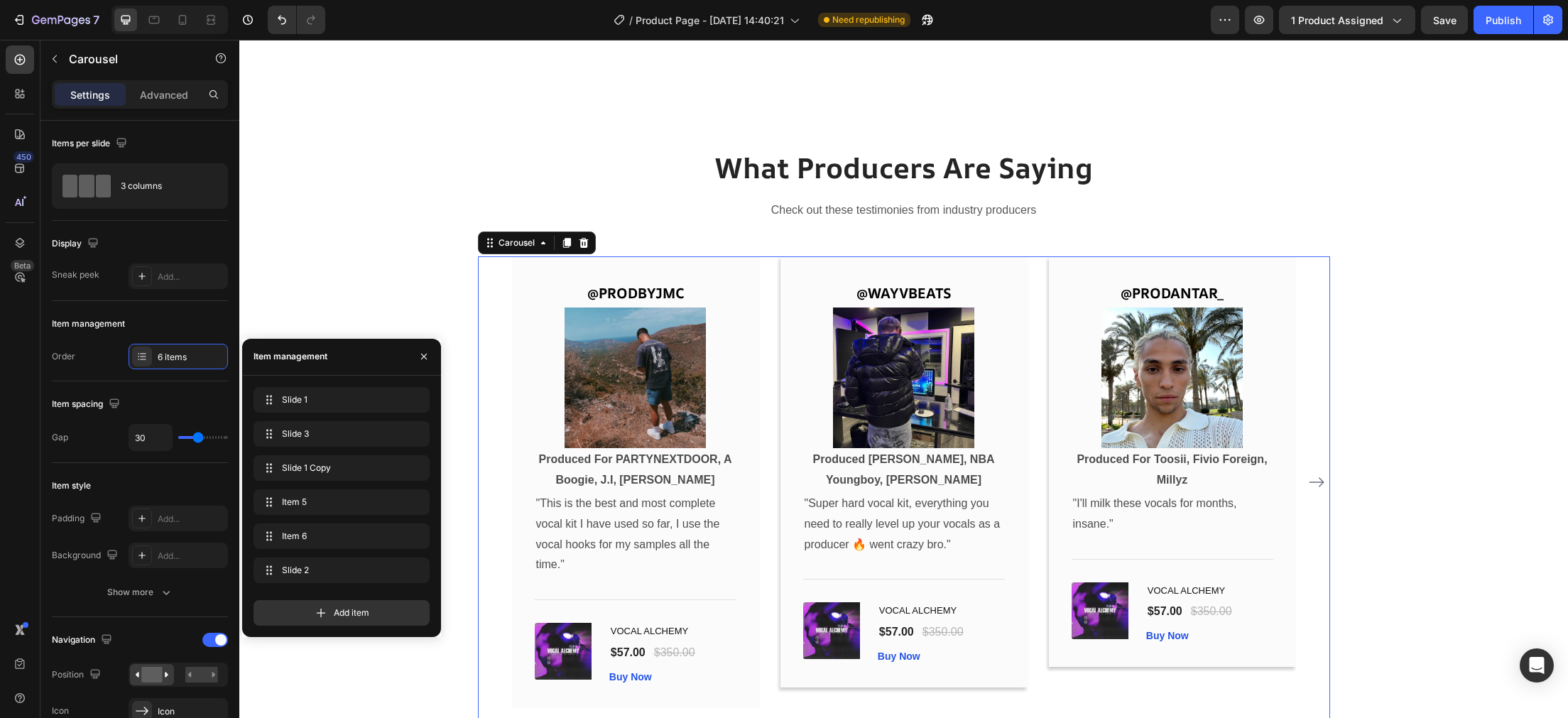
click at [1313, 483] on icon "Carousel Next Arrow" at bounding box center [1316, 481] width 17 height 17
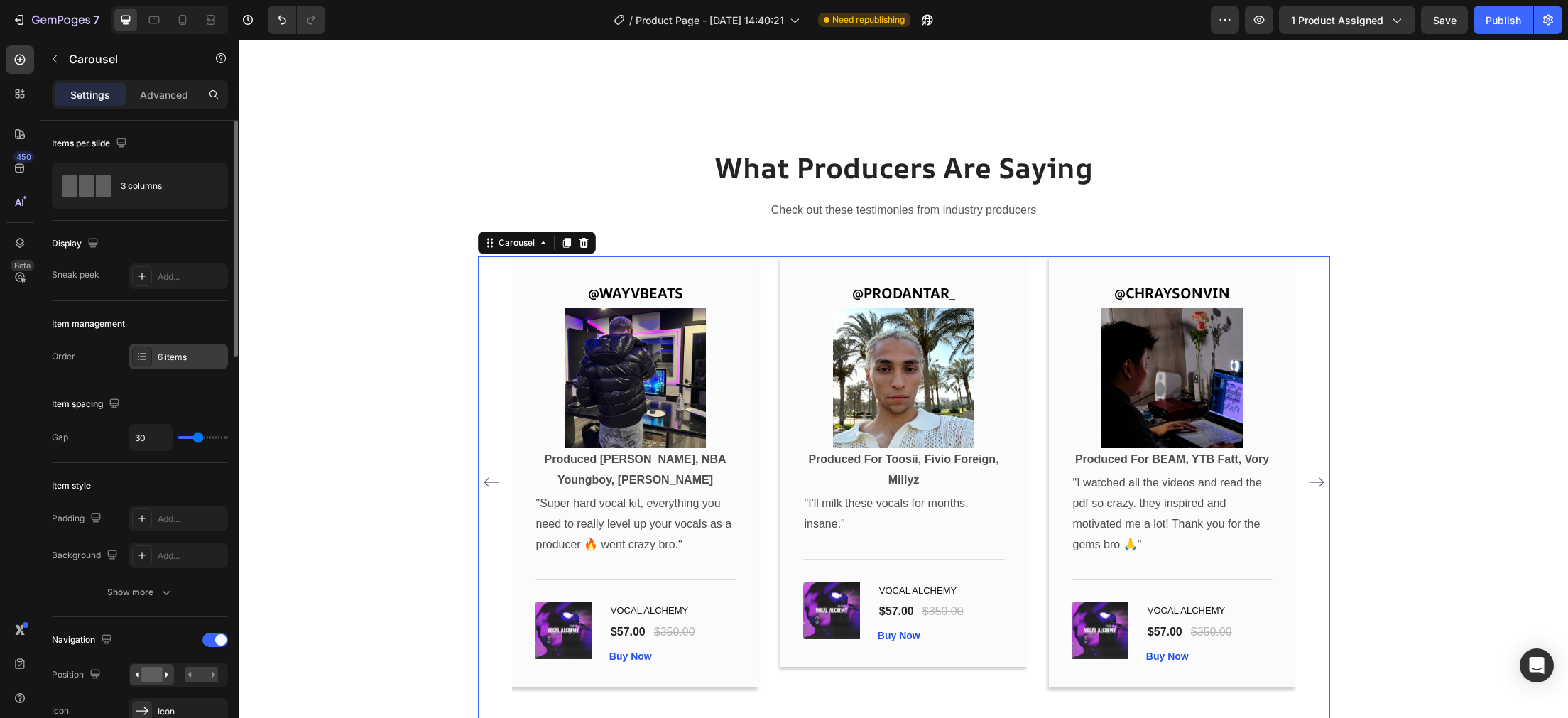
click at [194, 364] on div "6 items" at bounding box center [191, 357] width 67 height 13
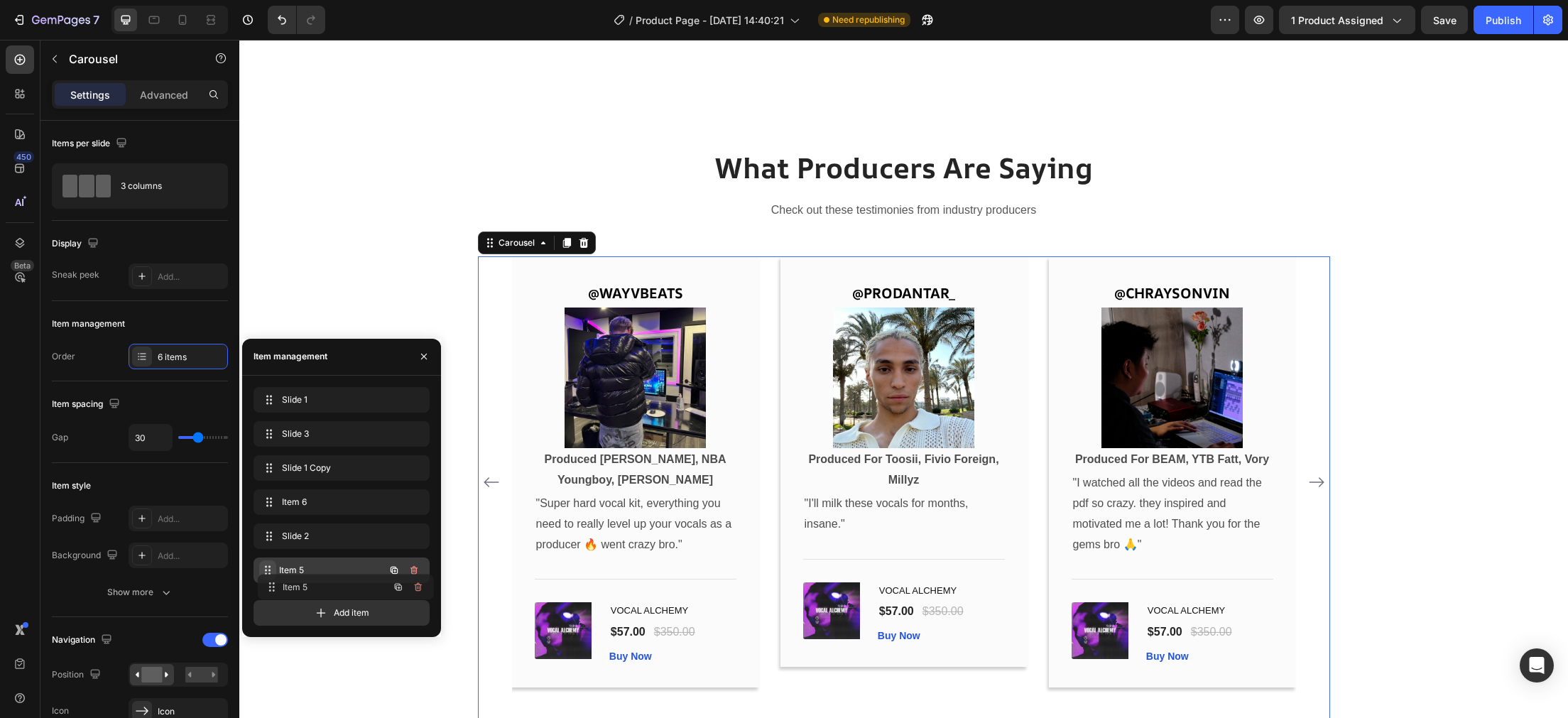
drag, startPoint x: 266, startPoint y: 494, endPoint x: 270, endPoint y: 579, distance: 85.1
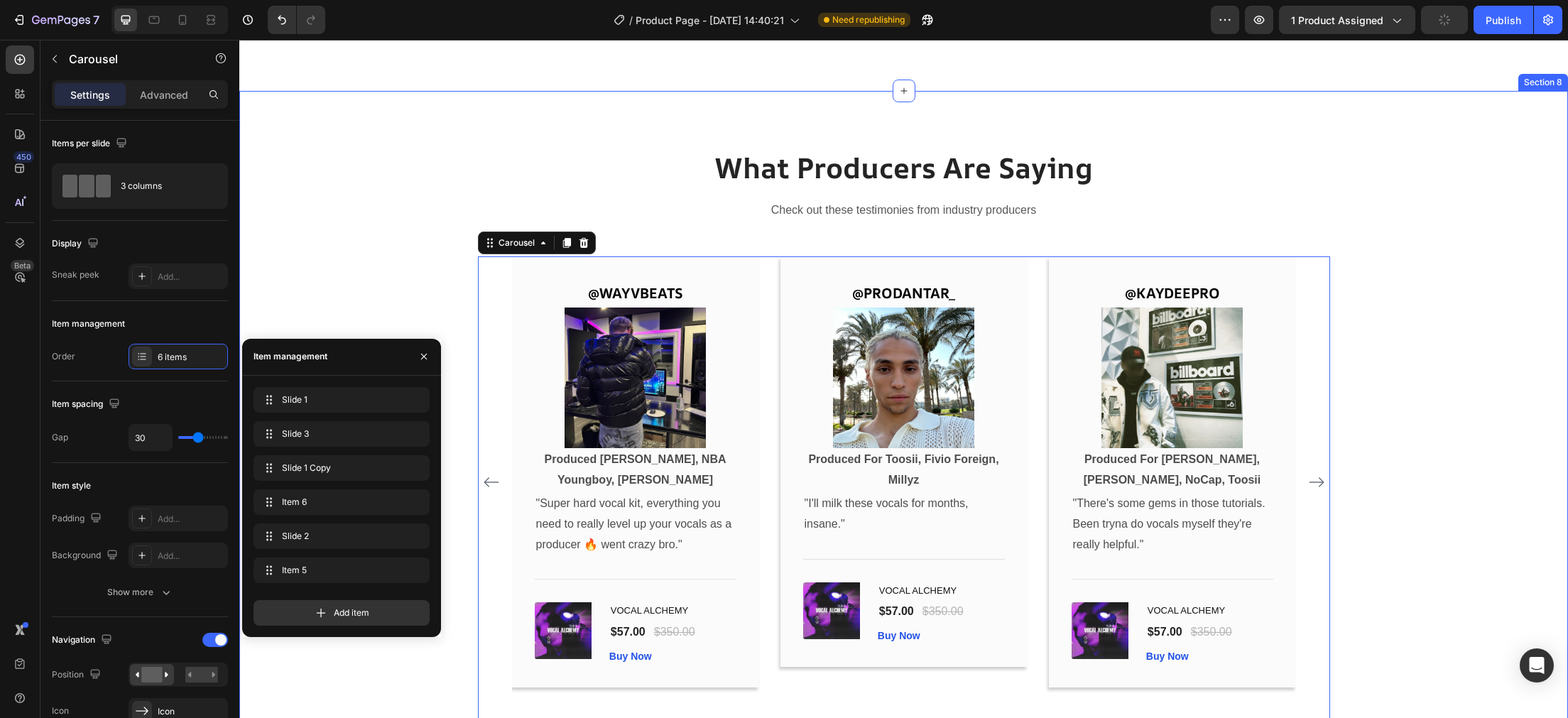
click at [420, 201] on div "What Producers Are Saying Heading Check out these testimonies from industry pro…" at bounding box center [903, 439] width 1307 height 581
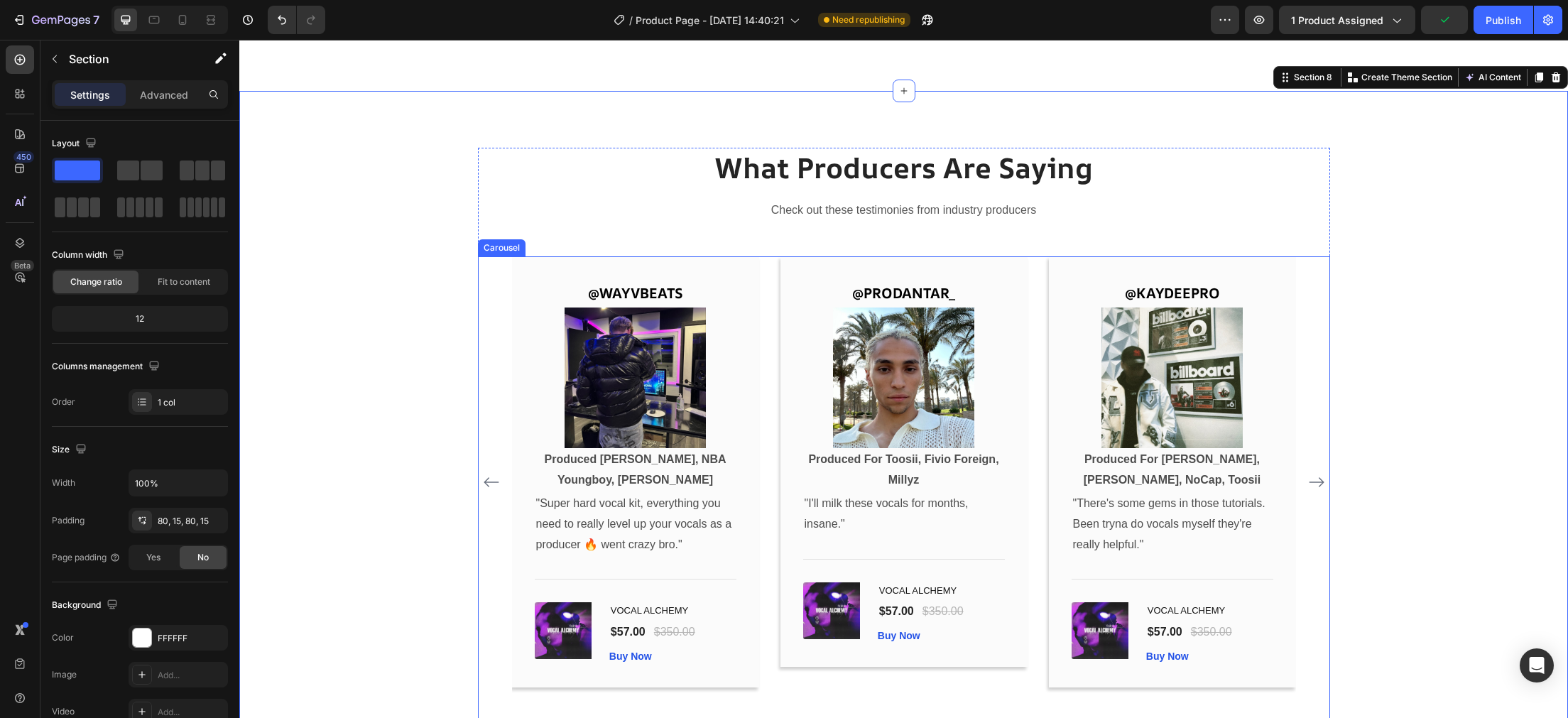
click at [492, 483] on icon "Carousel Back Arrow" at bounding box center [491, 481] width 17 height 17
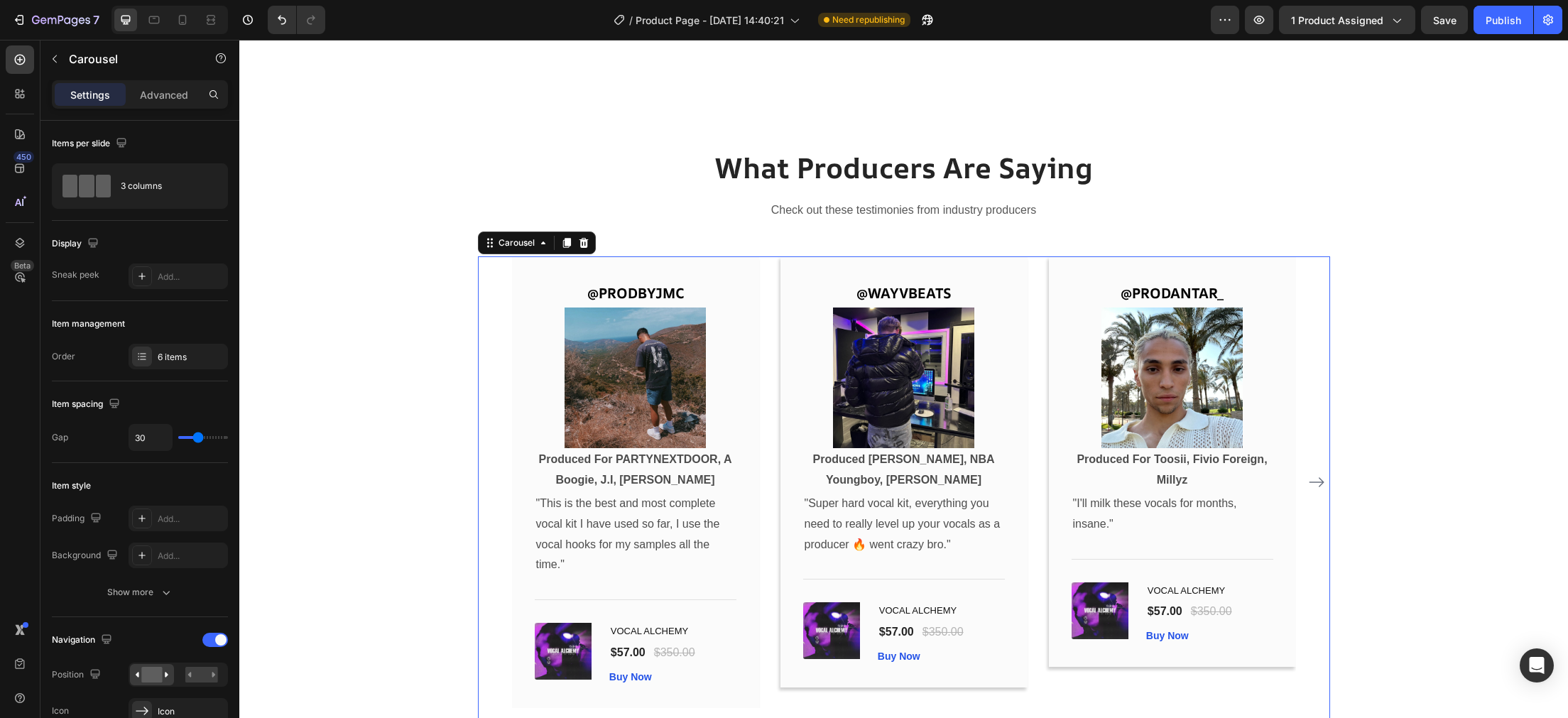
click at [1317, 482] on icon "Carousel Next Arrow" at bounding box center [1316, 482] width 15 height 10
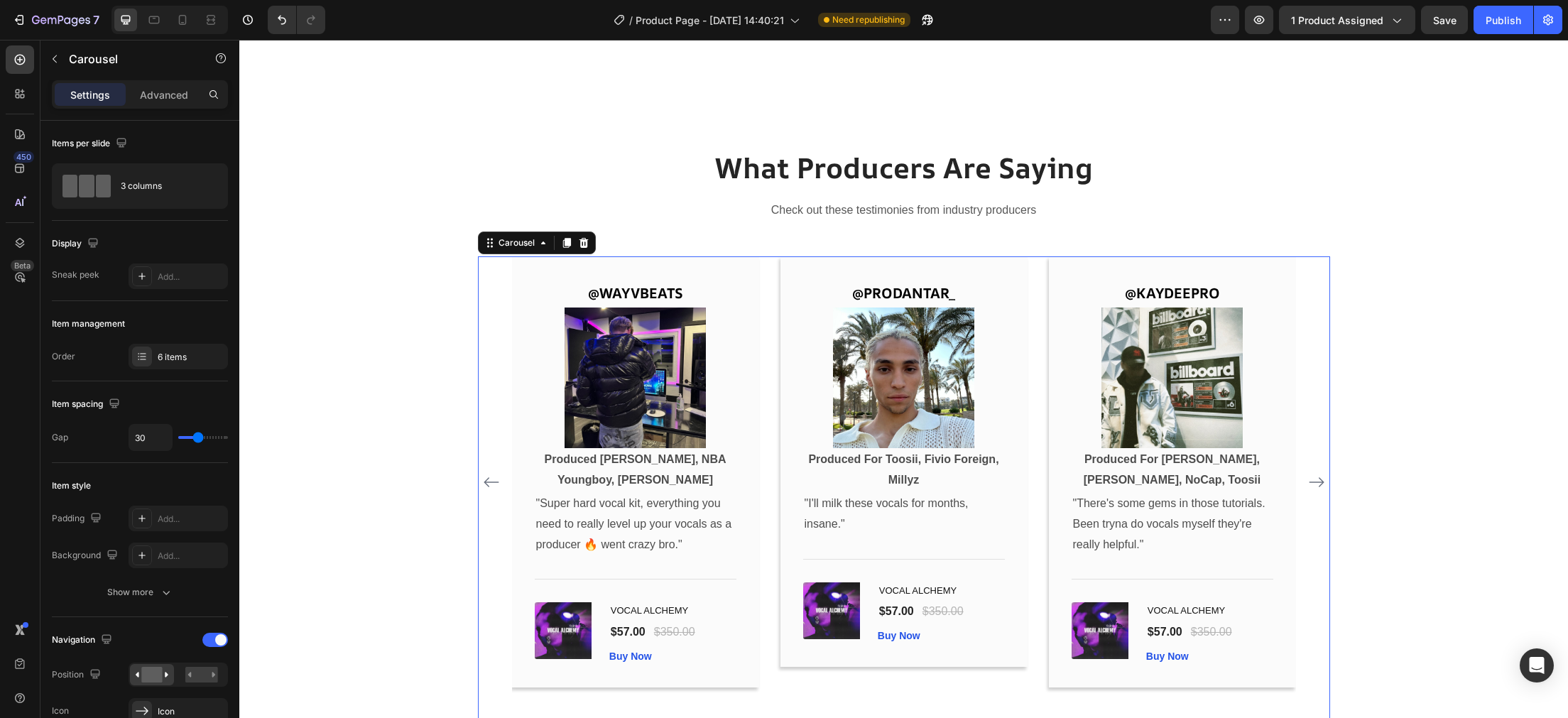
click at [1317, 482] on icon "Carousel Next Arrow" at bounding box center [1316, 482] width 15 height 10
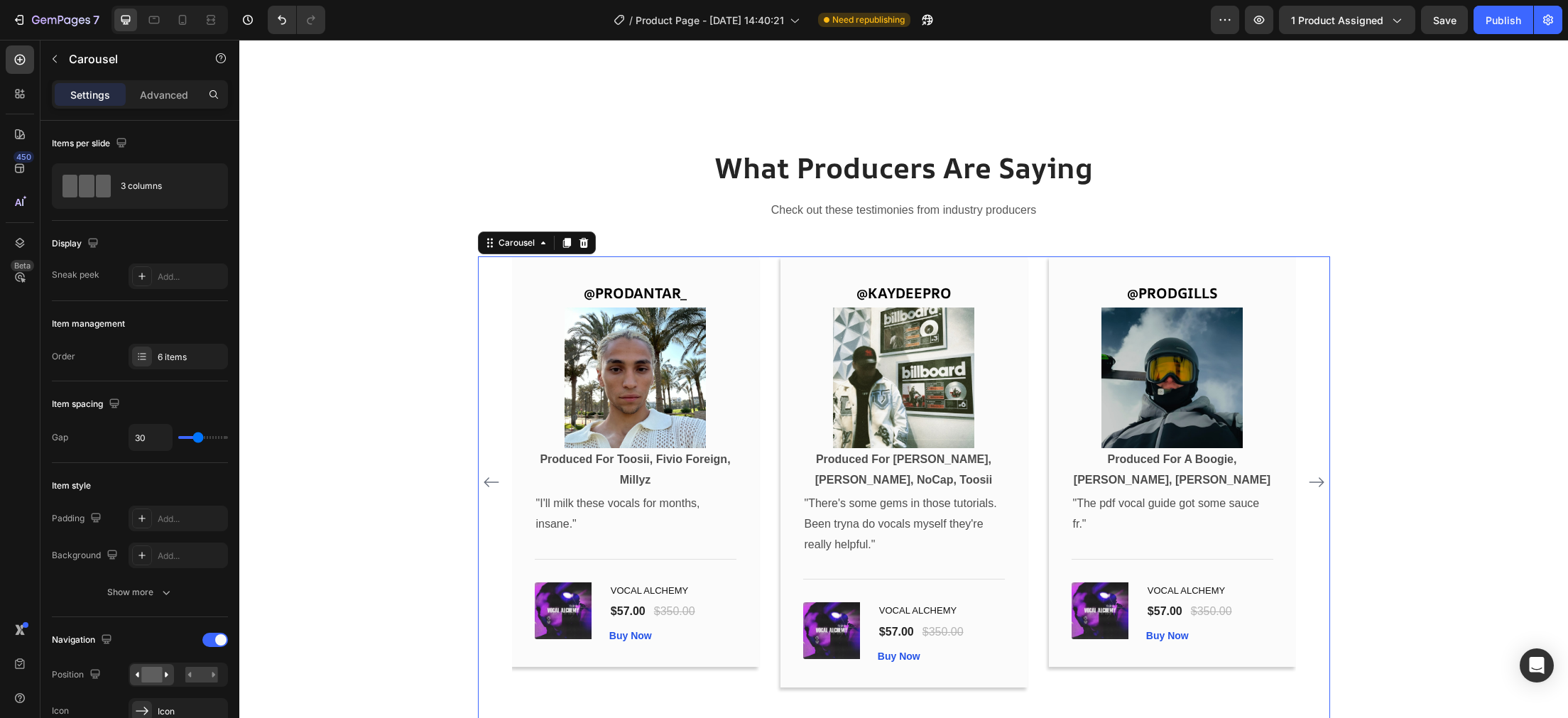
click at [1317, 482] on icon "Carousel Next Arrow" at bounding box center [1316, 482] width 15 height 10
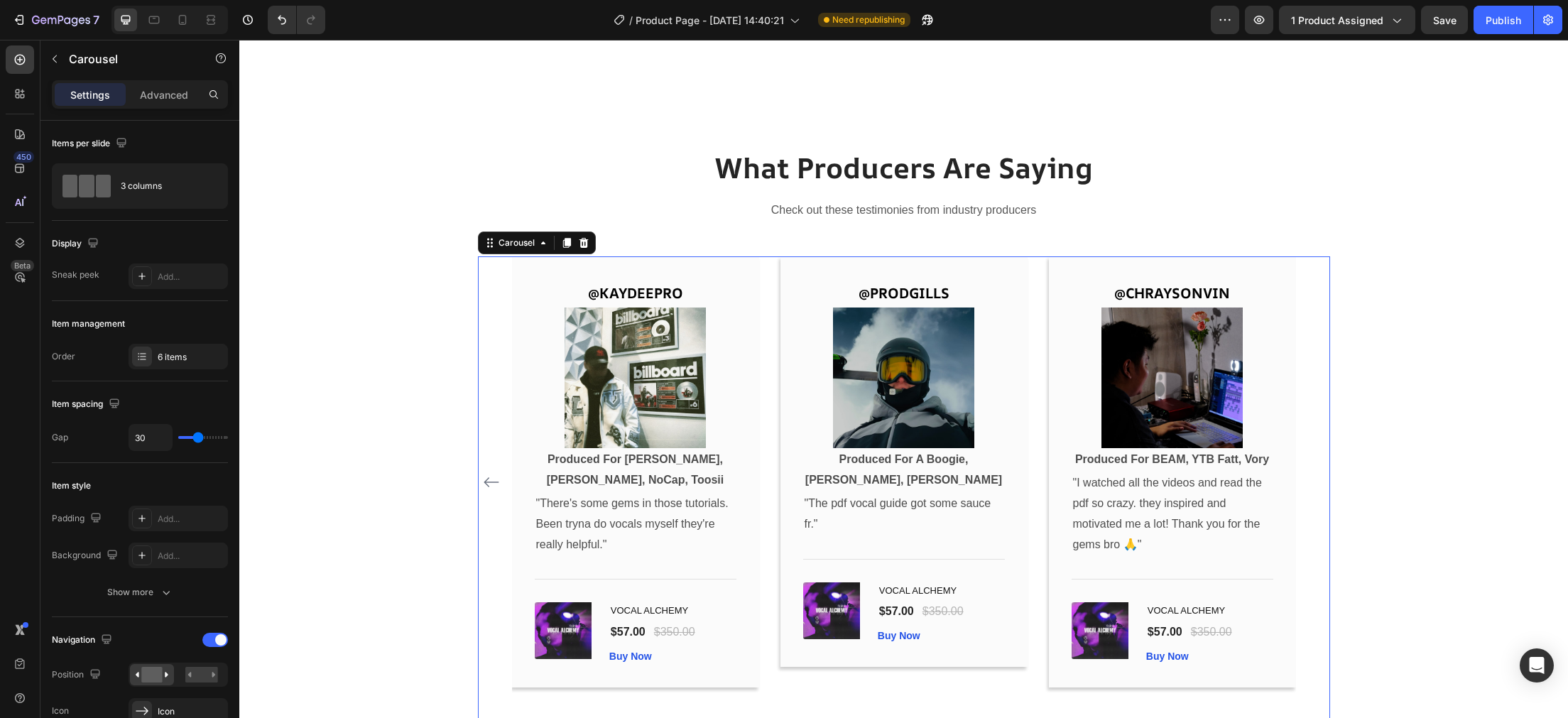
click at [1317, 482] on div "@PRODBYJMC Text Block Image Produced For PARTYNEXTDOOR, A Boogie, J.I, Scorey T…" at bounding box center [904, 482] width 852 height 451
click at [372, 383] on div "What Producers Are Saying Heading Check out these testimonies from industry pro…" at bounding box center [903, 439] width 1307 height 581
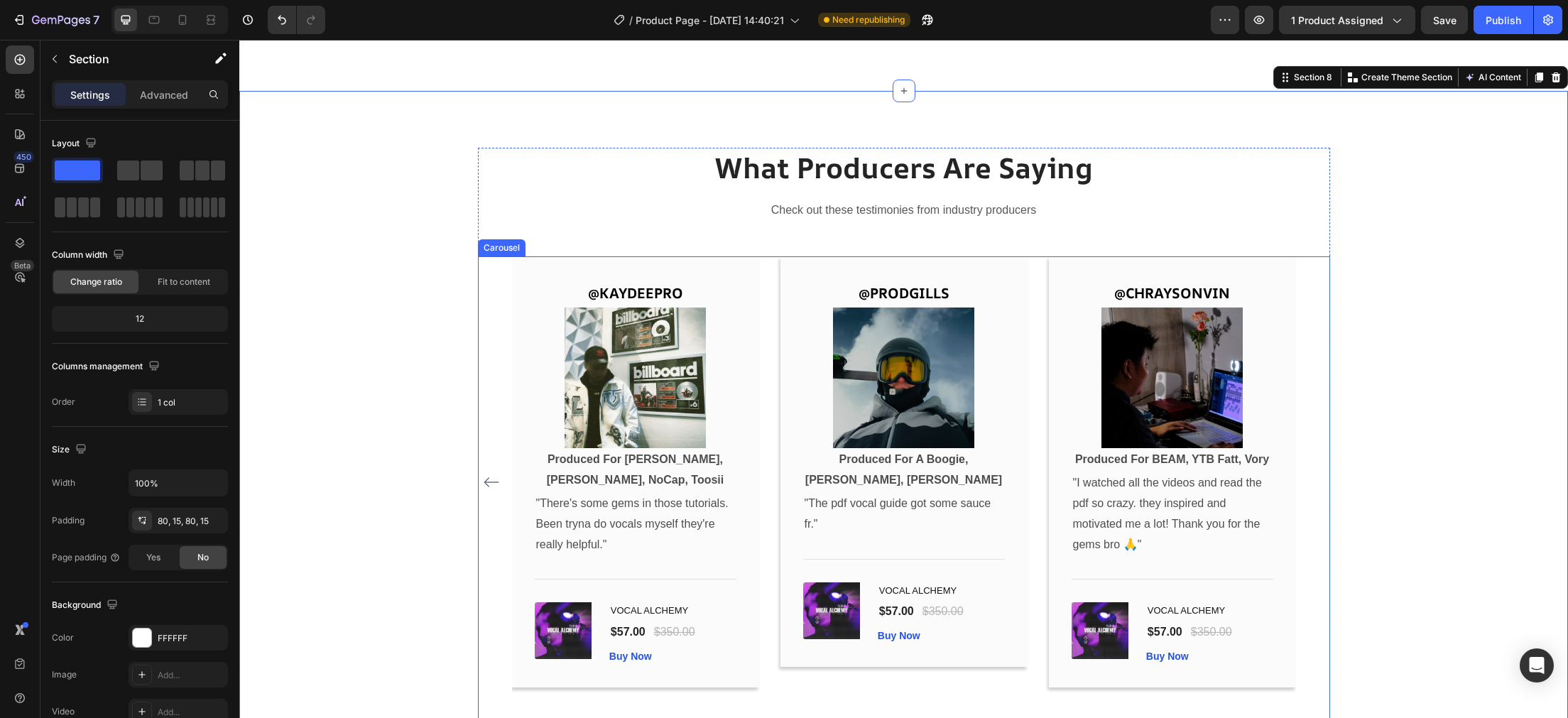
click at [479, 479] on div "@PRODBYJMC Text Block Image Produced For PARTYNEXTDOOR, A Boogie, J.I, Scorey T…" at bounding box center [904, 482] width 852 height 451
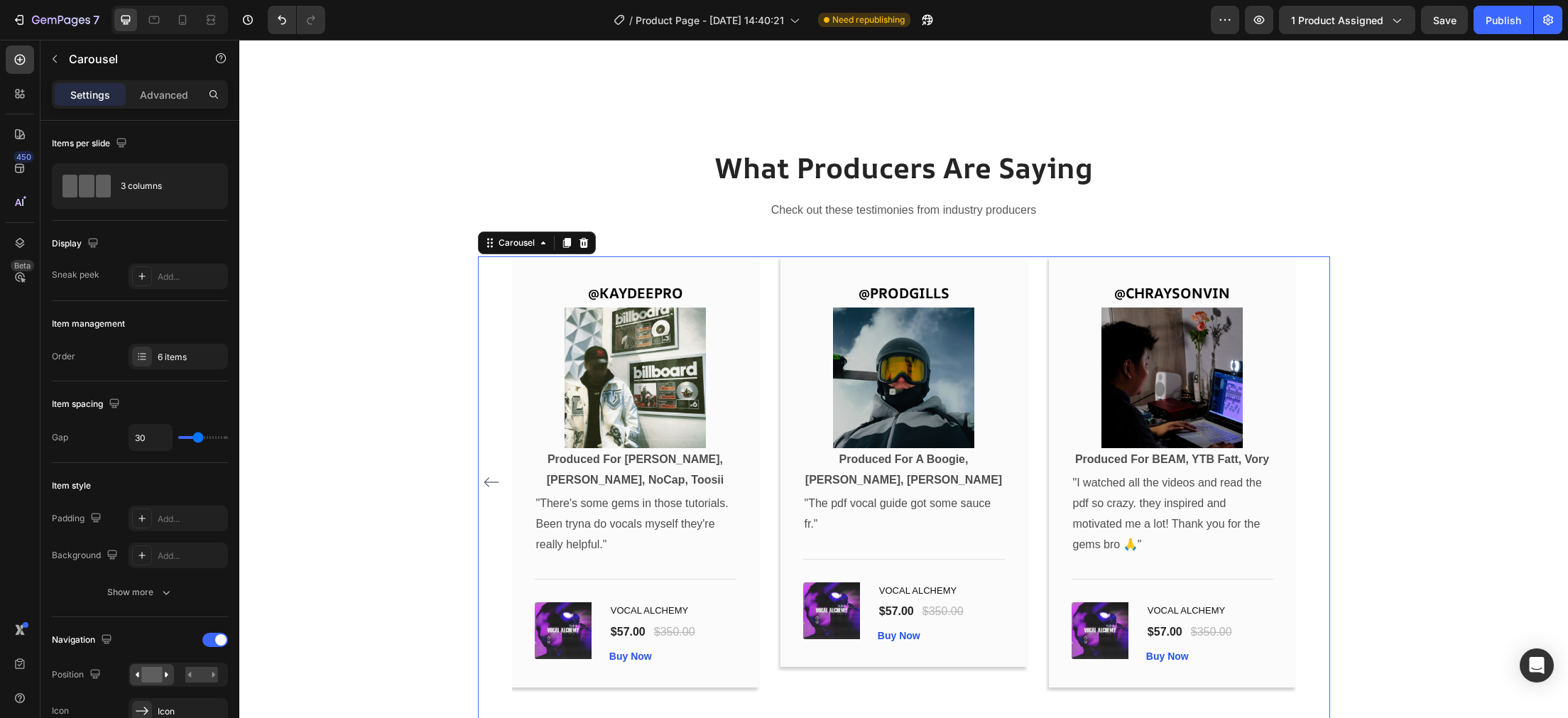
click at [482, 481] on button "Carousel Back Arrow" at bounding box center [491, 482] width 23 height 23
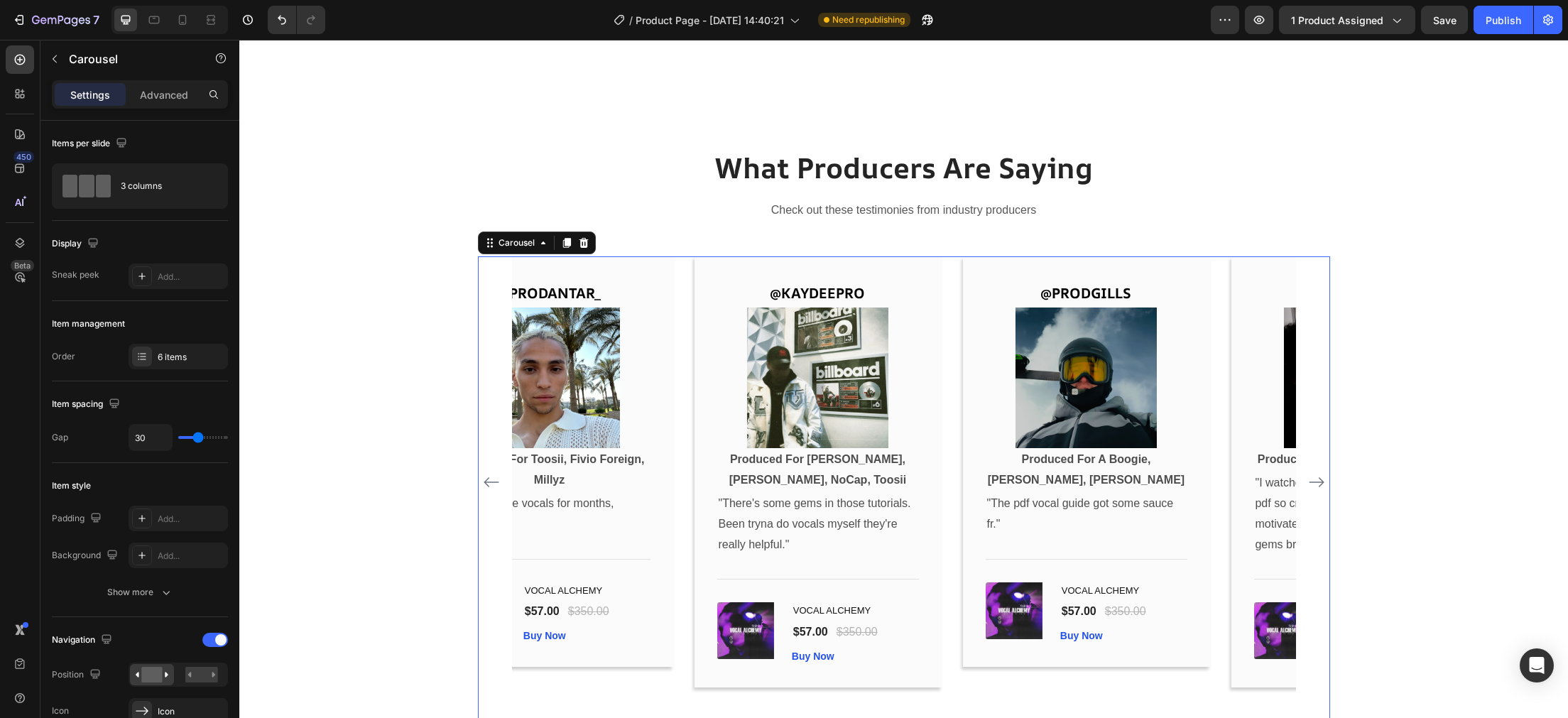
click at [485, 483] on icon "Carousel Back Arrow" at bounding box center [490, 482] width 15 height 10
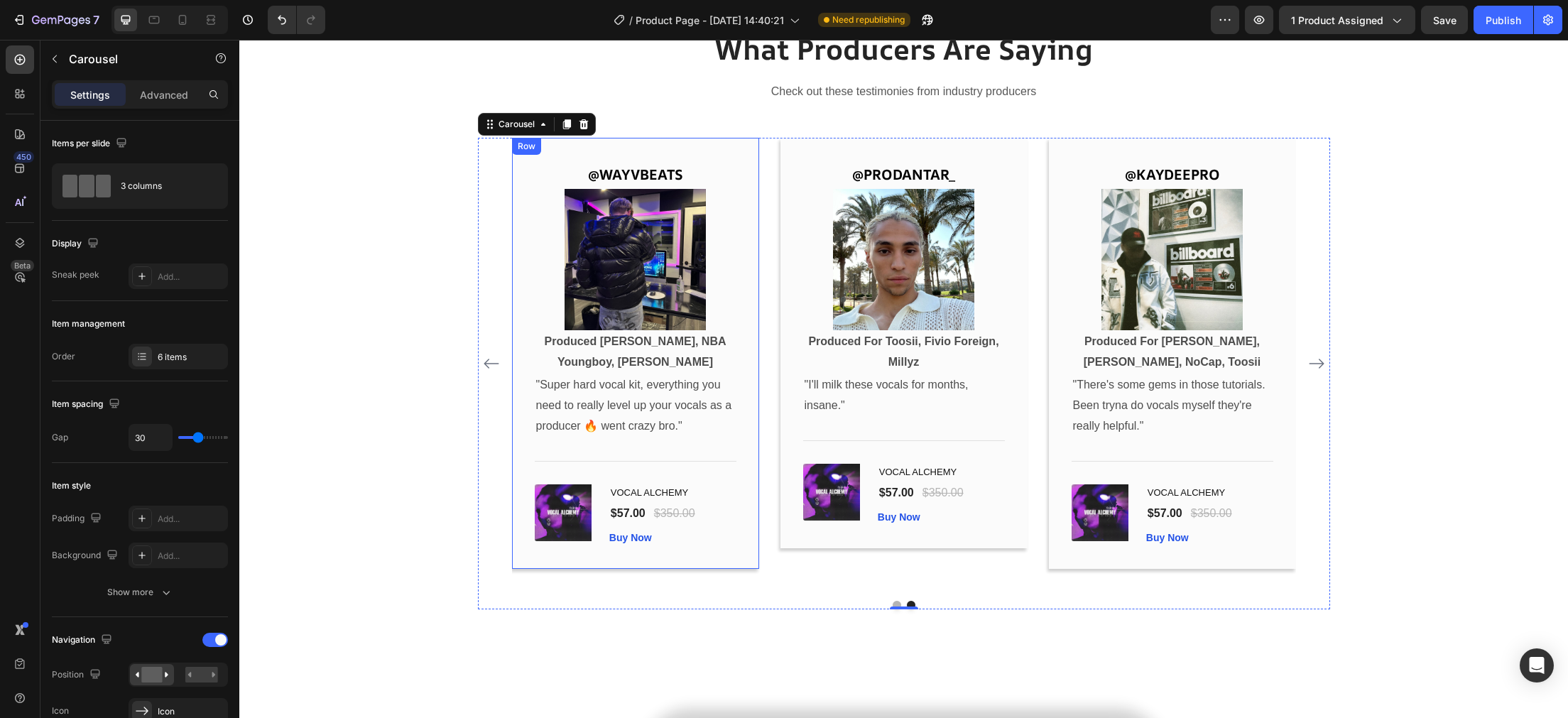
scroll to position [4043, 0]
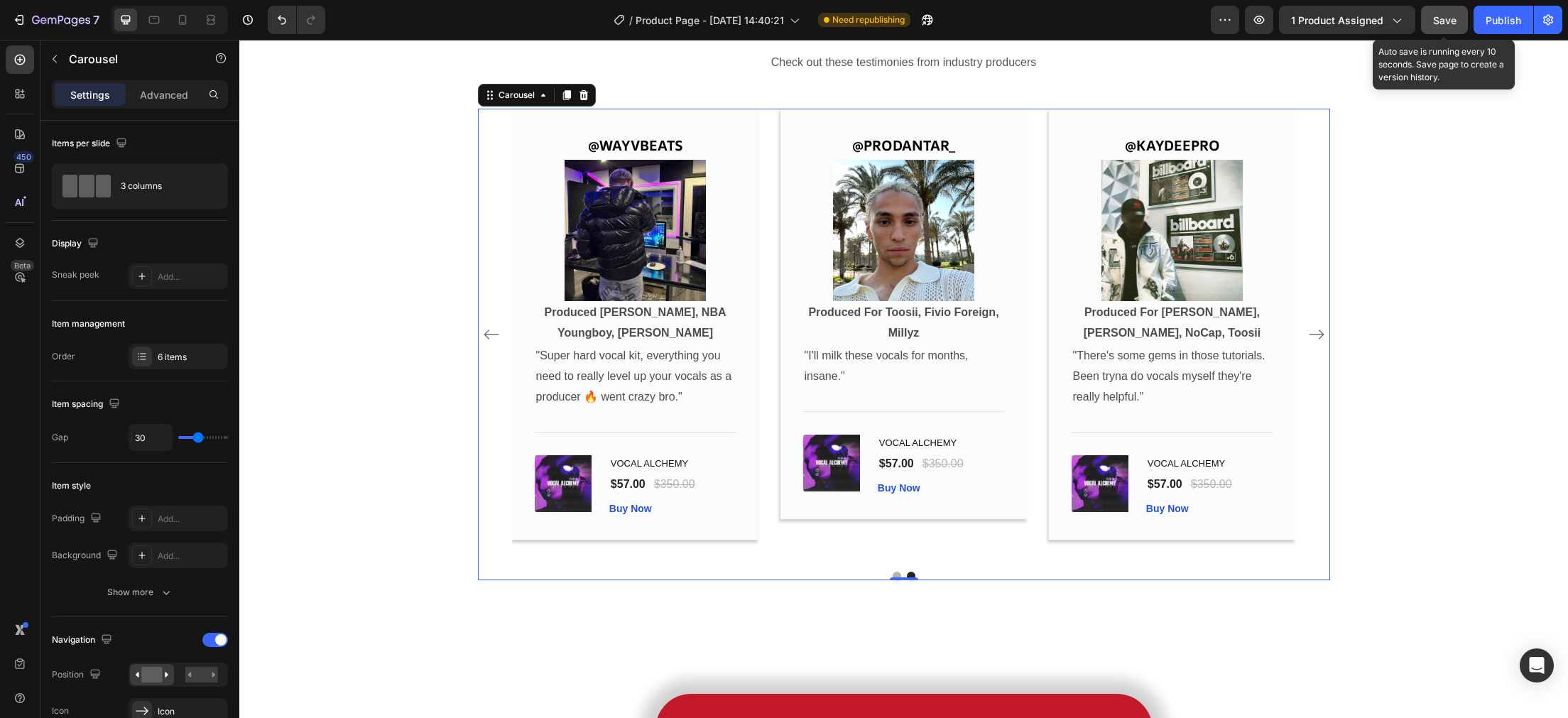
click at [1430, 16] on button "Save" at bounding box center [1444, 20] width 47 height 29
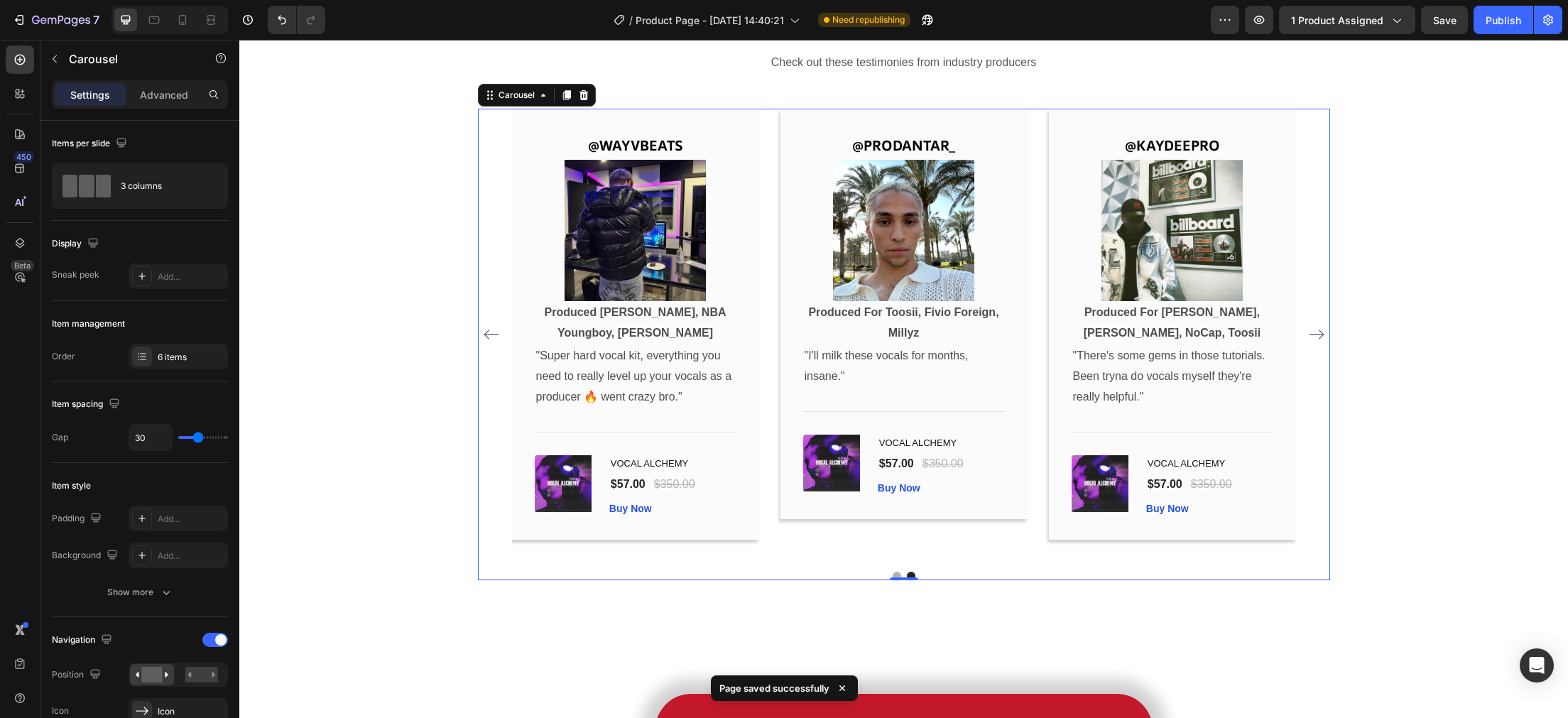
click at [489, 329] on icon "Carousel Back Arrow" at bounding box center [491, 334] width 17 height 17
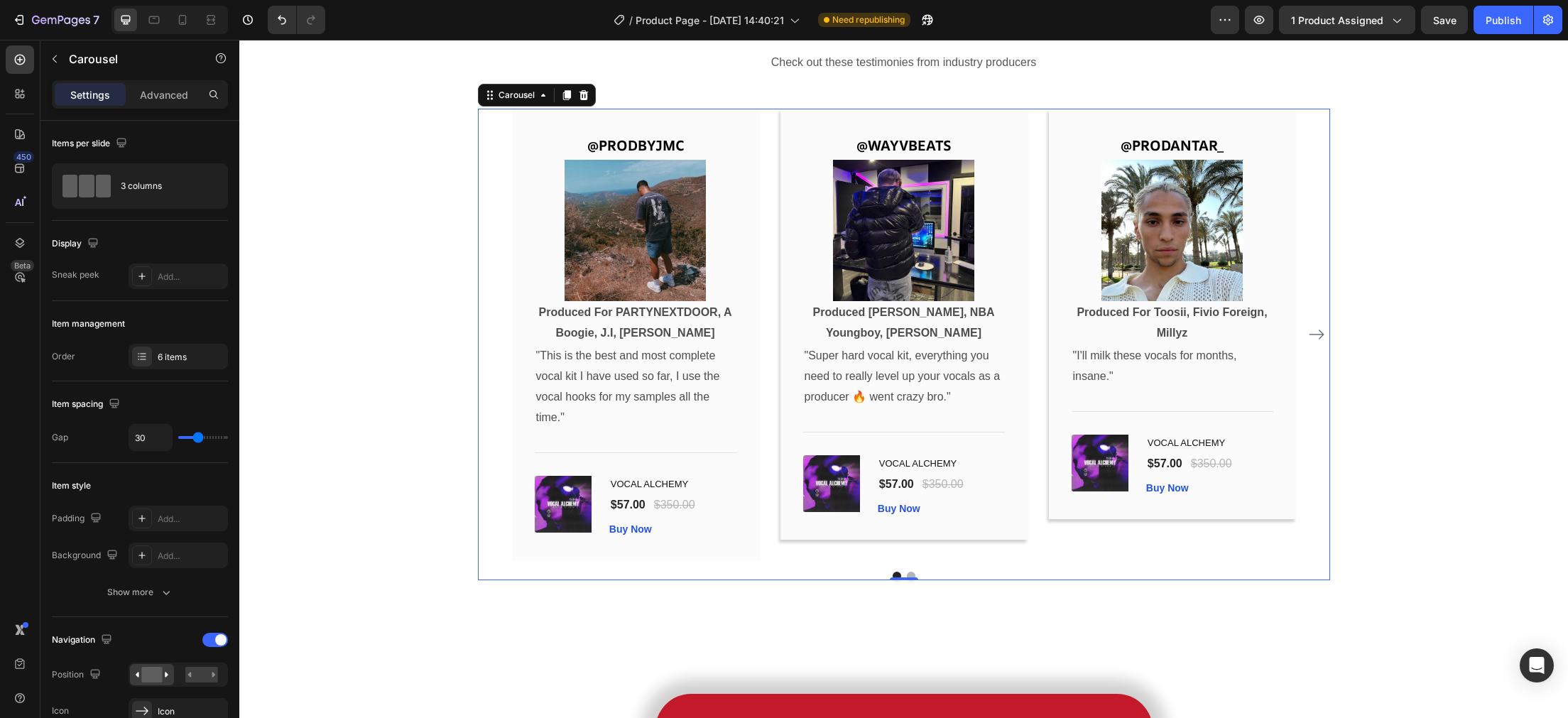
click at [1315, 331] on icon "Carousel Next Arrow" at bounding box center [1316, 334] width 17 height 17
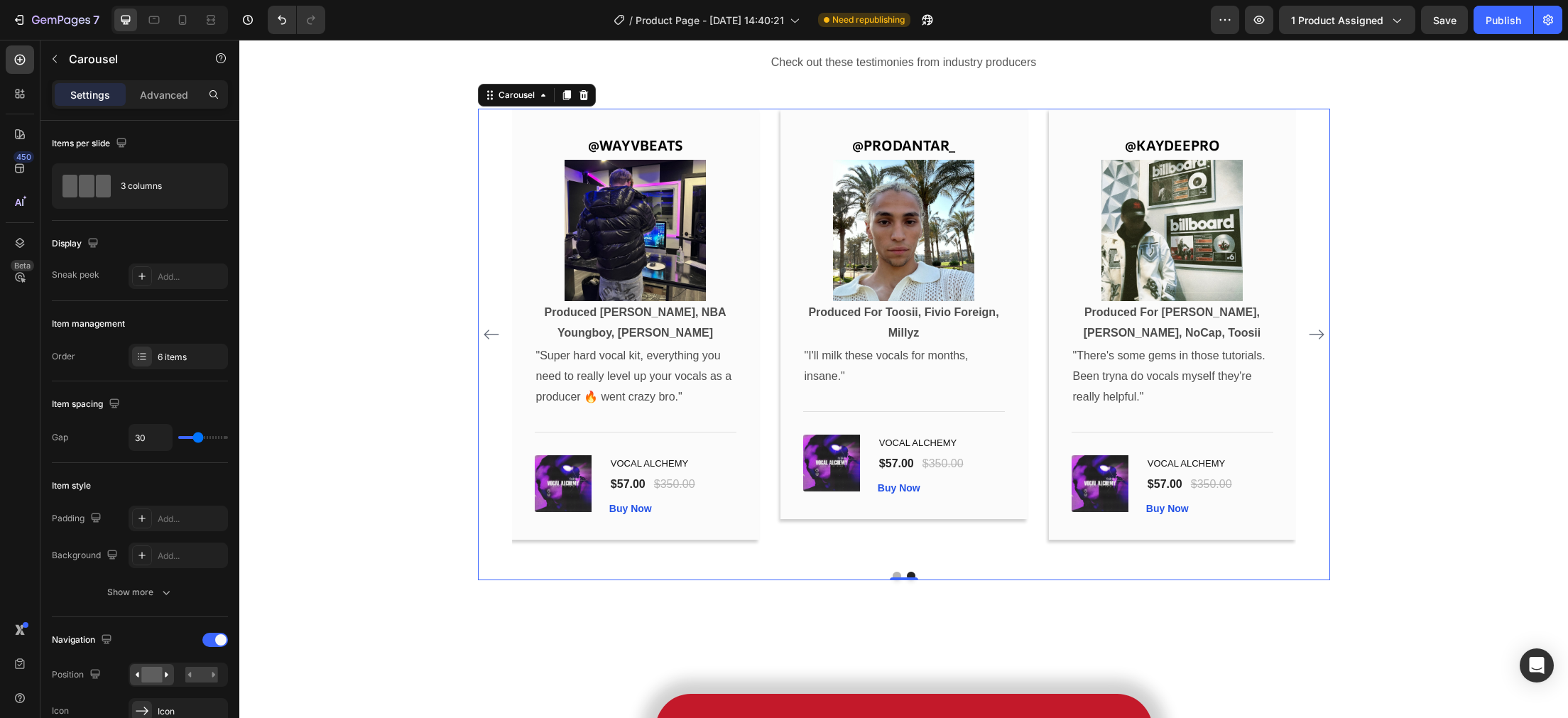
click at [1315, 332] on icon "Carousel Next Arrow" at bounding box center [1316, 334] width 17 height 17
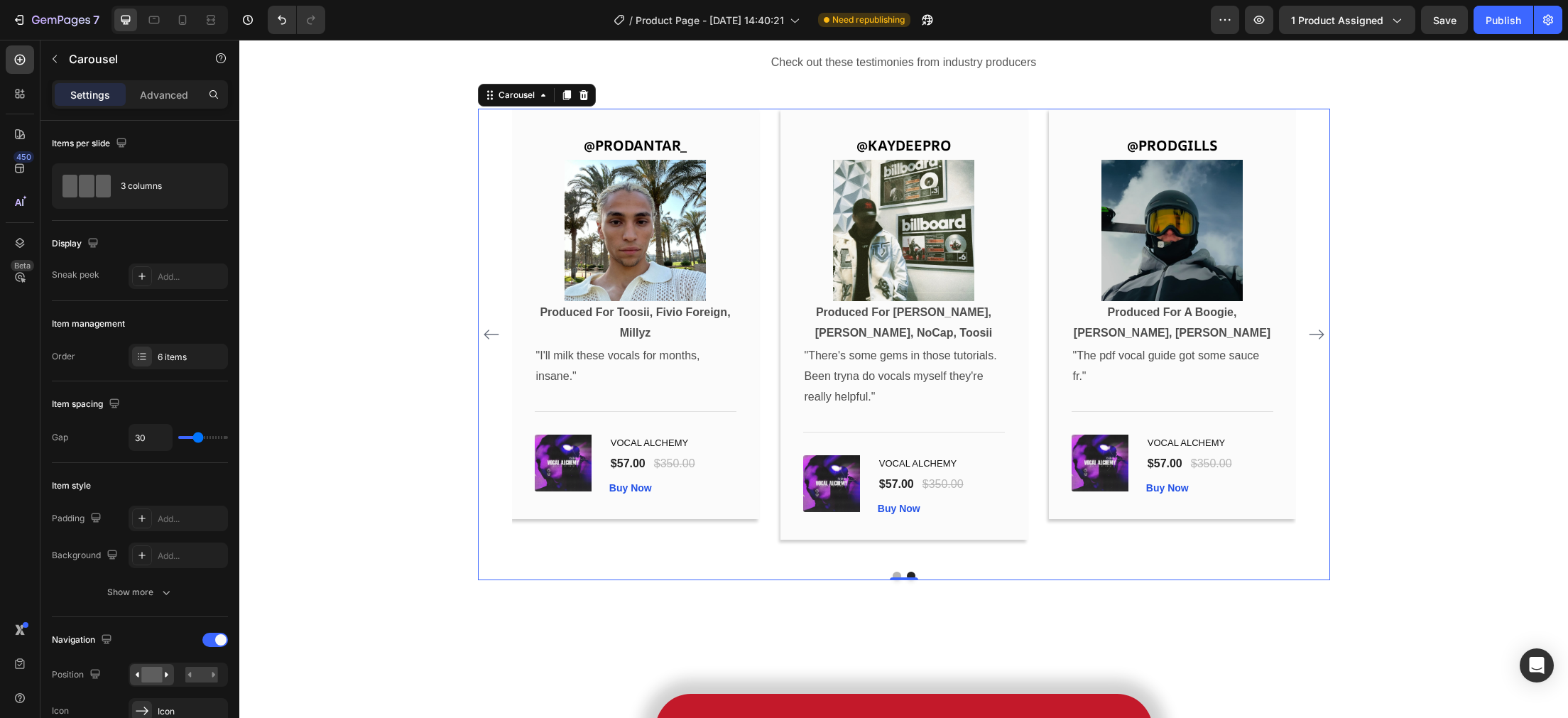
click at [1307, 341] on button "Carousel Next Arrow" at bounding box center [1316, 334] width 23 height 23
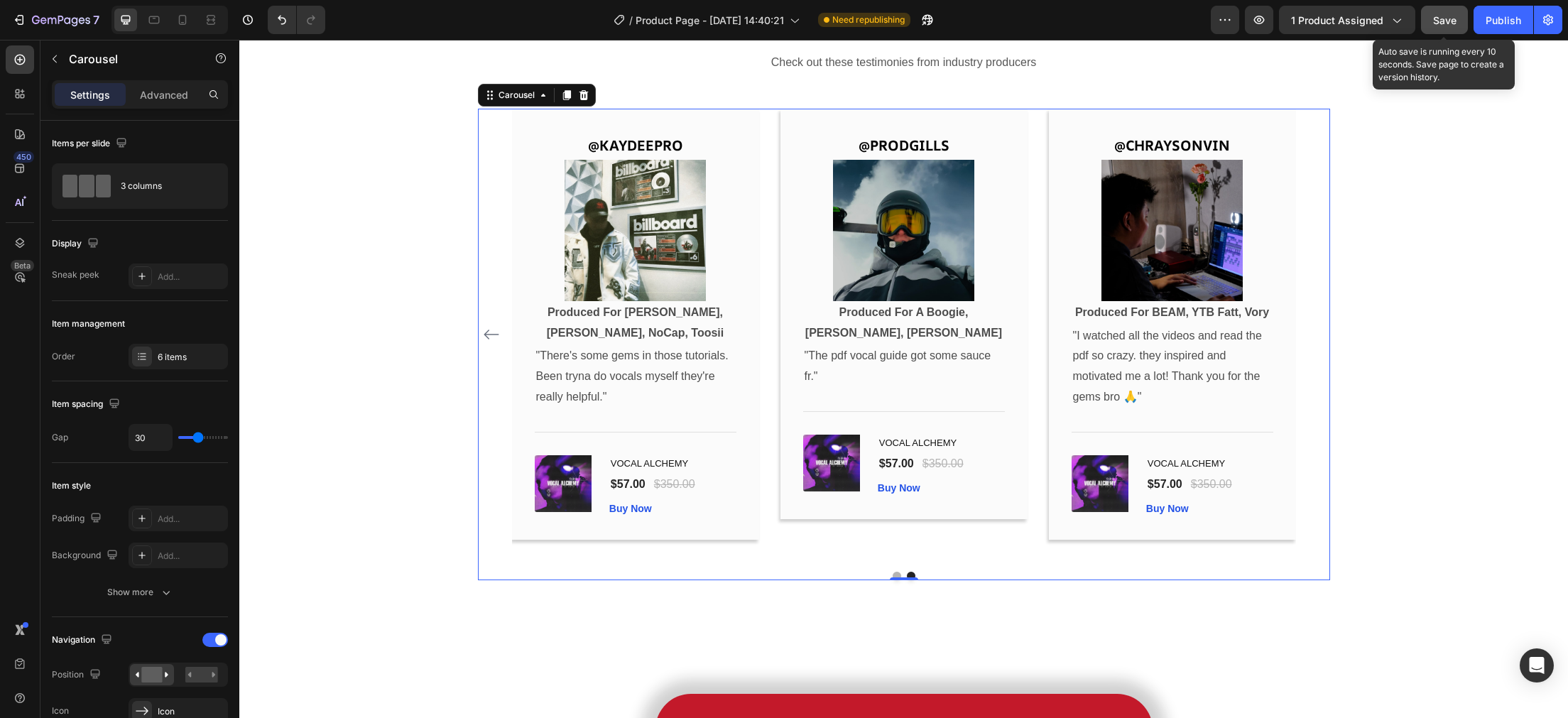
click at [1453, 23] on span "Save" at bounding box center [1446, 20] width 24 height 12
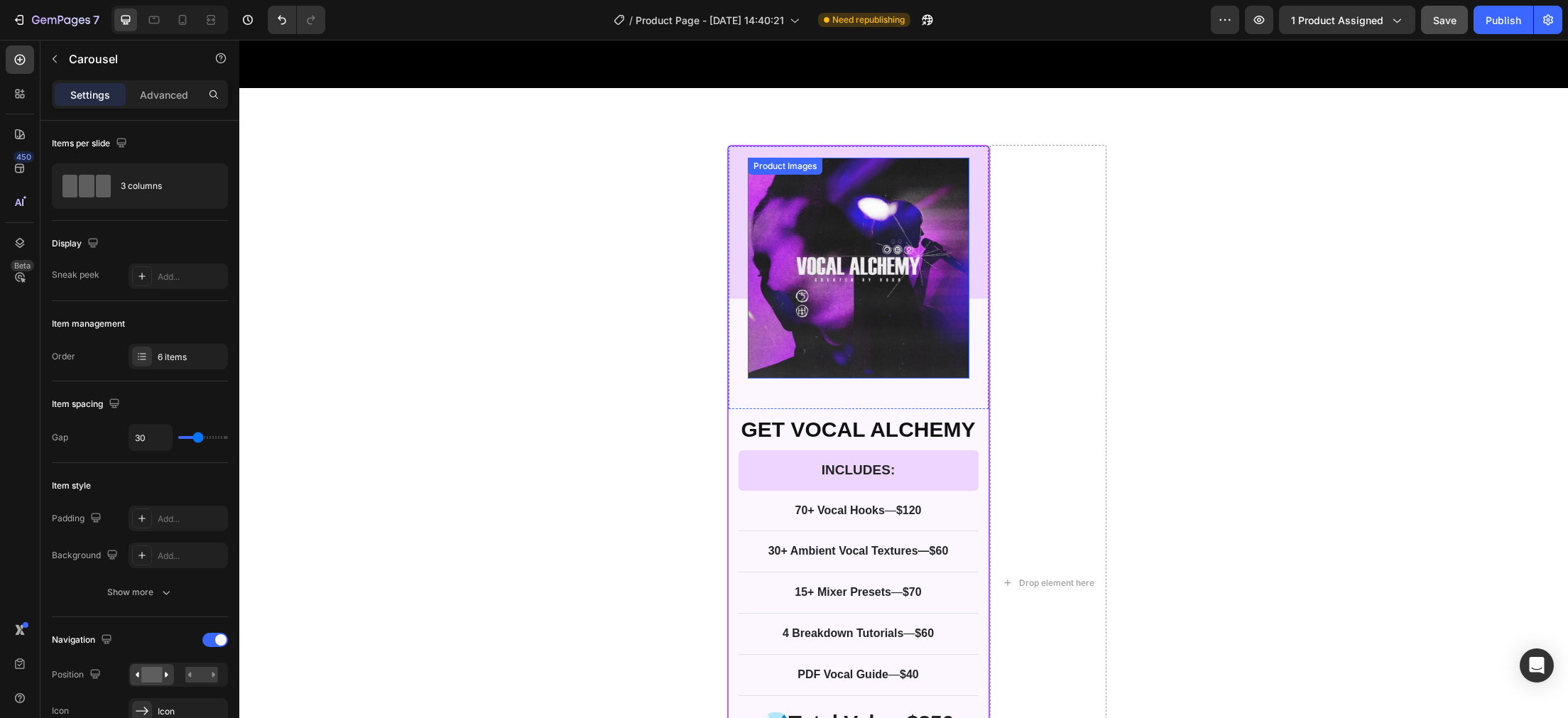
scroll to position [2573, 0]
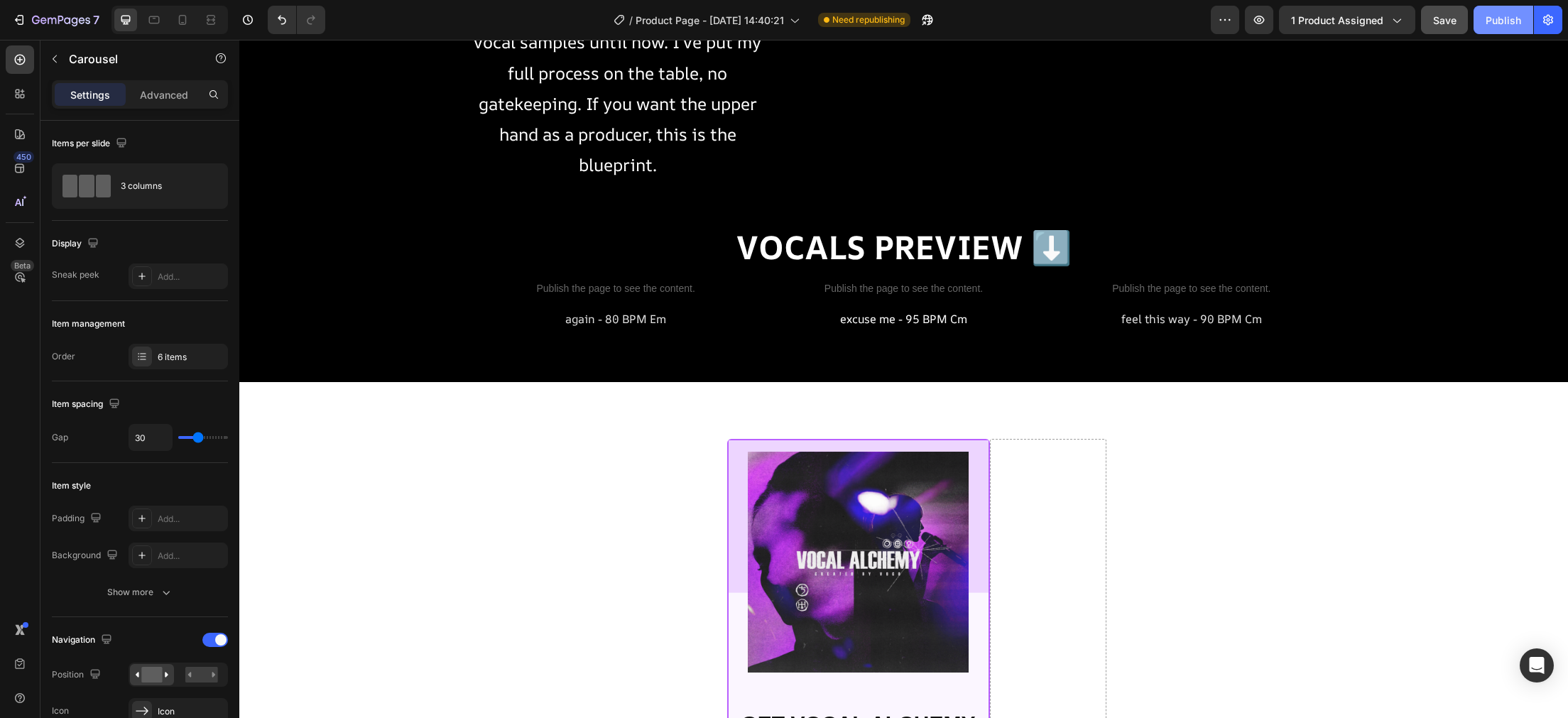
click at [1503, 21] on div "Publish" at bounding box center [1503, 20] width 36 height 15
